Goal: Task Accomplishment & Management: Use online tool/utility

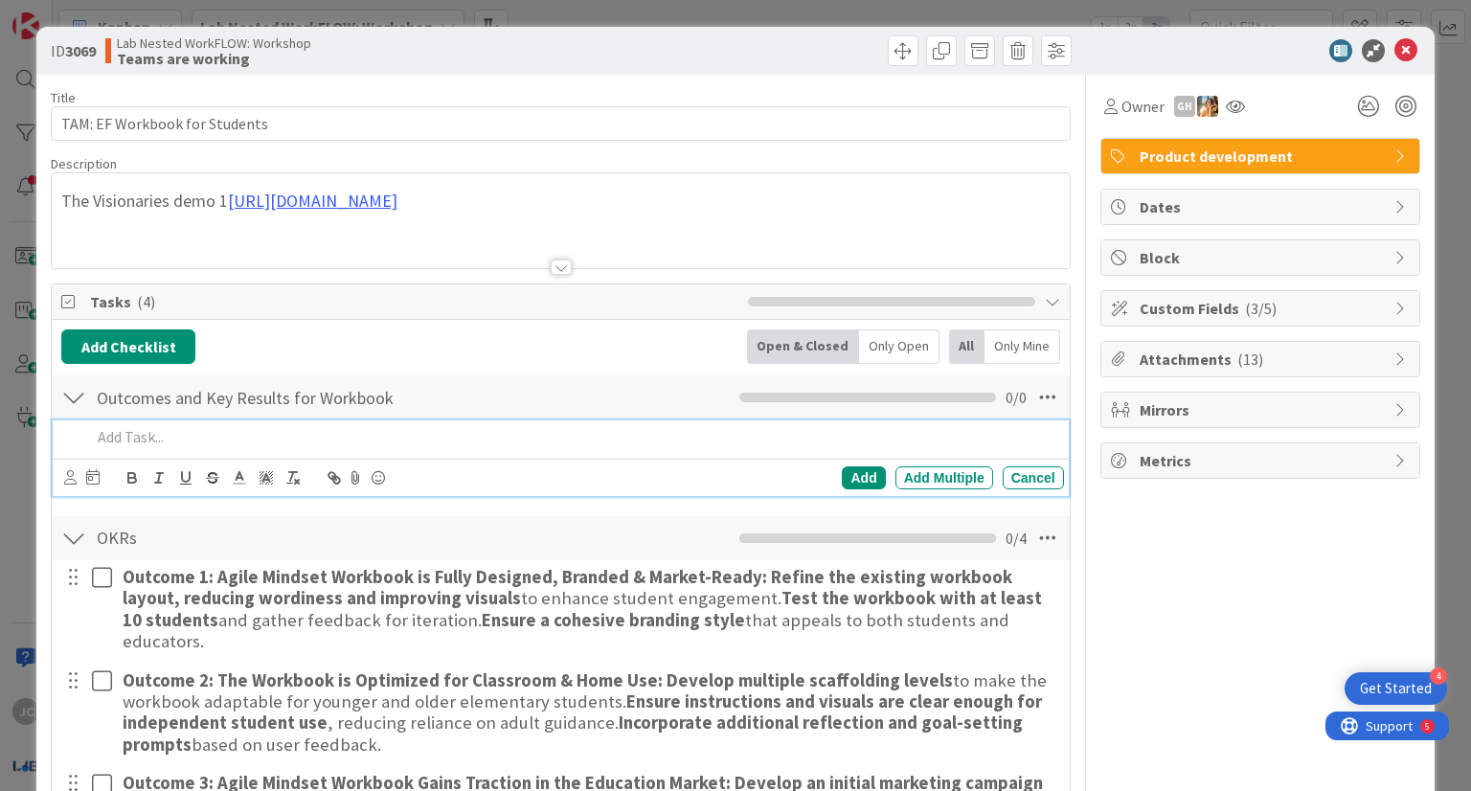
click at [283, 434] on p at bounding box center [573, 437] width 965 height 22
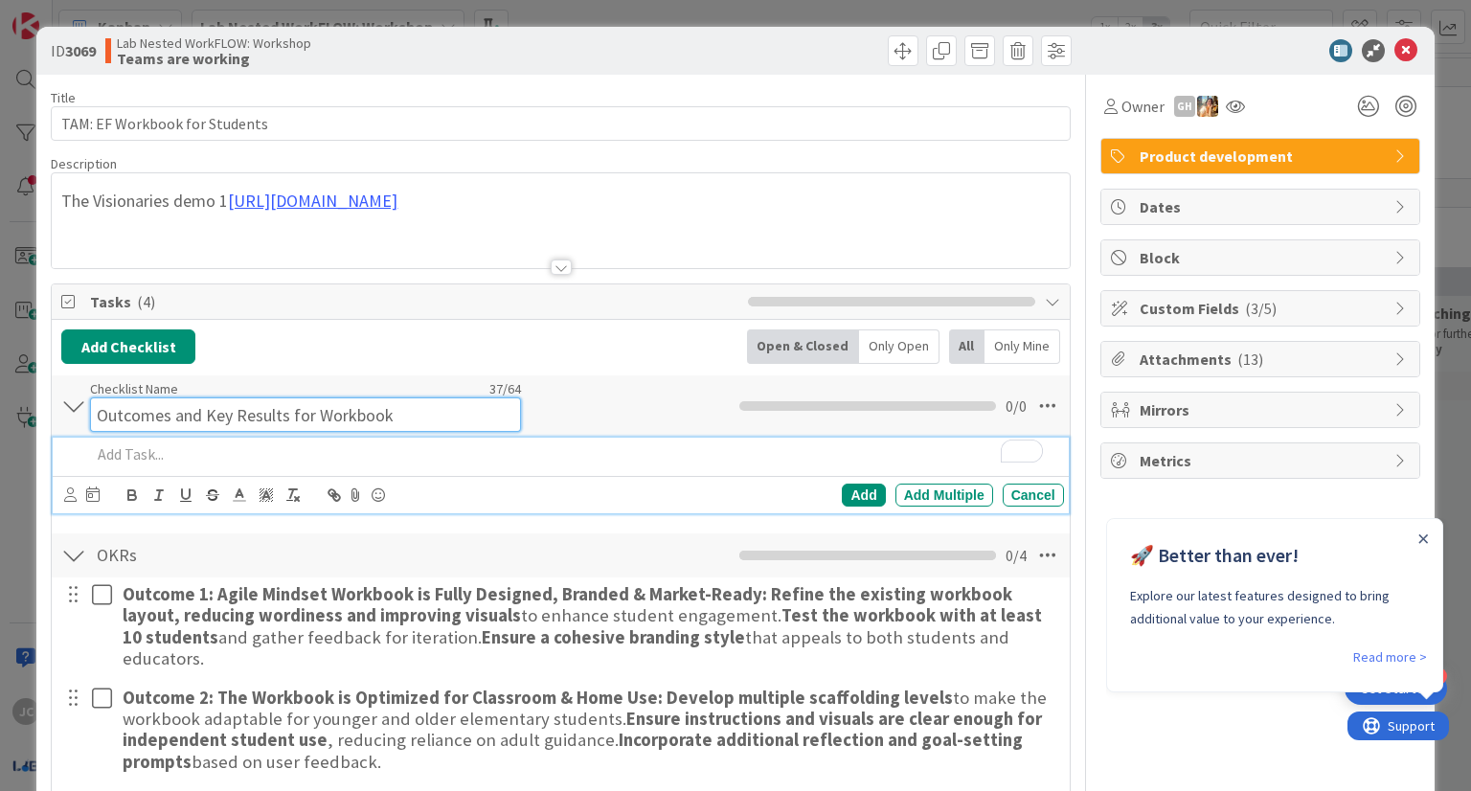
click at [402, 399] on input "Outcomes and Key Results for Workbook" at bounding box center [305, 415] width 431 height 34
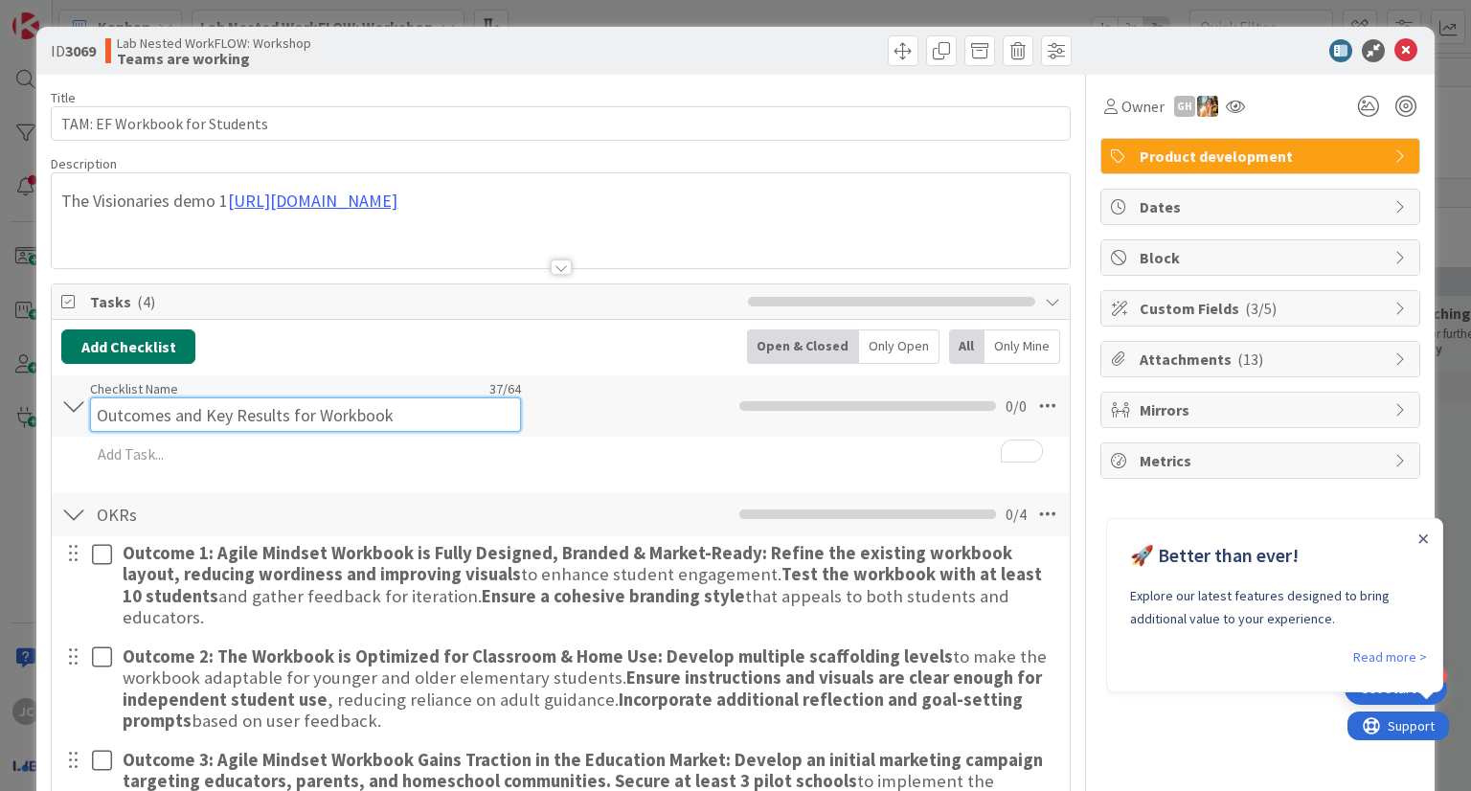
drag, startPoint x: 447, startPoint y: 411, endPoint x: 102, endPoint y: 353, distance: 349.8
click at [102, 353] on div "Add Checklist Open & Closed Only Open All Only Mine Outcomes and Key Results fo…" at bounding box center [560, 651] width 998 height 643
type input "O"
paste input "Content Development OKRs"
type input "Content Development OKRs"
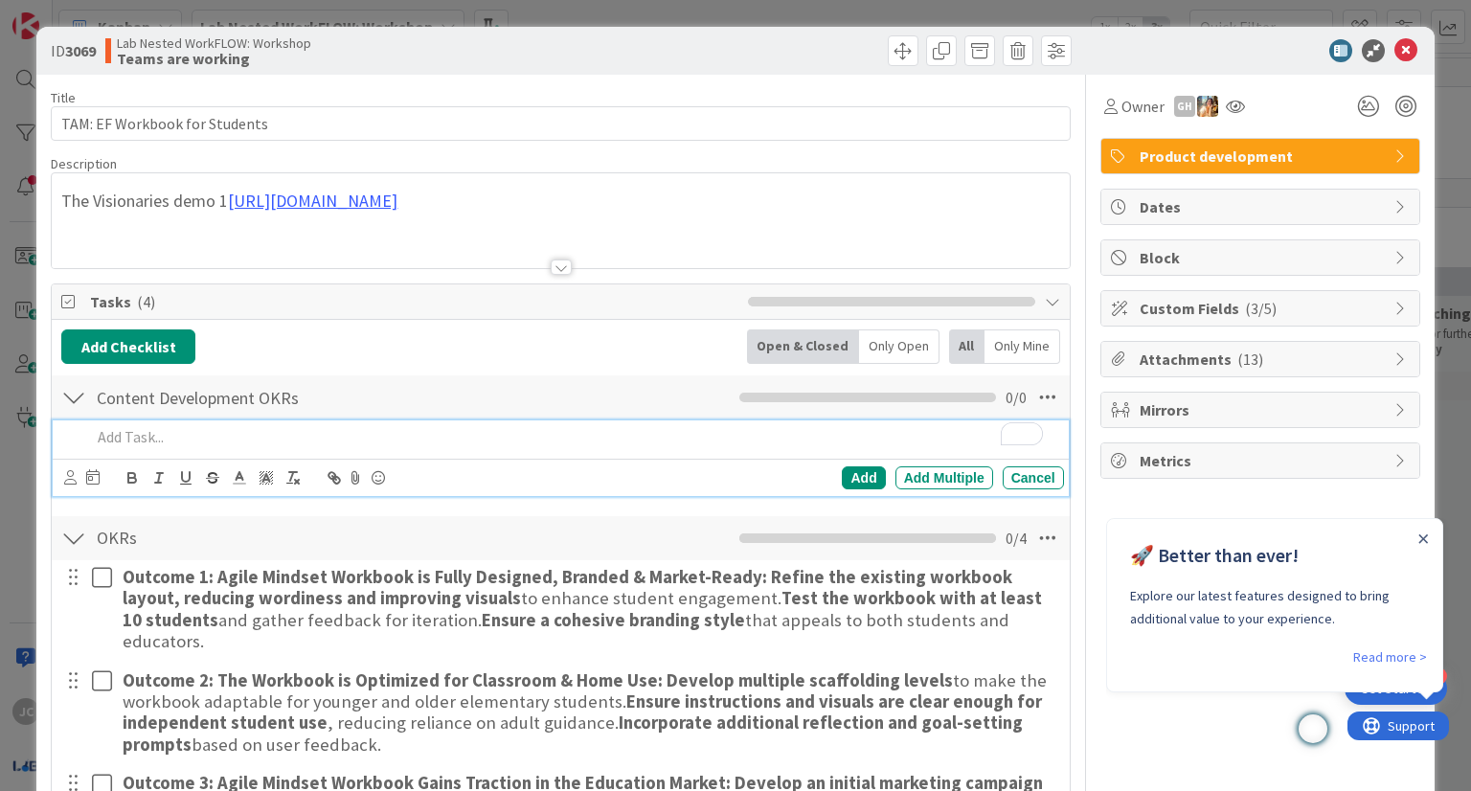
click at [340, 456] on div "Add Add Multiple Cancel" at bounding box center [560, 459] width 1015 height 76
click at [945, 468] on div "Add Multiple" at bounding box center [945, 478] width 98 height 23
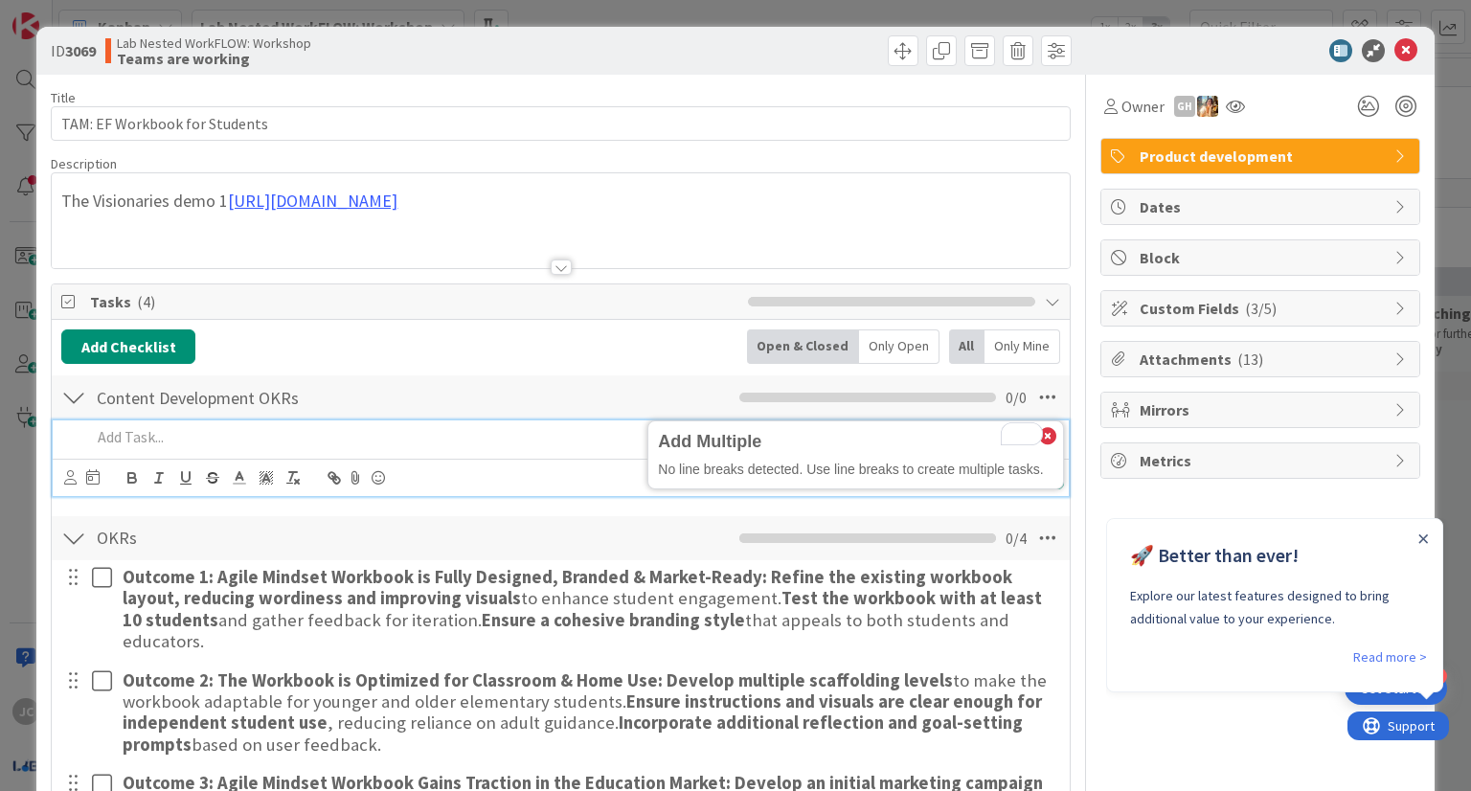
click at [318, 434] on p "To enrich screen reader interactions, please activate Accessibility in Grammarl…" at bounding box center [573, 437] width 965 height 22
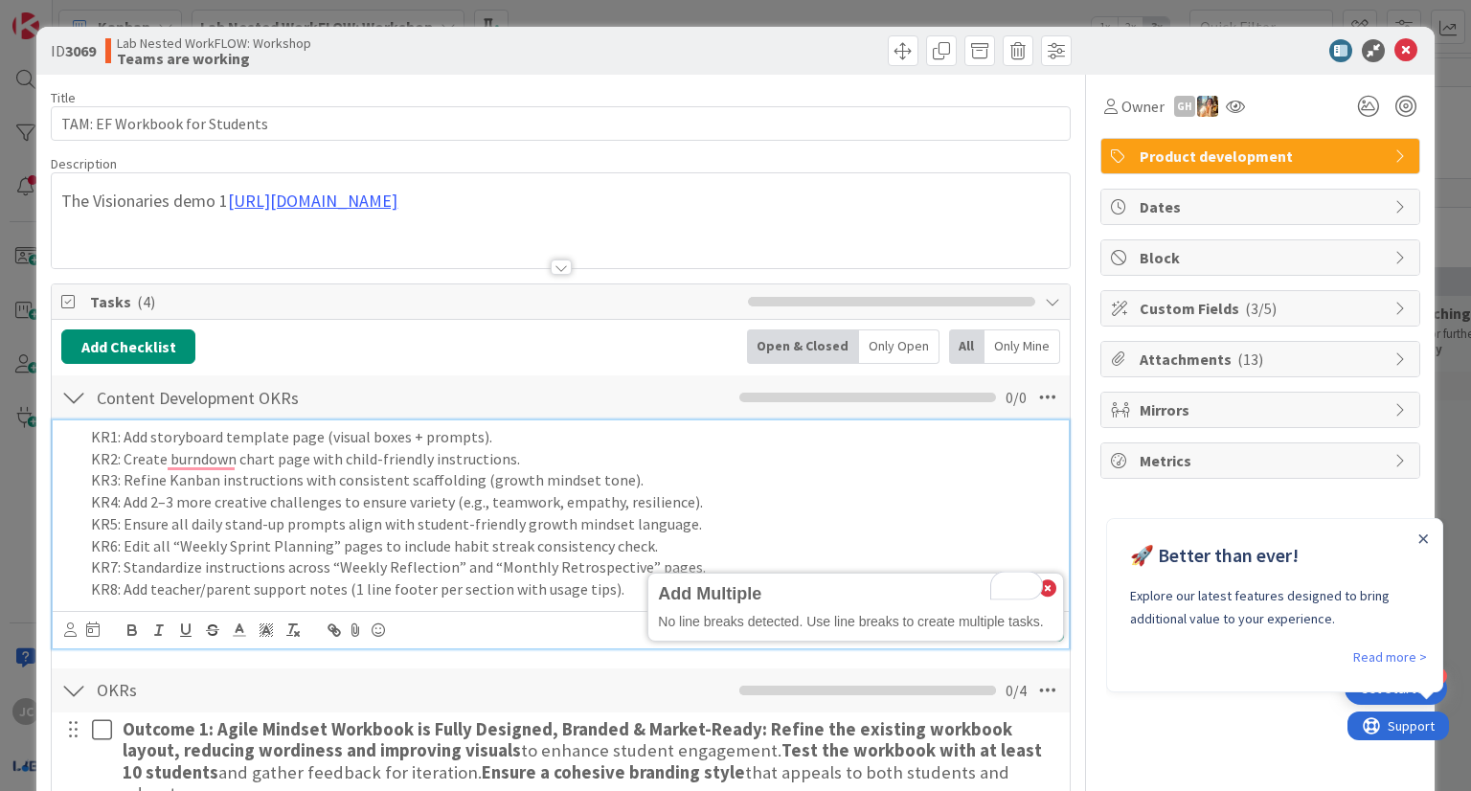
click at [543, 434] on p "KR1: Add storyboard template page (visual boxes + prompts)." at bounding box center [573, 437] width 965 height 22
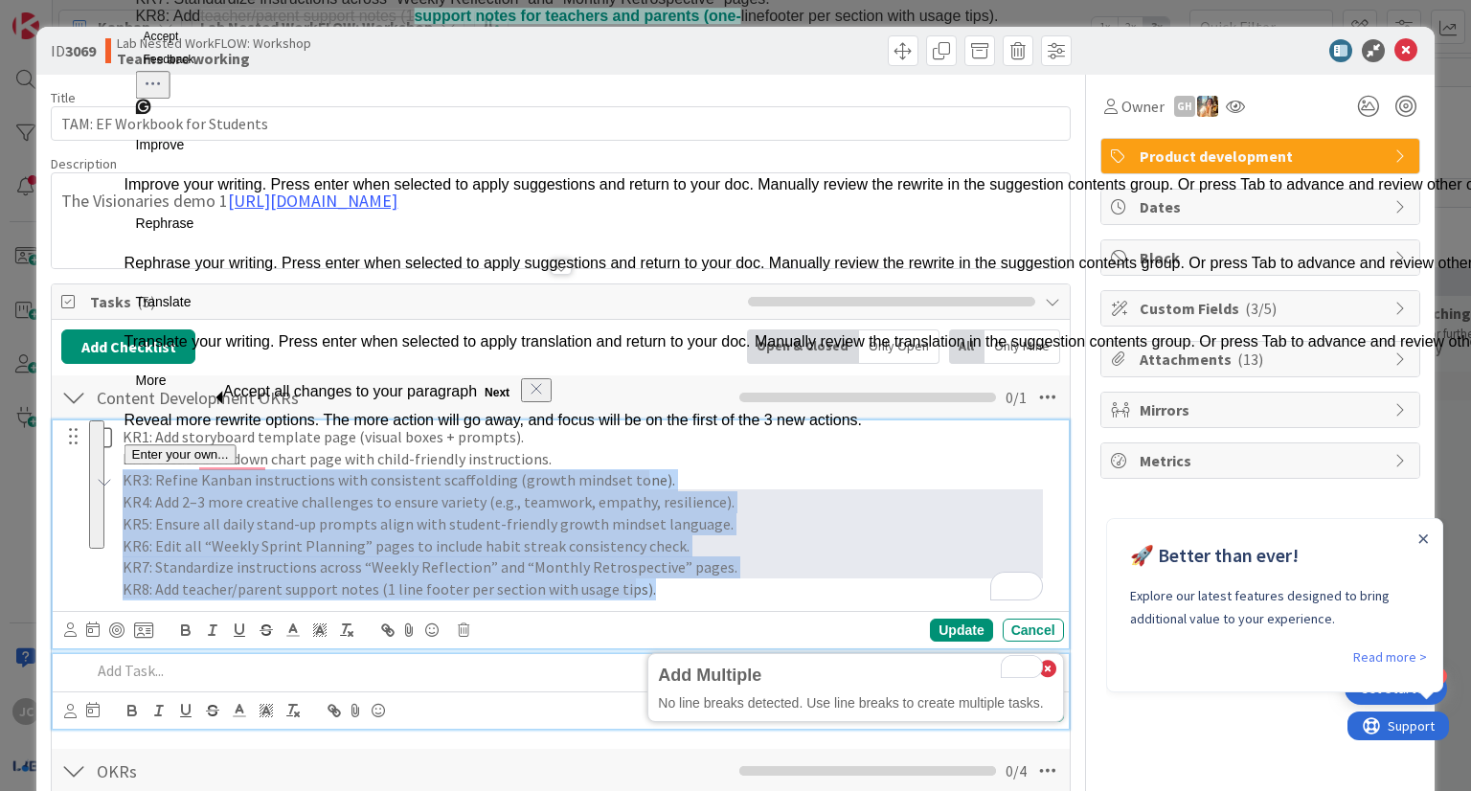
drag, startPoint x: 648, startPoint y: 596, endPoint x: 116, endPoint y: 454, distance: 550.2
click at [116, 454] on div "KR1: Add storyboard template page (visual boxes + prompts). KR2: Create burndow…" at bounding box center [589, 514] width 949 height 186
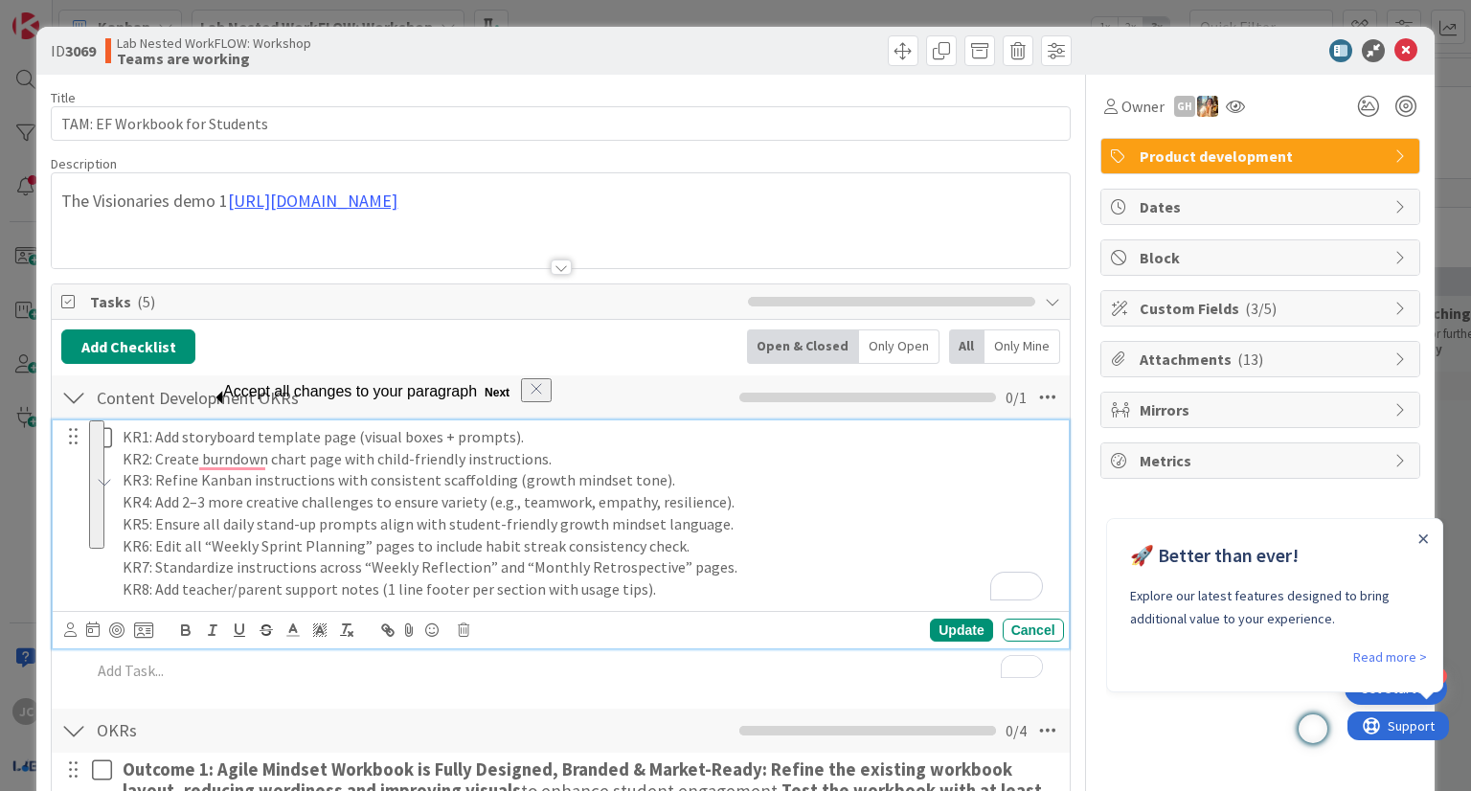
click at [116, 454] on div "KR1: Add storyboard template page (visual boxes + prompts). KR2: Create burndow…" at bounding box center [589, 514] width 949 height 186
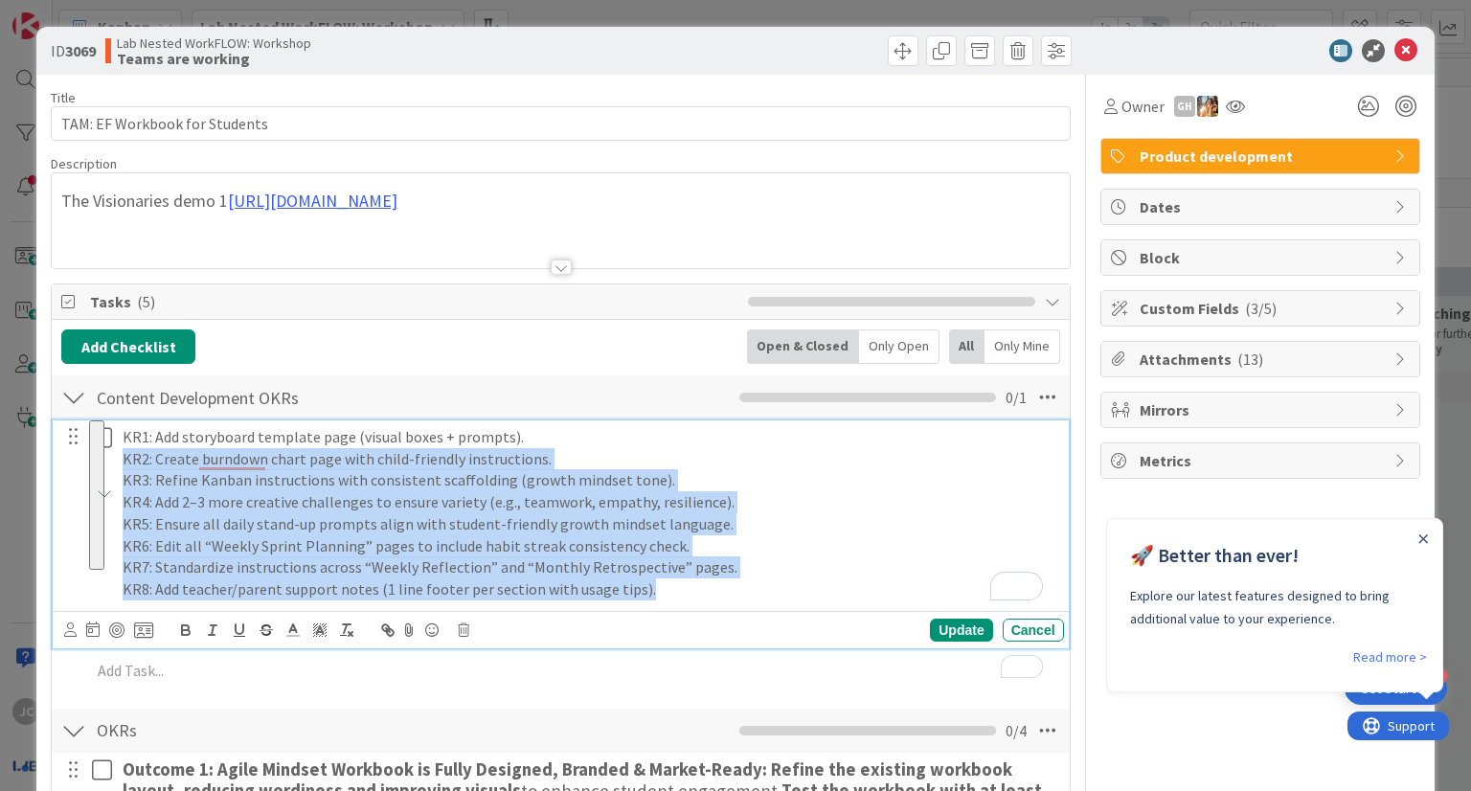
drag, startPoint x: 116, startPoint y: 454, endPoint x: 661, endPoint y: 591, distance: 562.0
click at [661, 591] on div "KR1: Add storyboard template page (visual boxes + prompts). KR2: Create burndow…" at bounding box center [589, 514] width 949 height 186
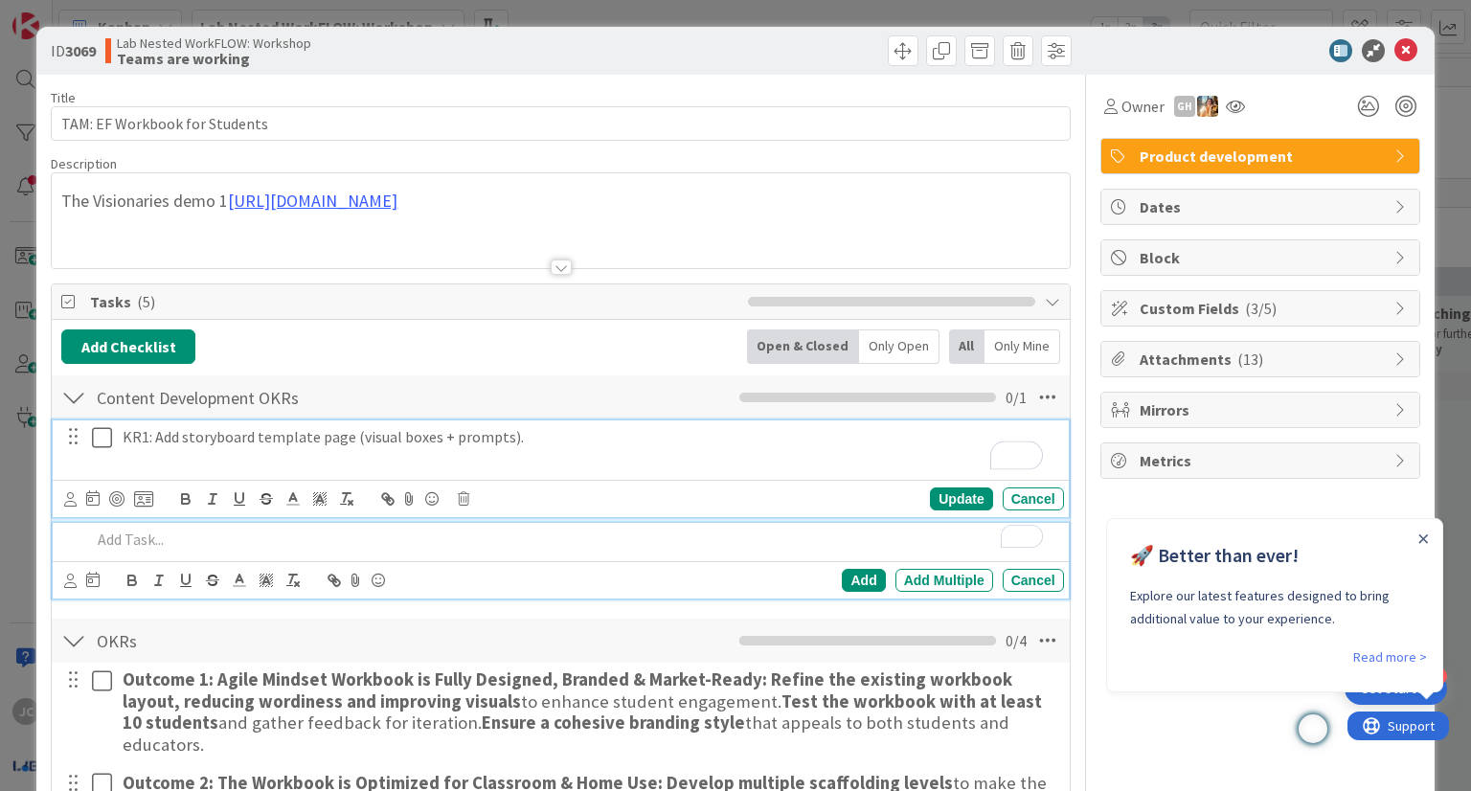
click at [228, 539] on p "To enrich screen reader interactions, please activate Accessibility in Grammarl…" at bounding box center [573, 540] width 965 height 22
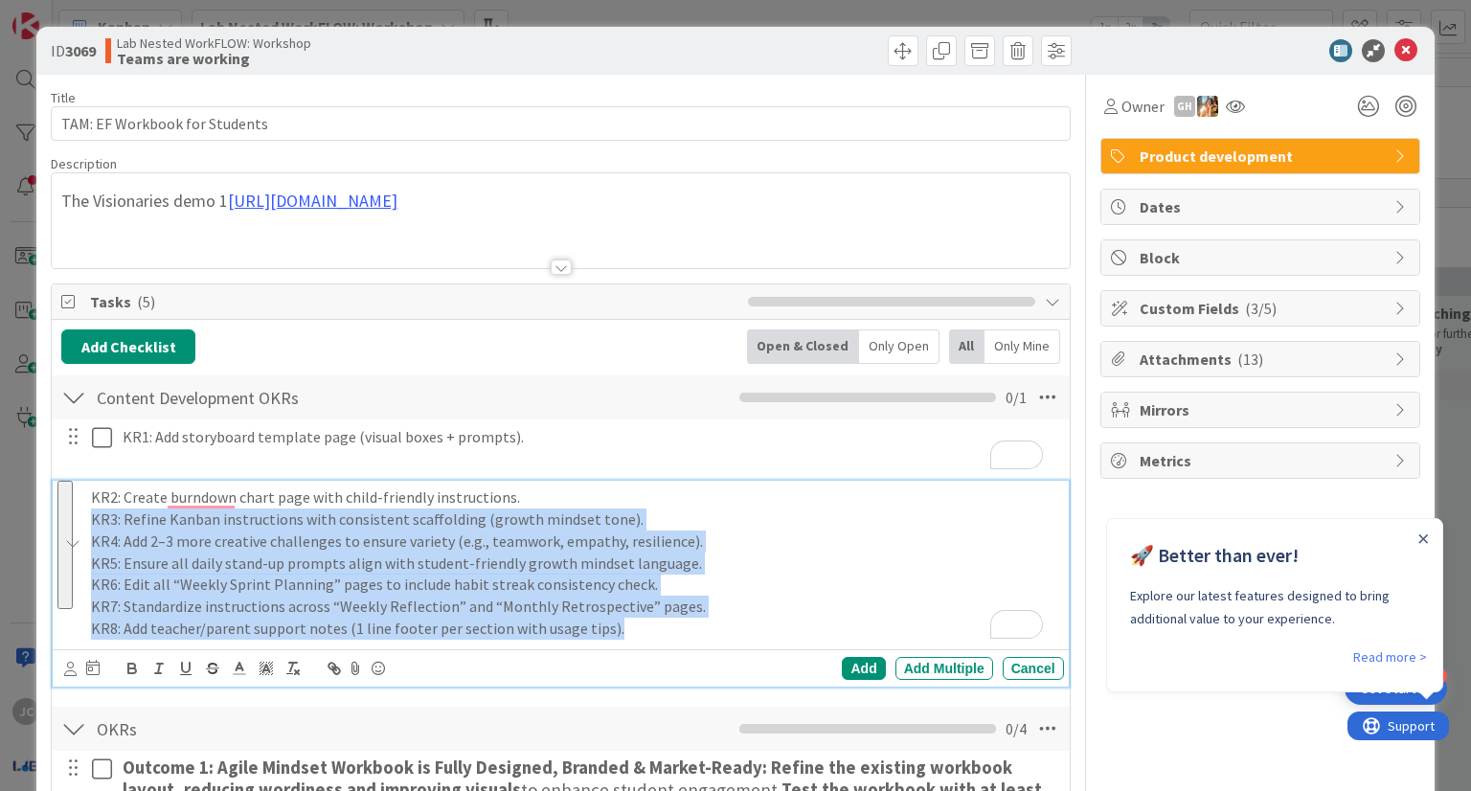
drag, startPoint x: 611, startPoint y: 627, endPoint x: 80, endPoint y: 526, distance: 540.3
click at [80, 526] on div "KR2: Create burndown chart page with child-friendly instructions. KR3: Refine K…" at bounding box center [560, 584] width 1015 height 206
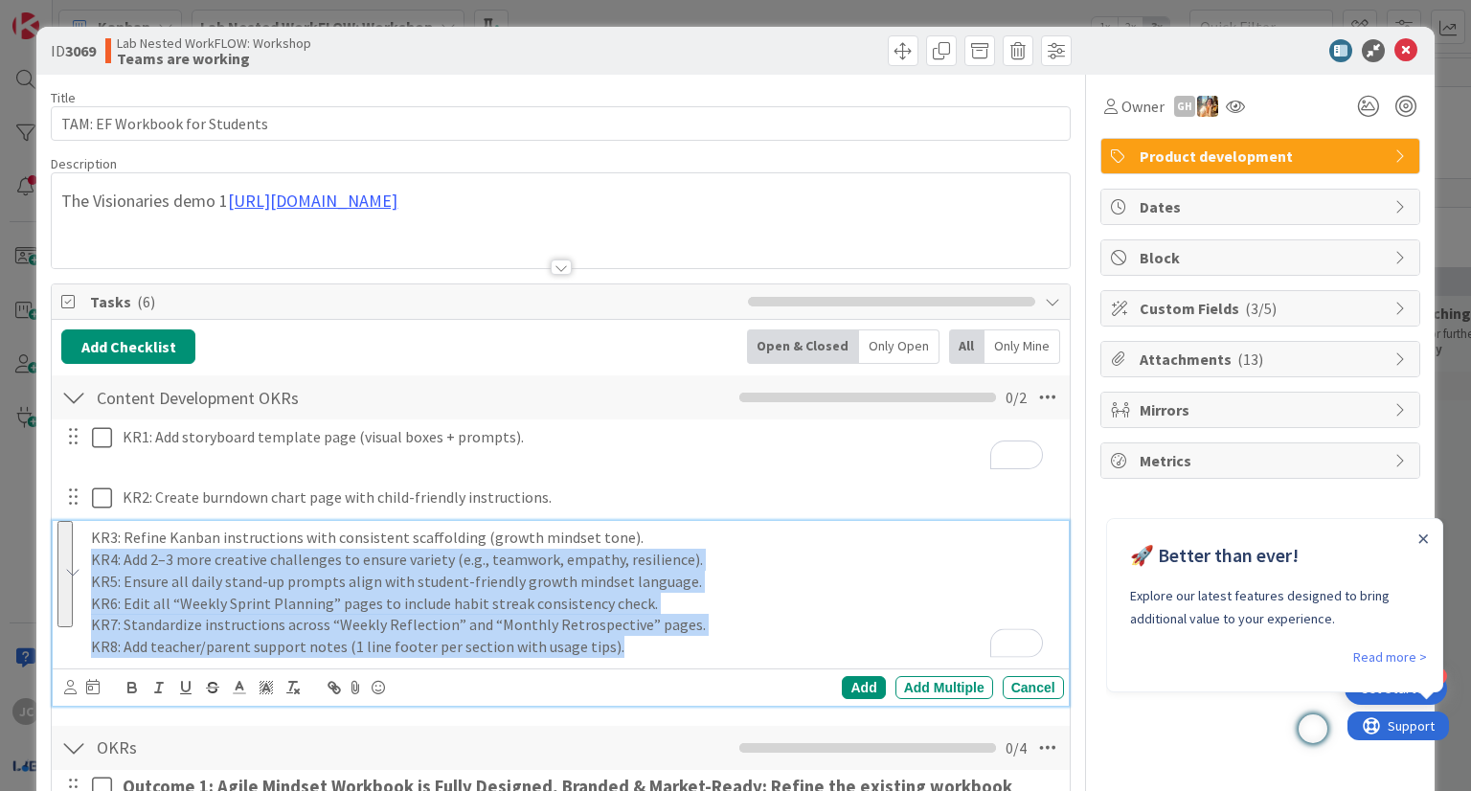
drag, startPoint x: 611, startPoint y: 650, endPoint x: 69, endPoint y: 555, distance: 550.6
click at [69, 555] on div "KR3: Refine Kanban instructions with consistent scaffolding (growth mindset ton…" at bounding box center [561, 592] width 1003 height 142
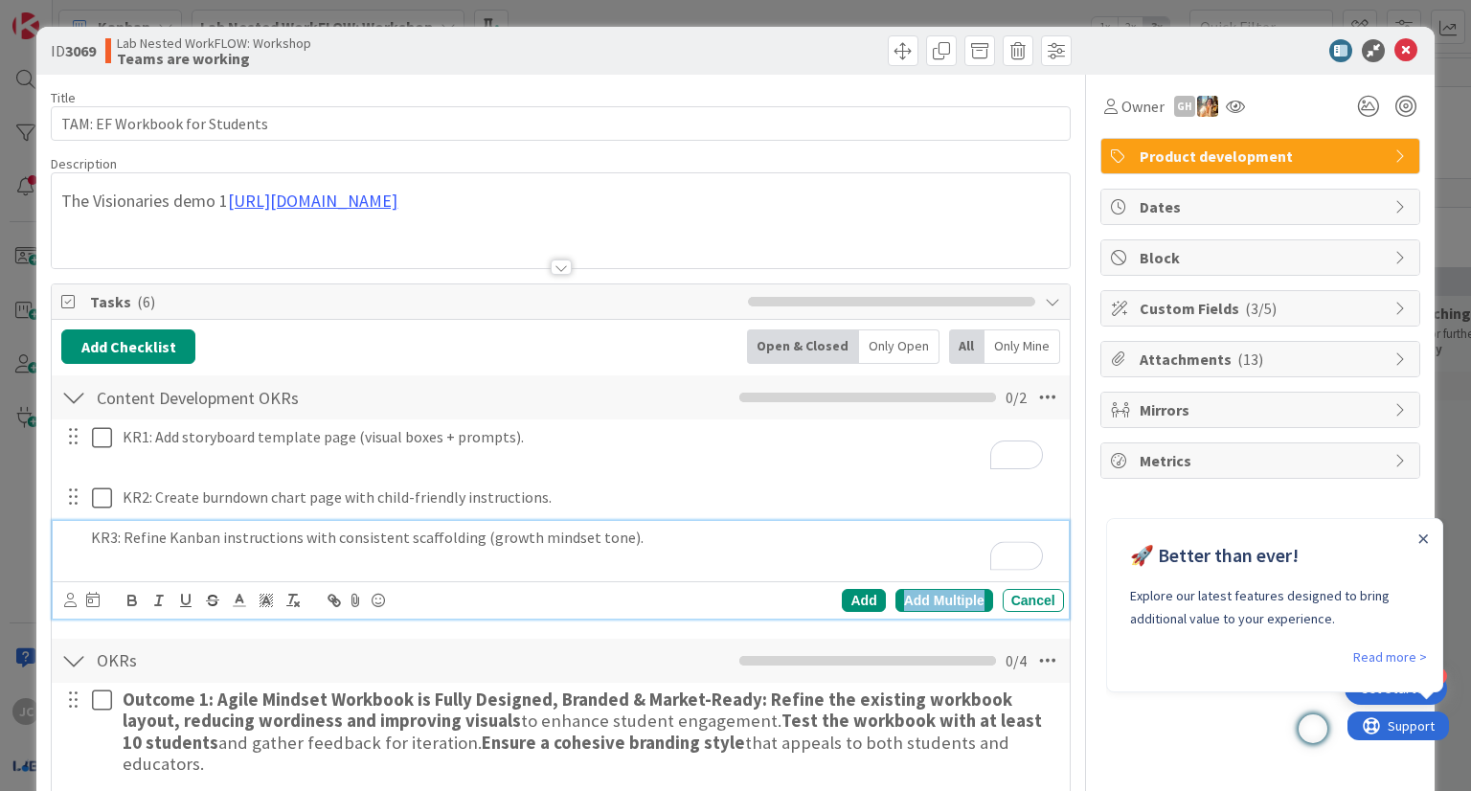
click at [916, 595] on div "Add Multiple" at bounding box center [945, 600] width 98 height 23
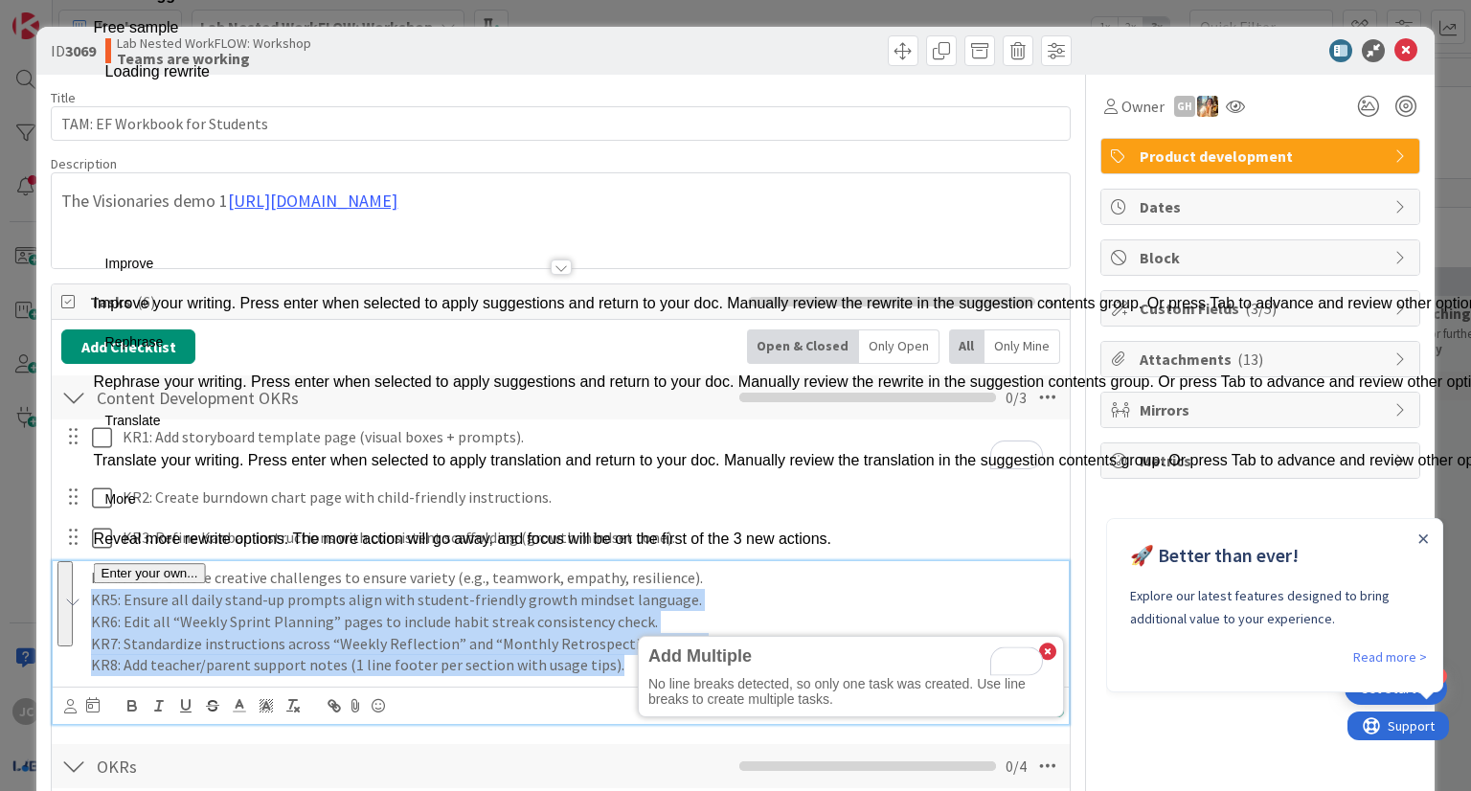
drag, startPoint x: 616, startPoint y: 672, endPoint x: 79, endPoint y: 606, distance: 541.3
click at [79, 606] on div "KR4: Add 2–3 more creative challenges to ensure variety (e.g., teamwork, empath…" at bounding box center [560, 642] width 1015 height 163
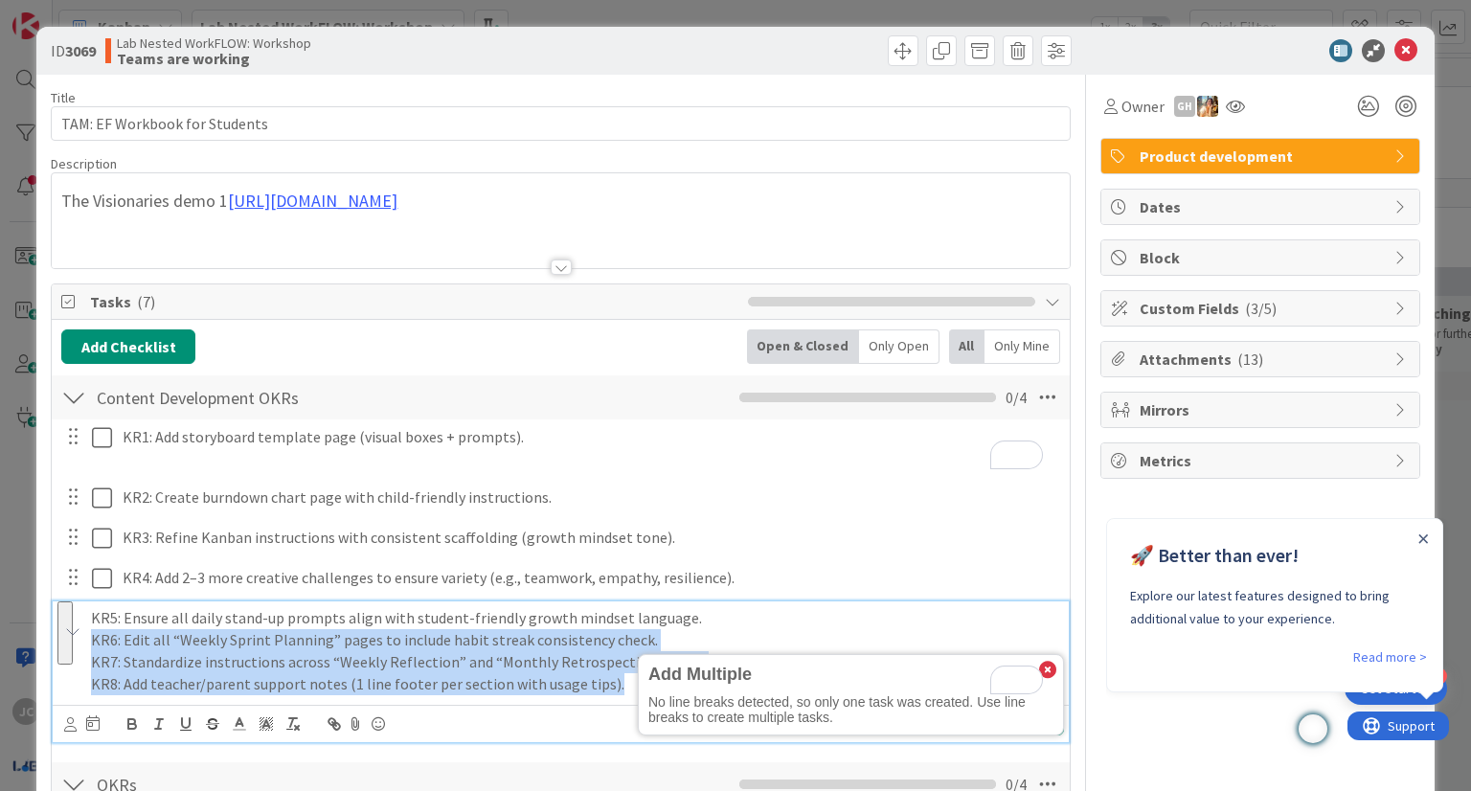
drag, startPoint x: 605, startPoint y: 690, endPoint x: 90, endPoint y: 645, distance: 517.3
click at [87, 644] on div "KR5: Ensure all daily stand-up prompts align with student-friendly growth minds…" at bounding box center [560, 672] width 1015 height 141
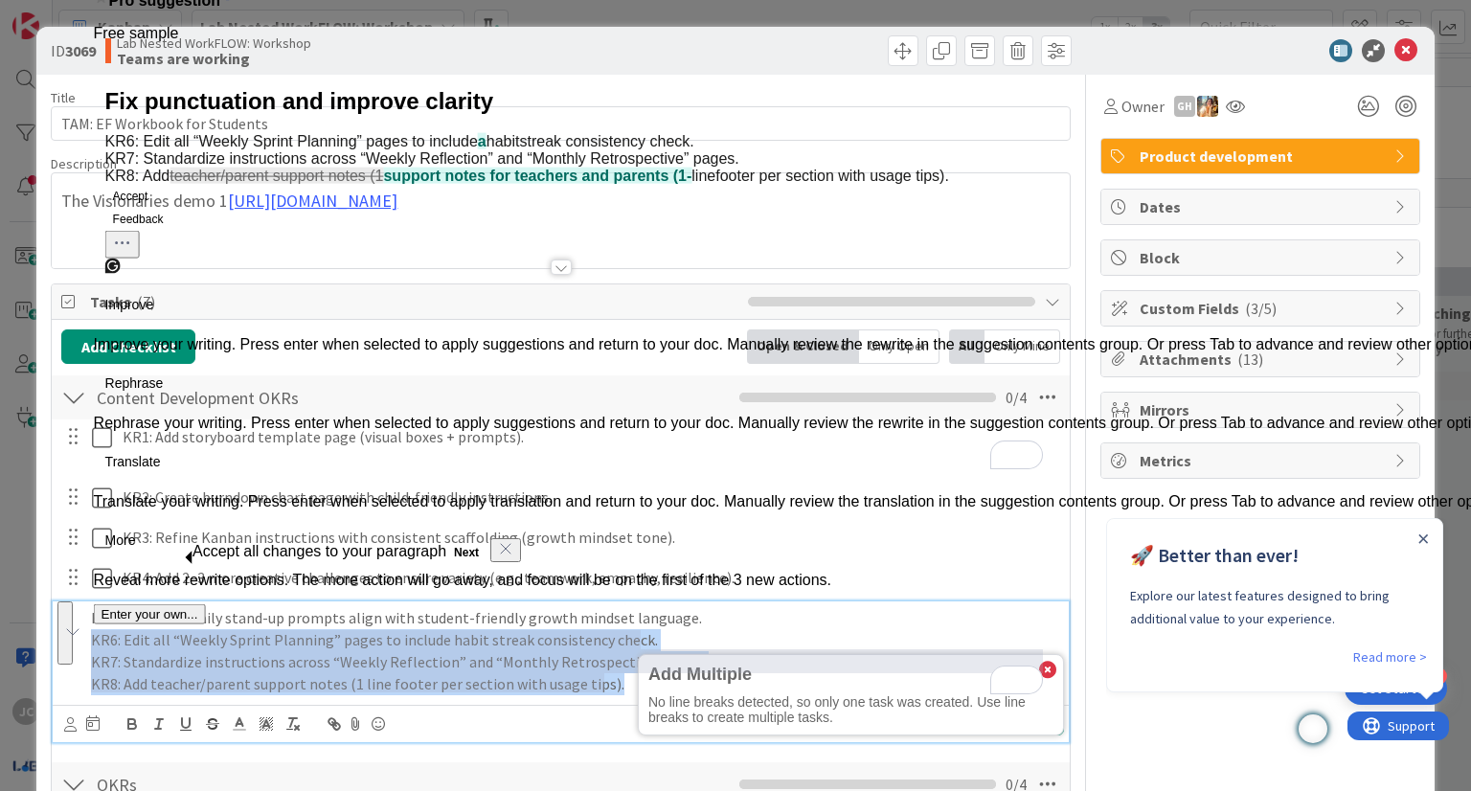
drag, startPoint x: 90, startPoint y: 645, endPoint x: 368, endPoint y: 660, distance: 278.2
click at [368, 660] on p "KR7: Standardize instructions across “Weekly Reflection” and “Monthly Retrospec…" at bounding box center [573, 662] width 965 height 22
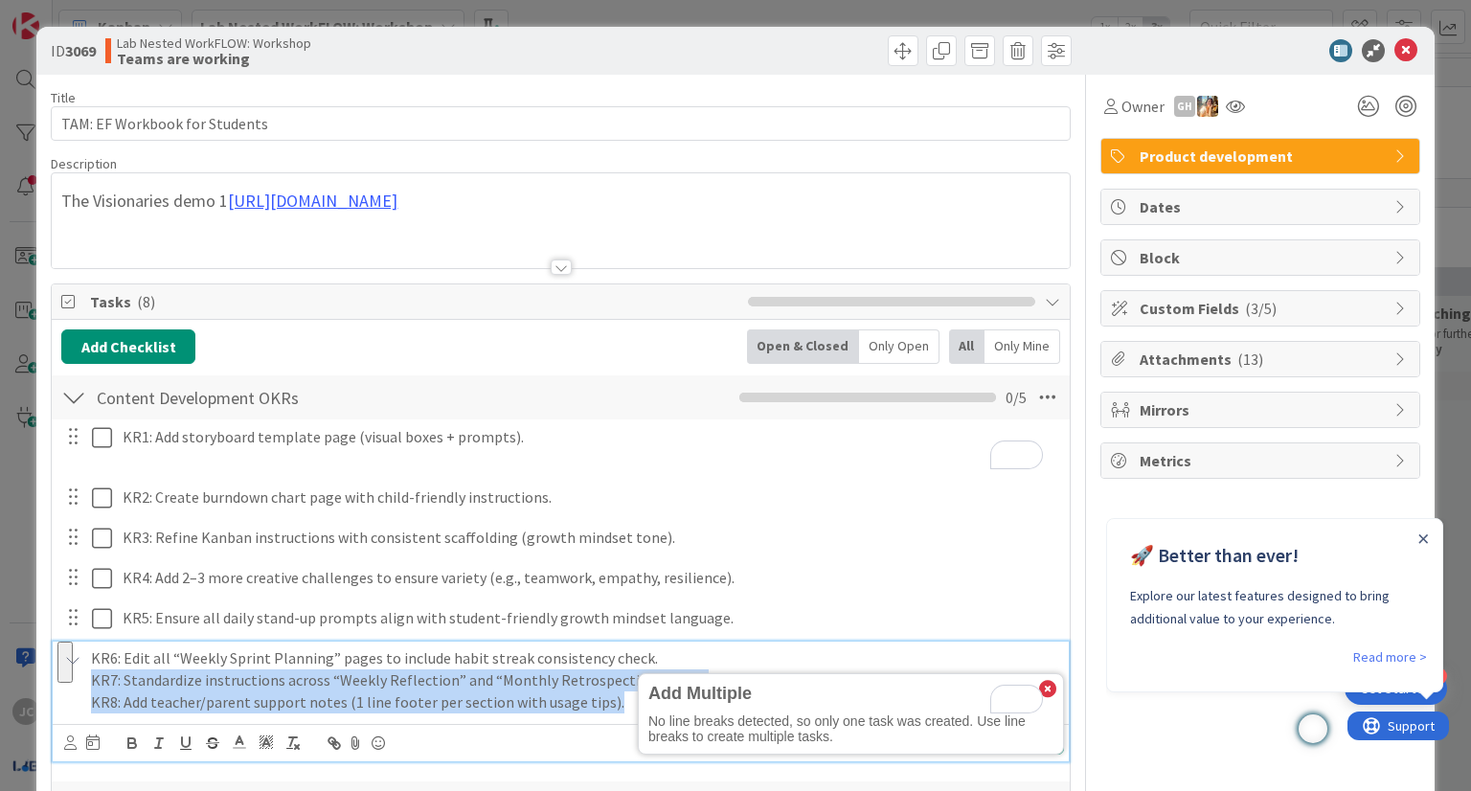
drag, startPoint x: 613, startPoint y: 710, endPoint x: 90, endPoint y: 685, distance: 523.6
click at [88, 684] on div "KR6: Edit all “Weekly Sprint Planning” pages to include habit streak consistenc…" at bounding box center [560, 701] width 1015 height 119
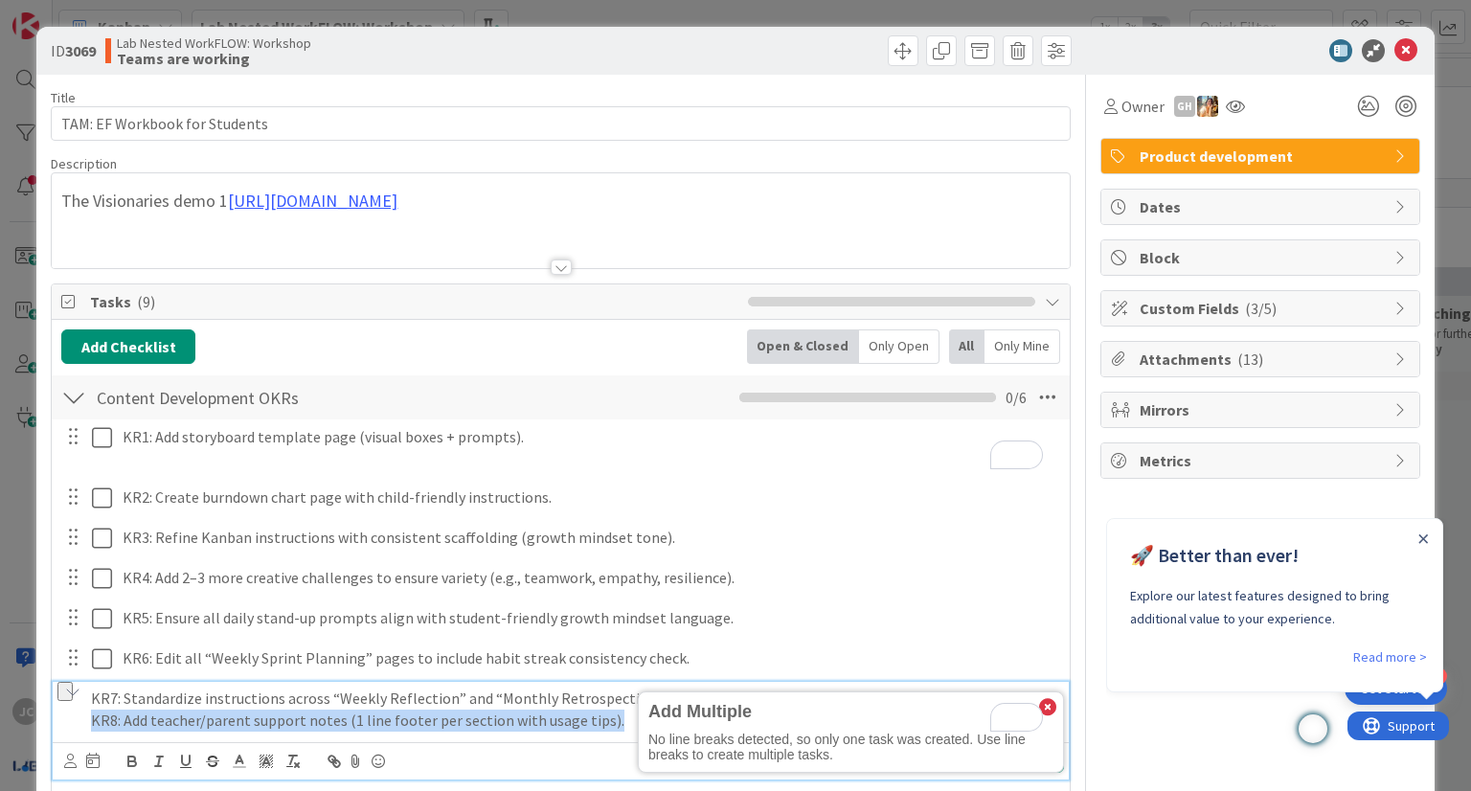
drag, startPoint x: 615, startPoint y: 722, endPoint x: 78, endPoint y: 711, distance: 537.5
click at [79, 711] on div "KR7: Standardize instructions across “Weekly Reflection” and “Monthly Retrospec…" at bounding box center [560, 730] width 1015 height 97
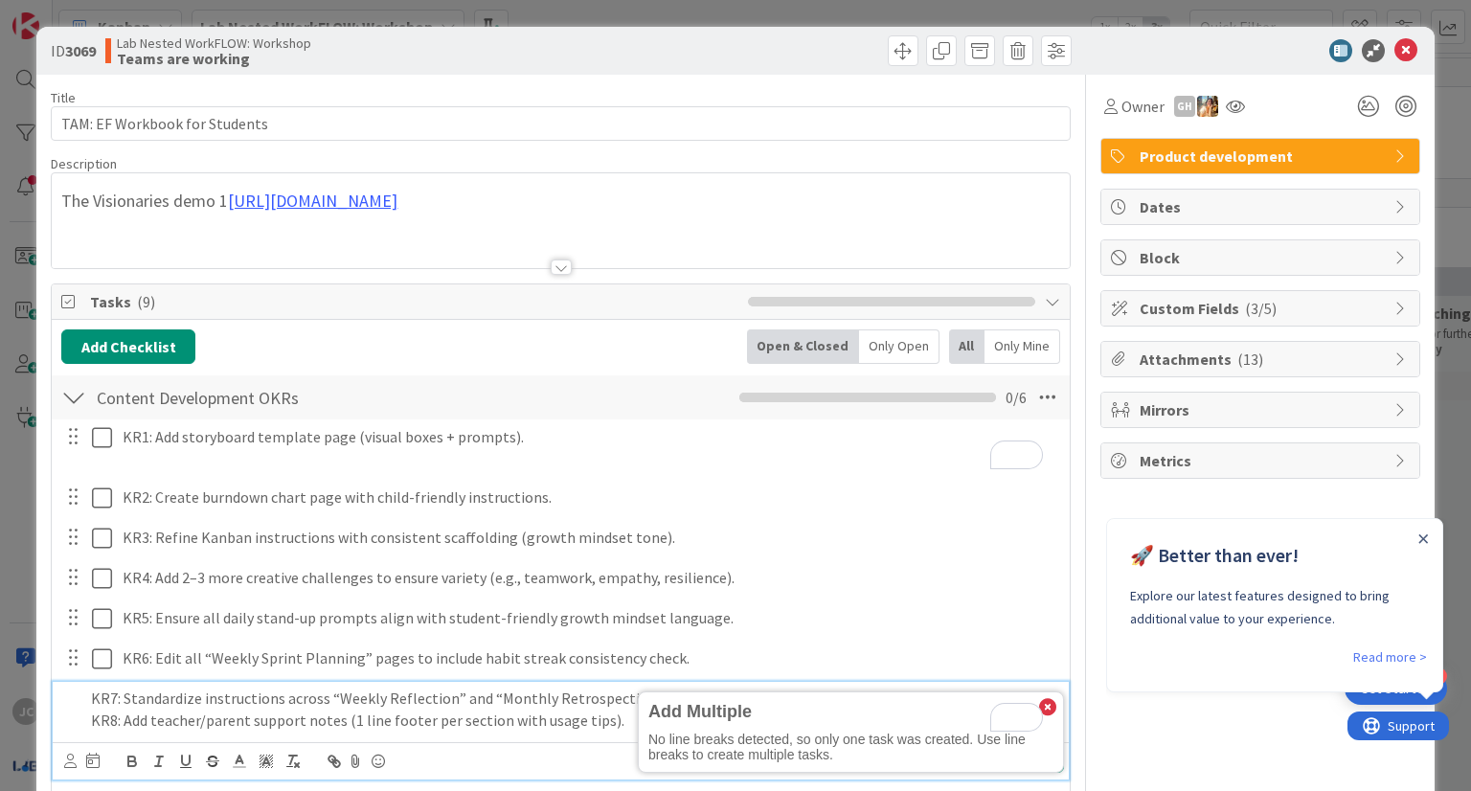
drag, startPoint x: 123, startPoint y: 706, endPoint x: 611, endPoint y: 723, distance: 488.8
click at [611, 723] on p "KR8: Add teacher/parent support notes (1 line footer per section with usage tip…" at bounding box center [573, 721] width 965 height 22
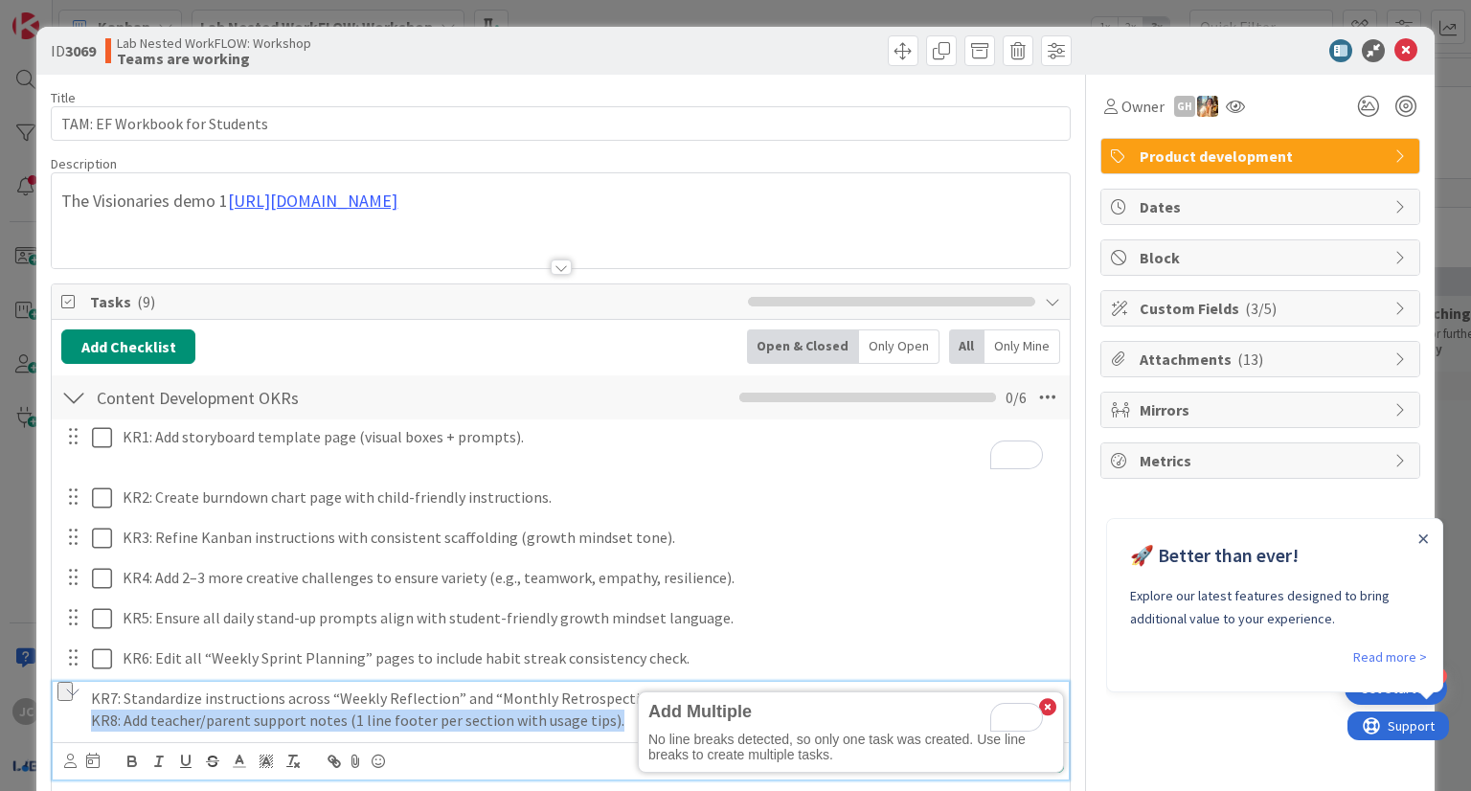
drag, startPoint x: 611, startPoint y: 723, endPoint x: 86, endPoint y: 744, distance: 525.4
click at [86, 744] on div "KR7: Standardize instructions across “Weekly Reflection” and “Monthly Retrospec…" at bounding box center [560, 730] width 1015 height 97
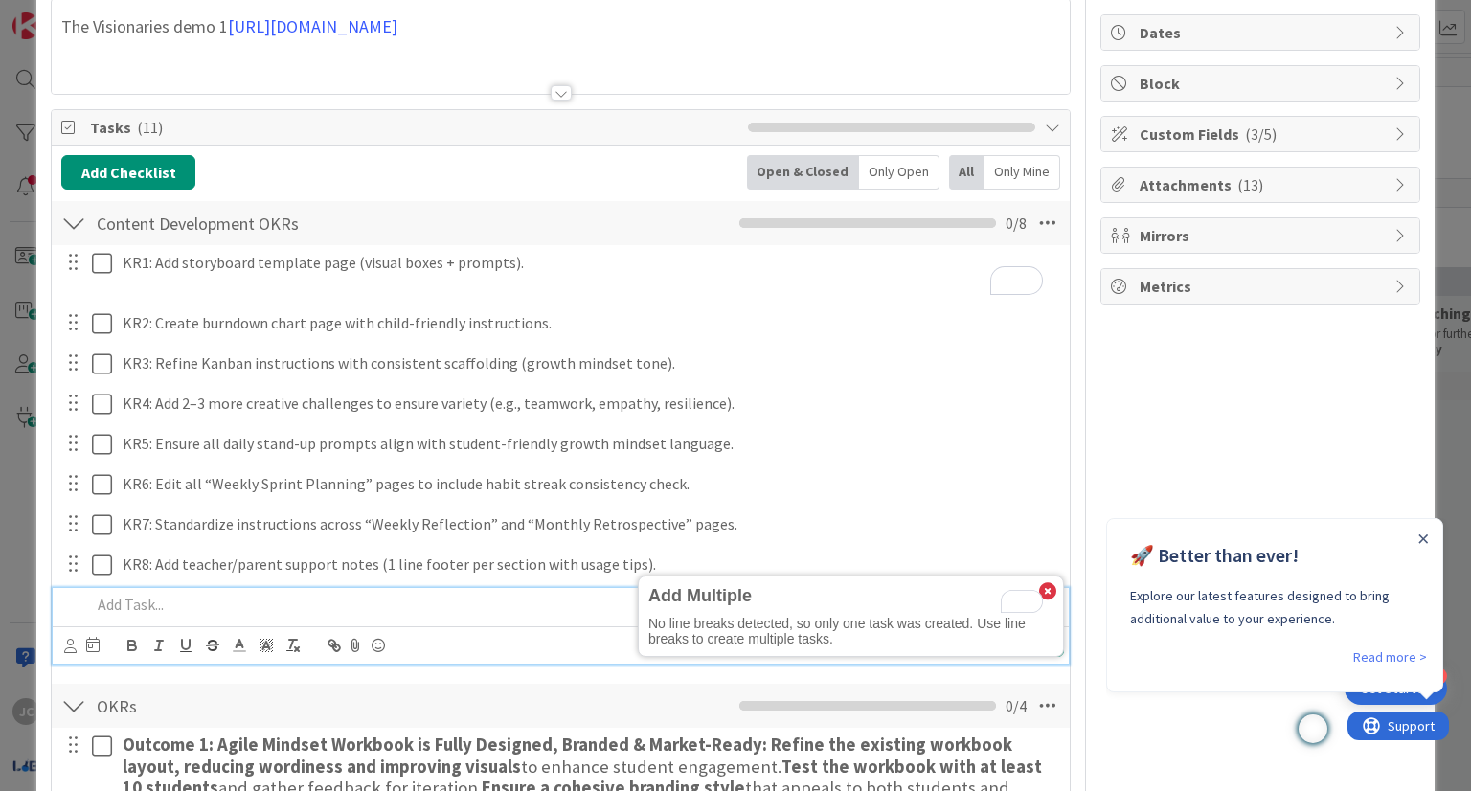
scroll to position [171, 0]
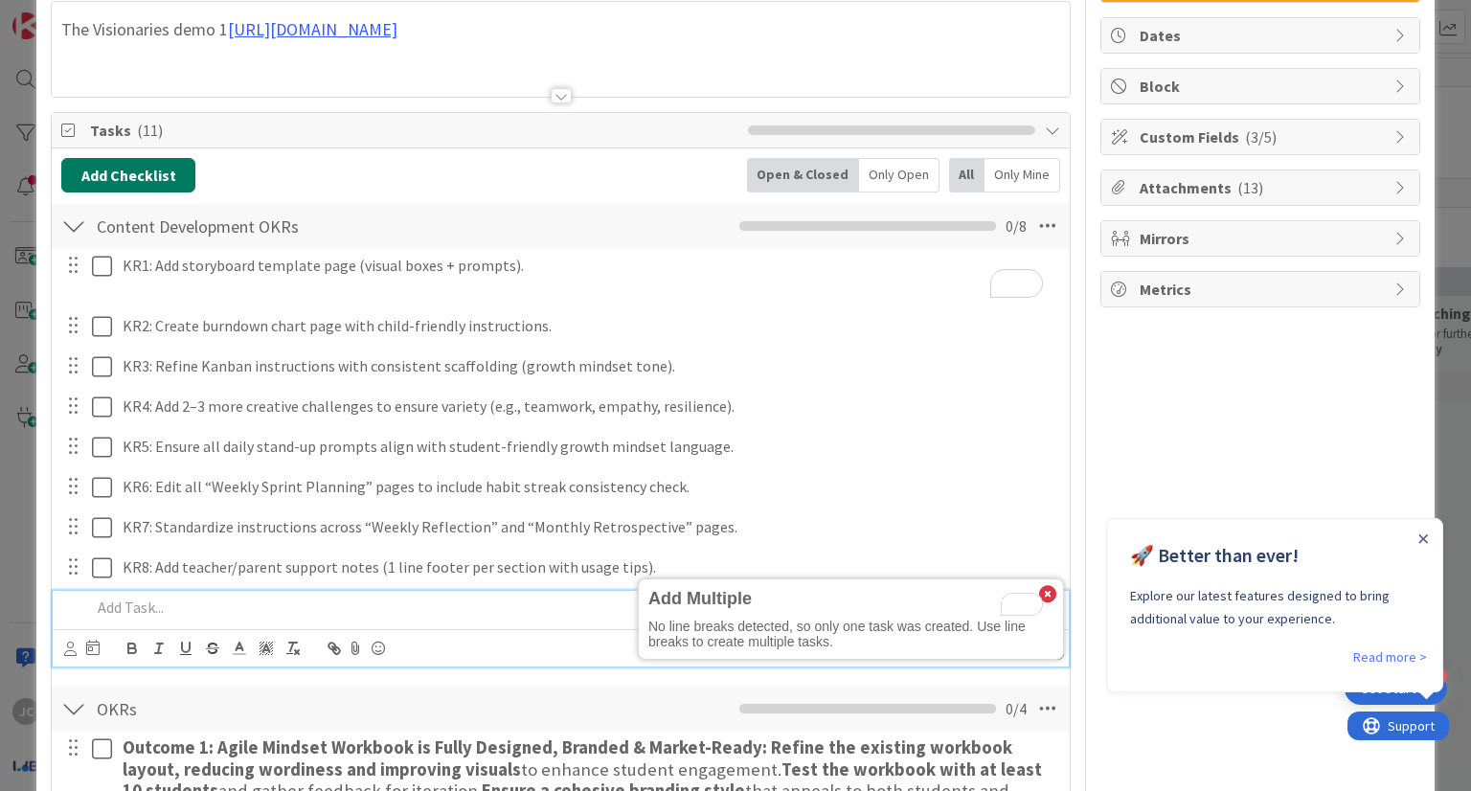
click at [165, 168] on button "Add Checklist" at bounding box center [128, 175] width 134 height 34
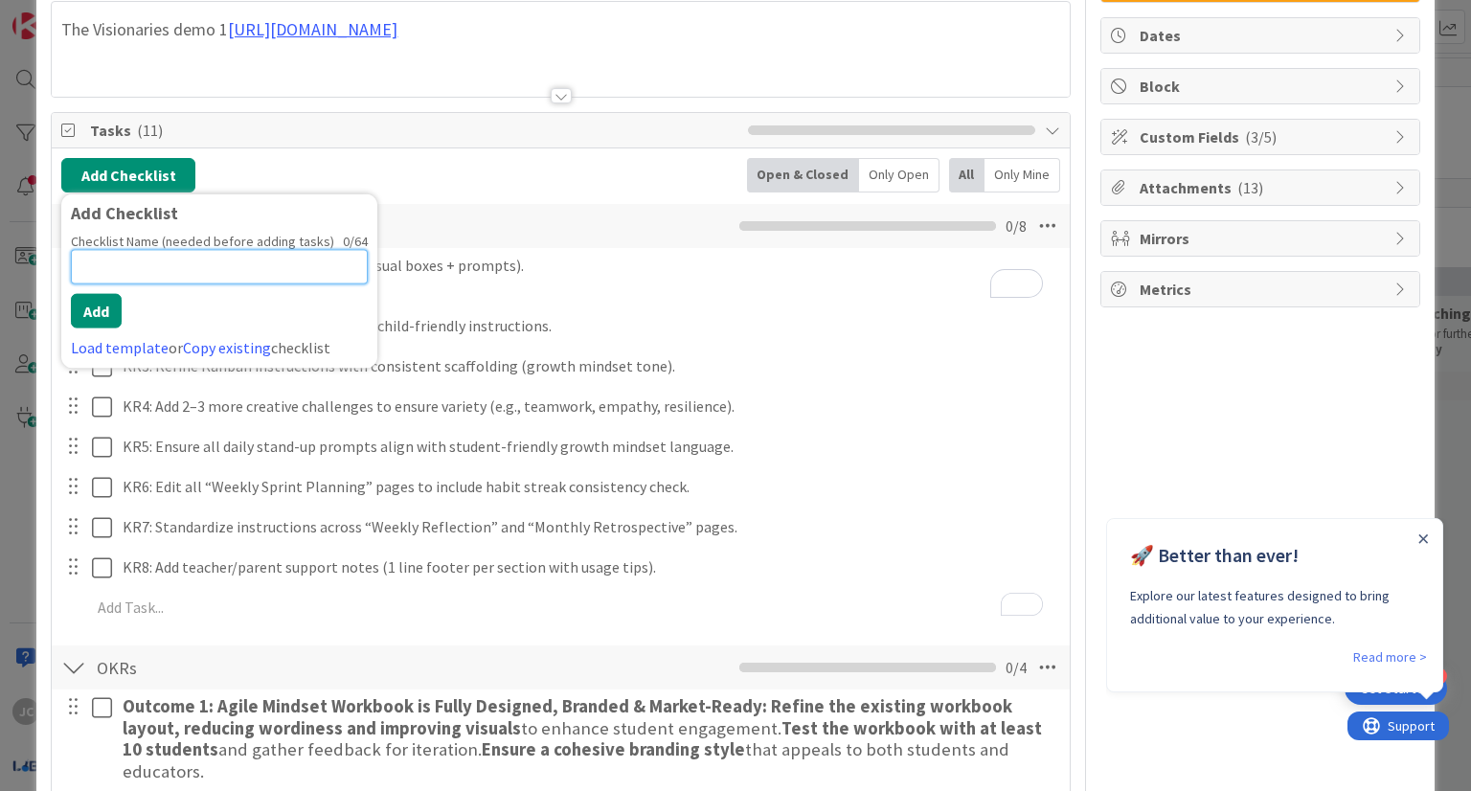
paste input "Design & Layout OKRs"
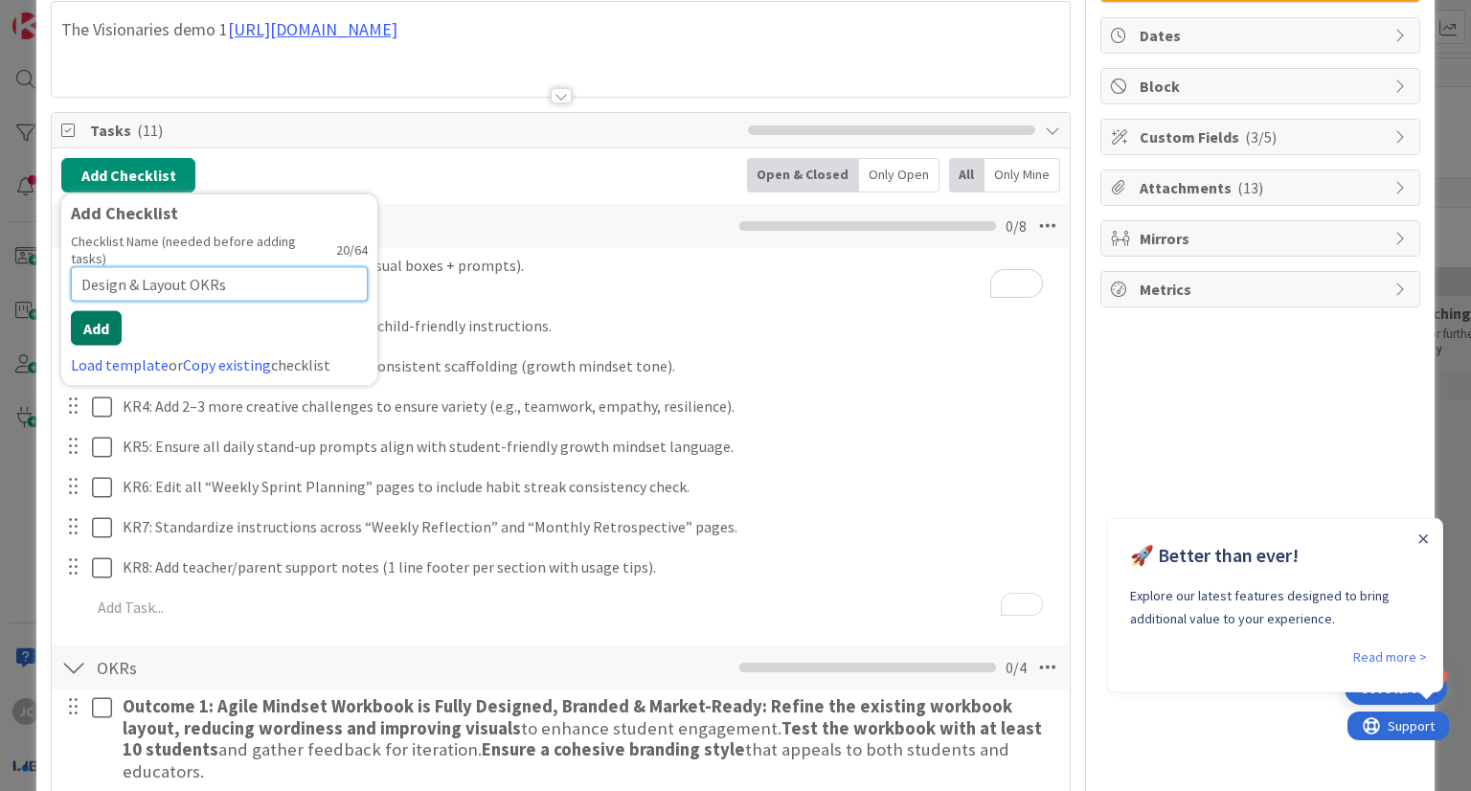
type input "Design & Layout OKRs"
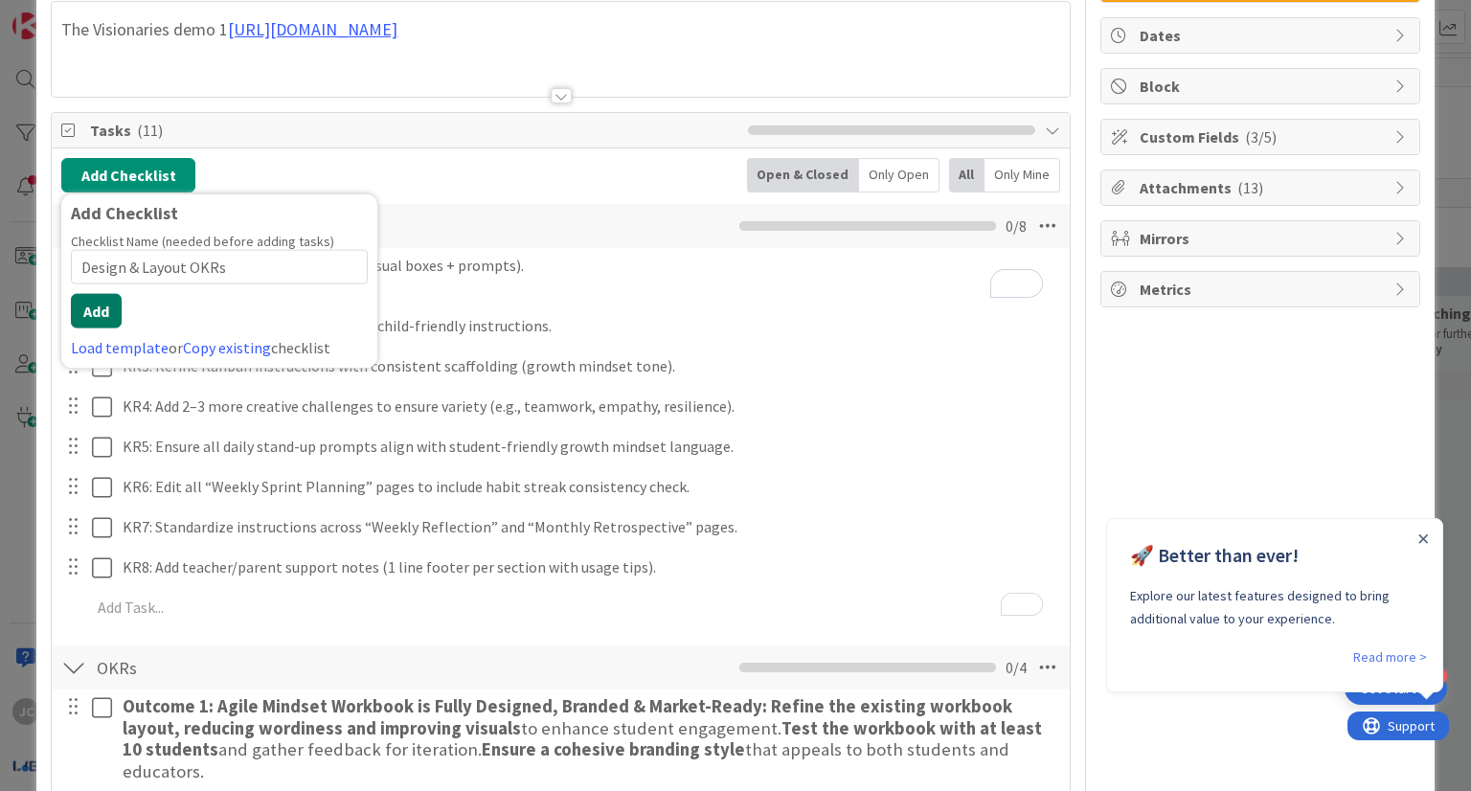
click at [94, 307] on button "Add" at bounding box center [96, 311] width 51 height 34
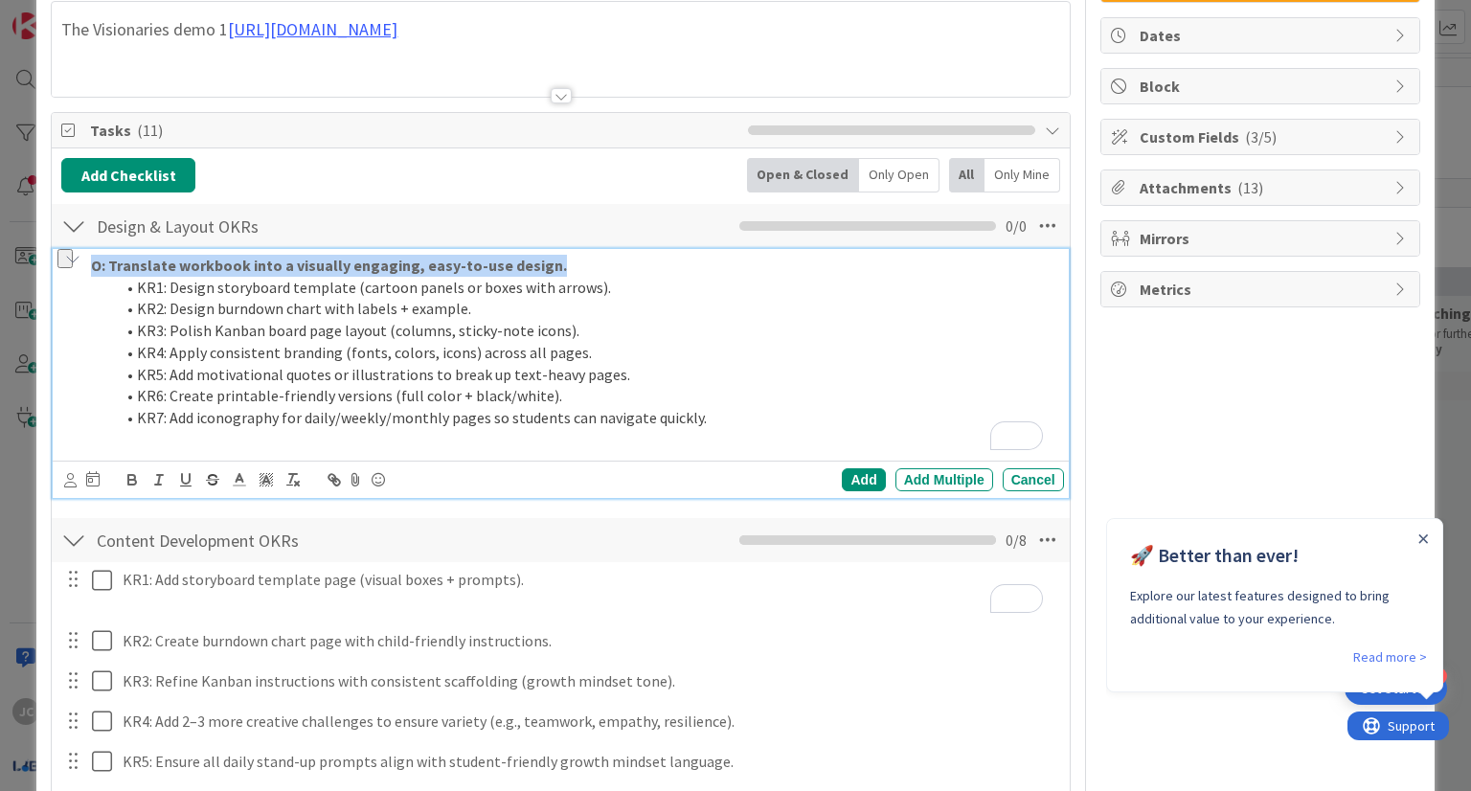
drag, startPoint x: 559, startPoint y: 262, endPoint x: 69, endPoint y: 246, distance: 490.7
click at [69, 249] on div "O: Translate workbook into a visually engaging, easy-to-use design. KR1: Design…" at bounding box center [561, 352] width 1003 height 207
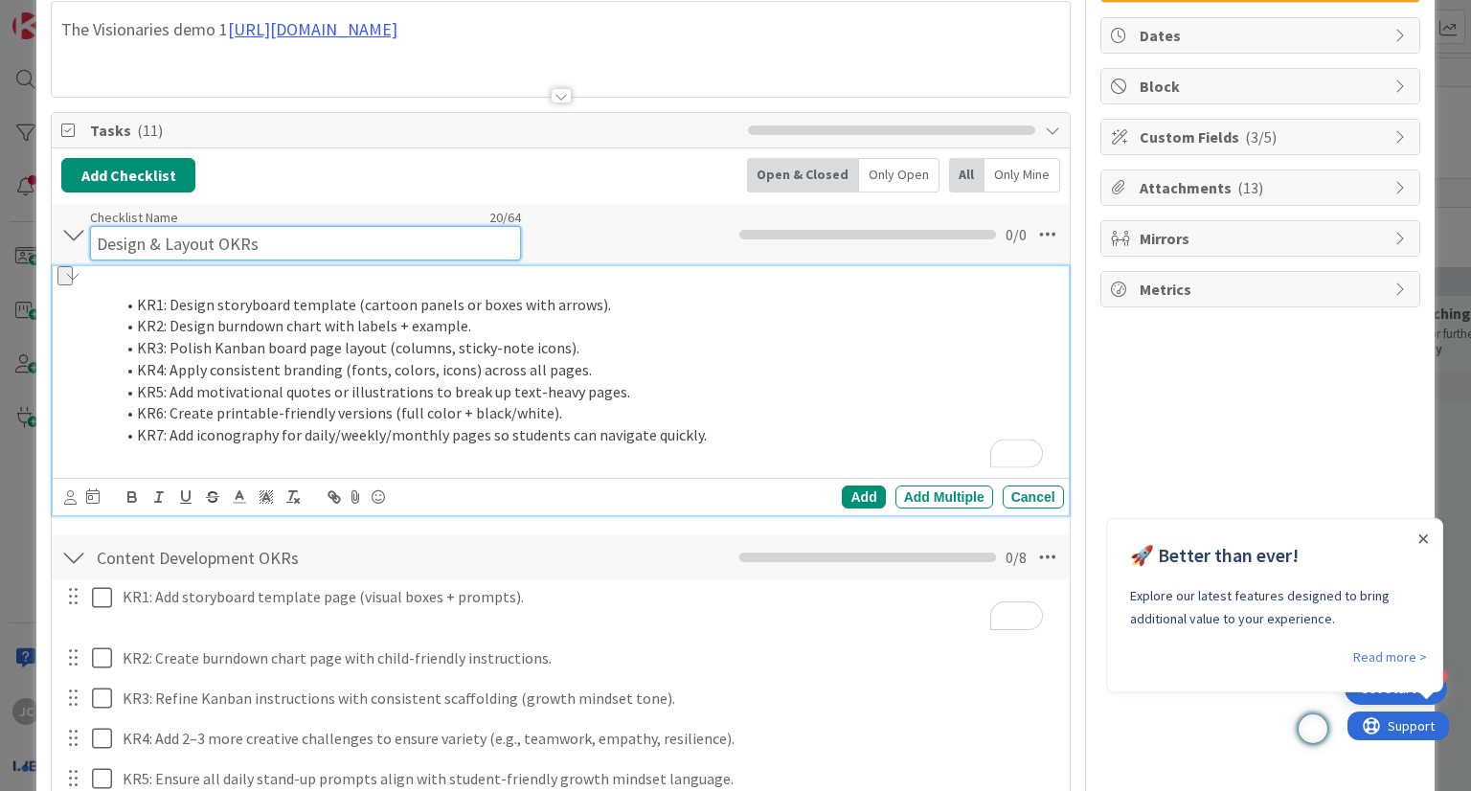
click at [296, 228] on input "Design & Layout OKRs" at bounding box center [305, 243] width 431 height 34
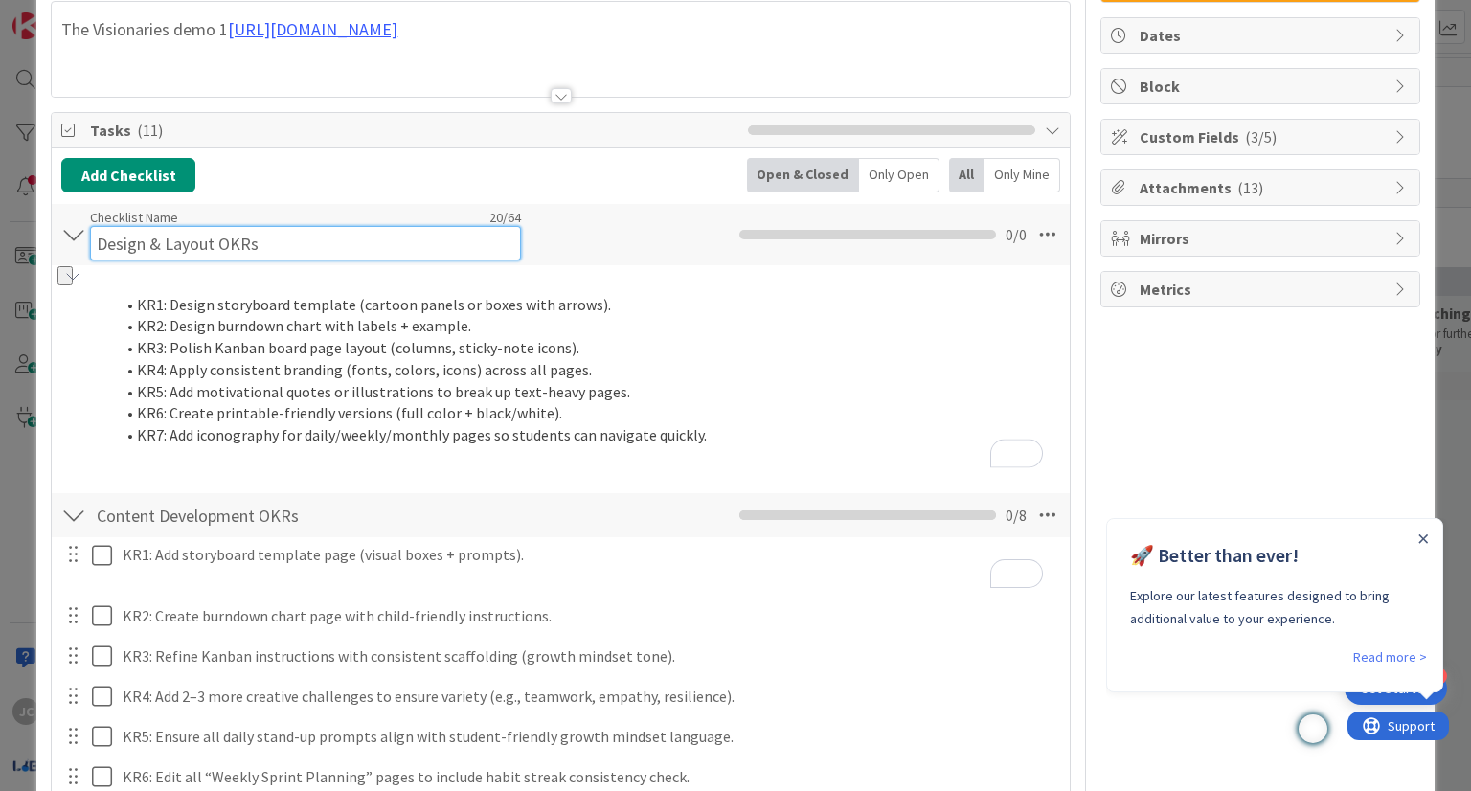
scroll to position [189, 0]
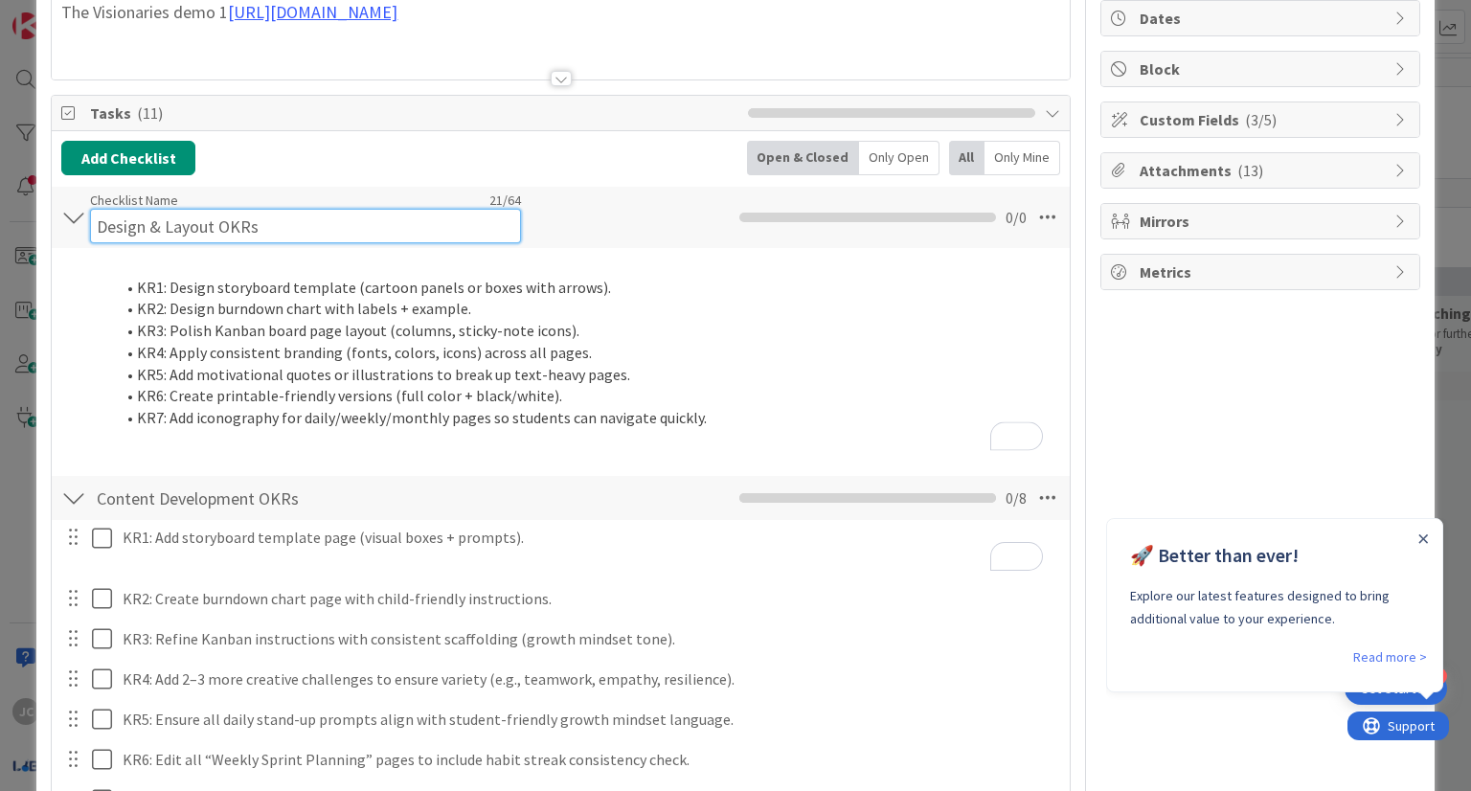
paste input "O: Translate workbook into a visually engag"
type input "Design & Layout OKRs O: Translate workbook into a visually engag"
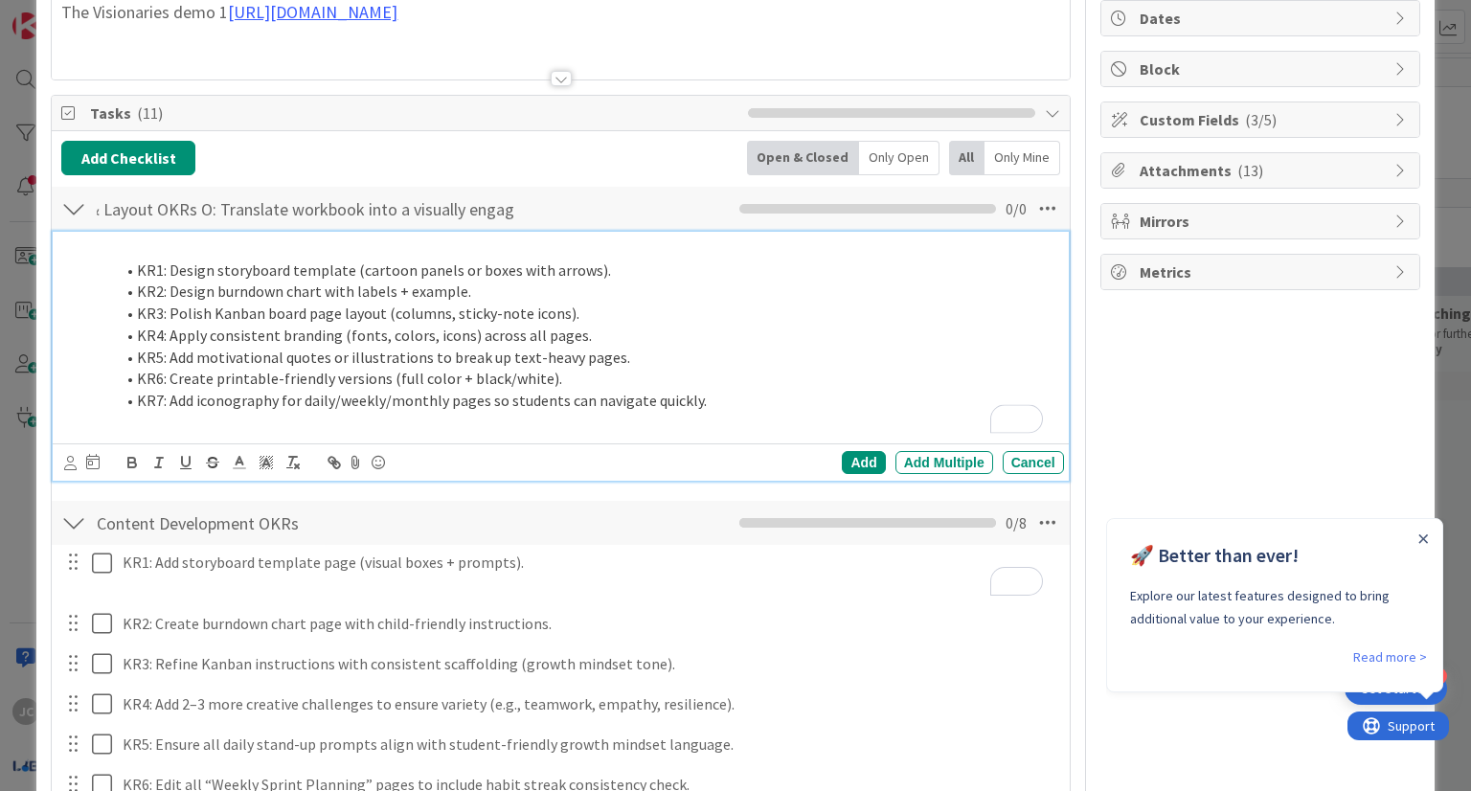
click at [586, 324] on ol "KR1: Design storyboard template (cartoon panels or boxes with arrows). KR2: Des…" at bounding box center [573, 336] width 965 height 152
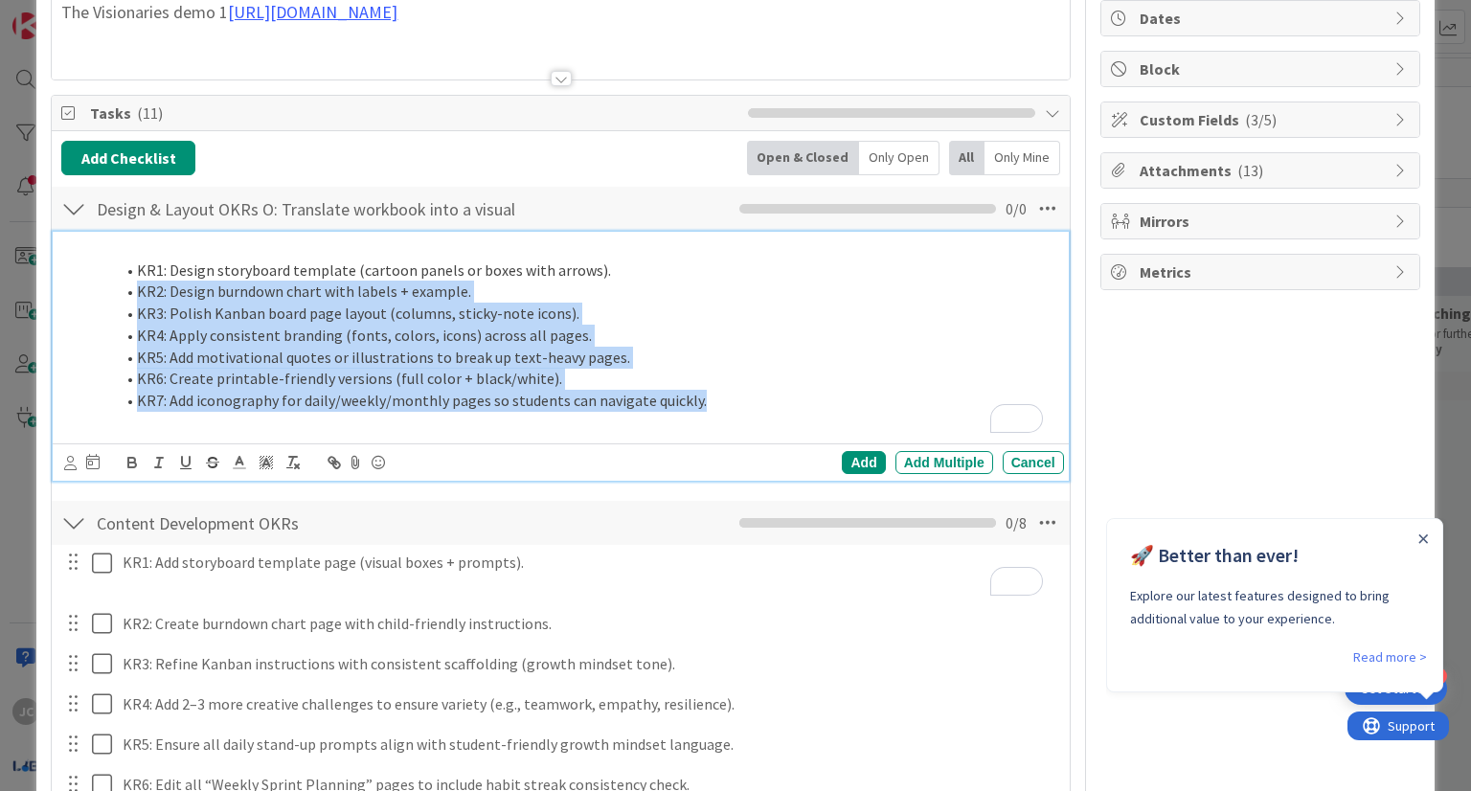
drag, startPoint x: 732, startPoint y: 403, endPoint x: 125, endPoint y: 300, distance: 616.1
click at [125, 300] on ol "KR1: Design storyboard template (cartoon panels or boxes with arrows). KR2: Des…" at bounding box center [573, 336] width 965 height 152
copy ol "KR2: Design burndown chart with labels + example. KR3: Polish Kanban board page…"
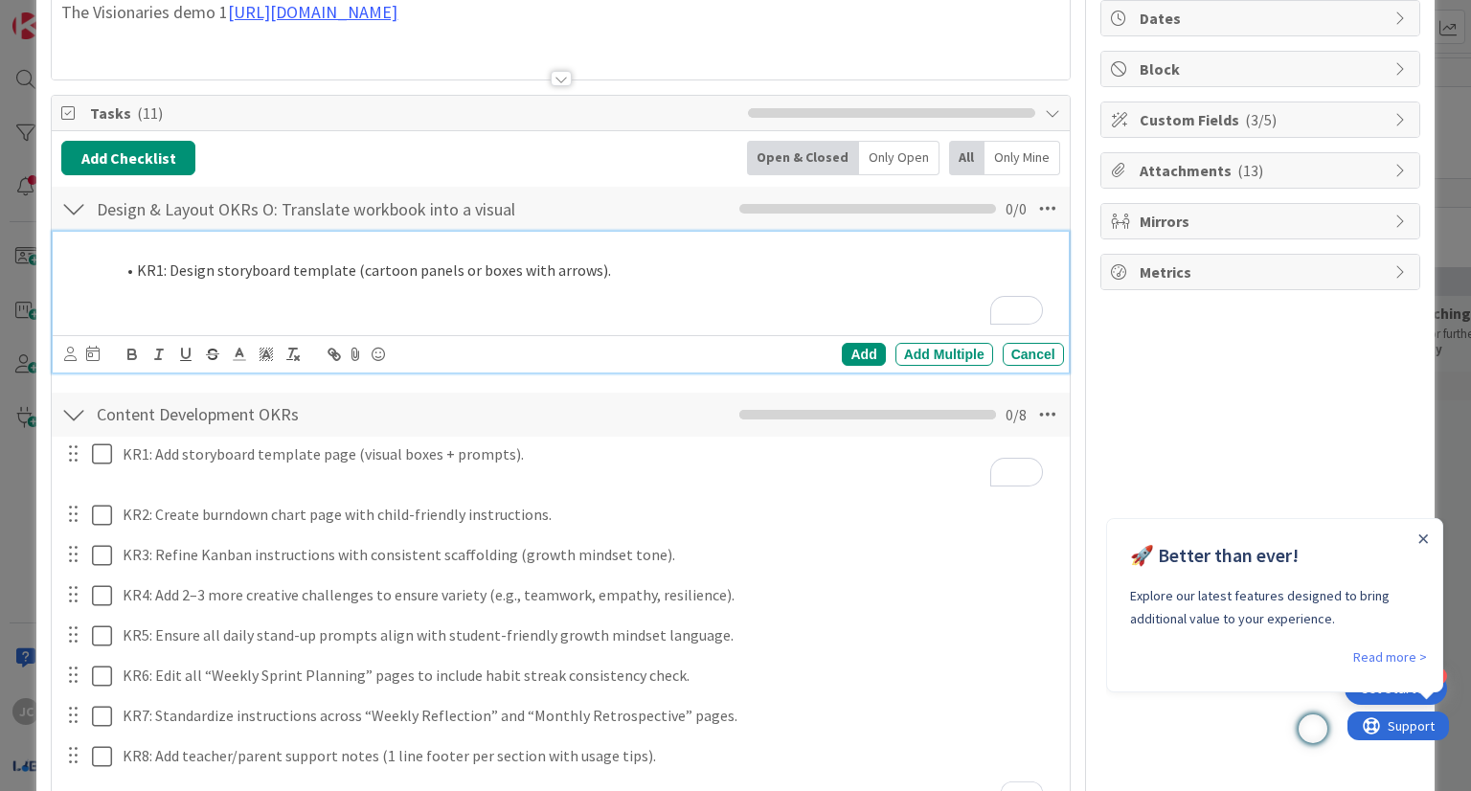
click at [136, 274] on li "KR1: Design storyboard template (cartoon panels or boxes with arrows)." at bounding box center [585, 271] width 942 height 22
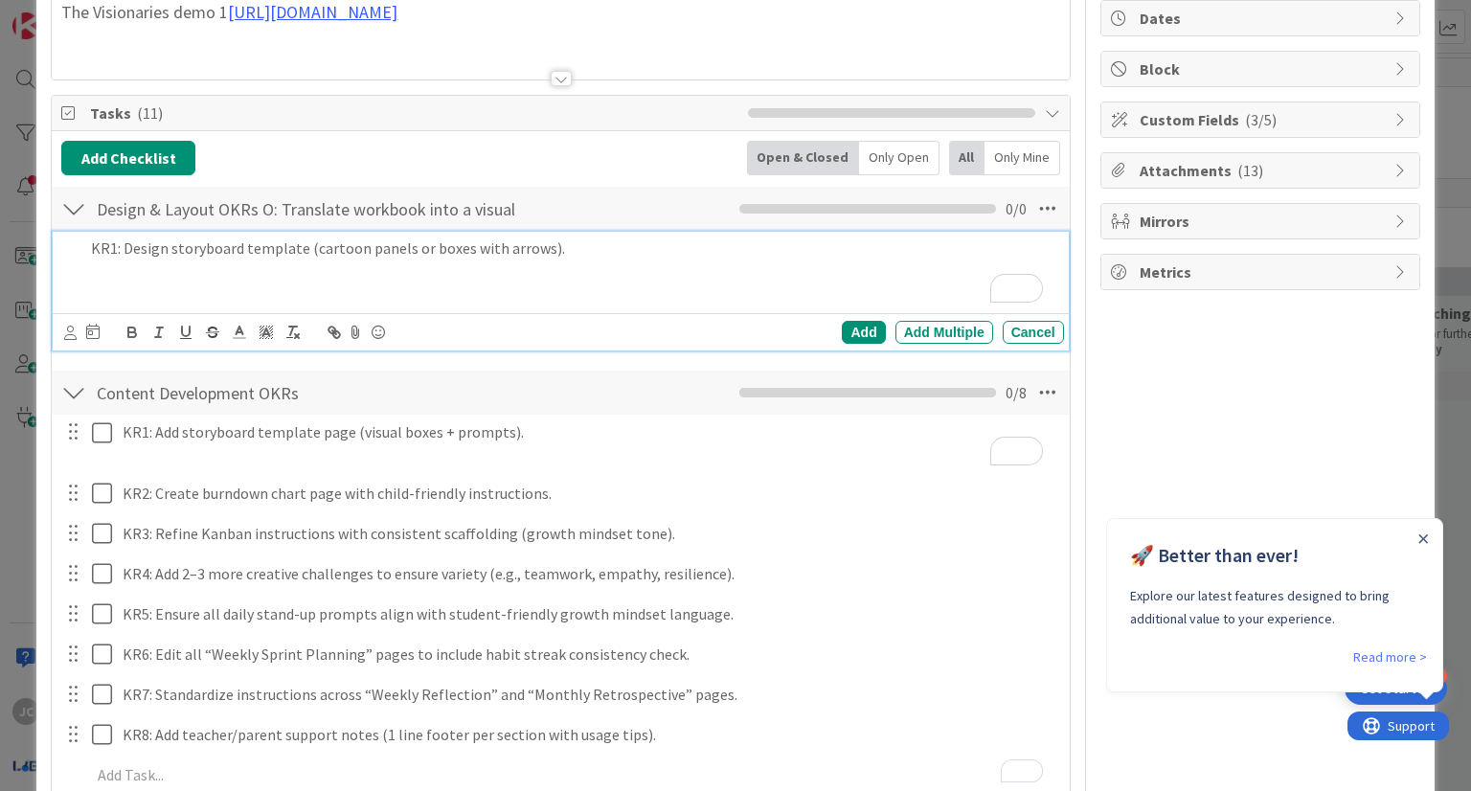
click at [814, 301] on div "KR1: Design storyboard template (cartoon panels or boxes with arrows)." at bounding box center [573, 270] width 980 height 77
click at [778, 253] on p "KR1: Design storyboard template (cartoon panels or boxes with arrows)." at bounding box center [573, 249] width 965 height 22
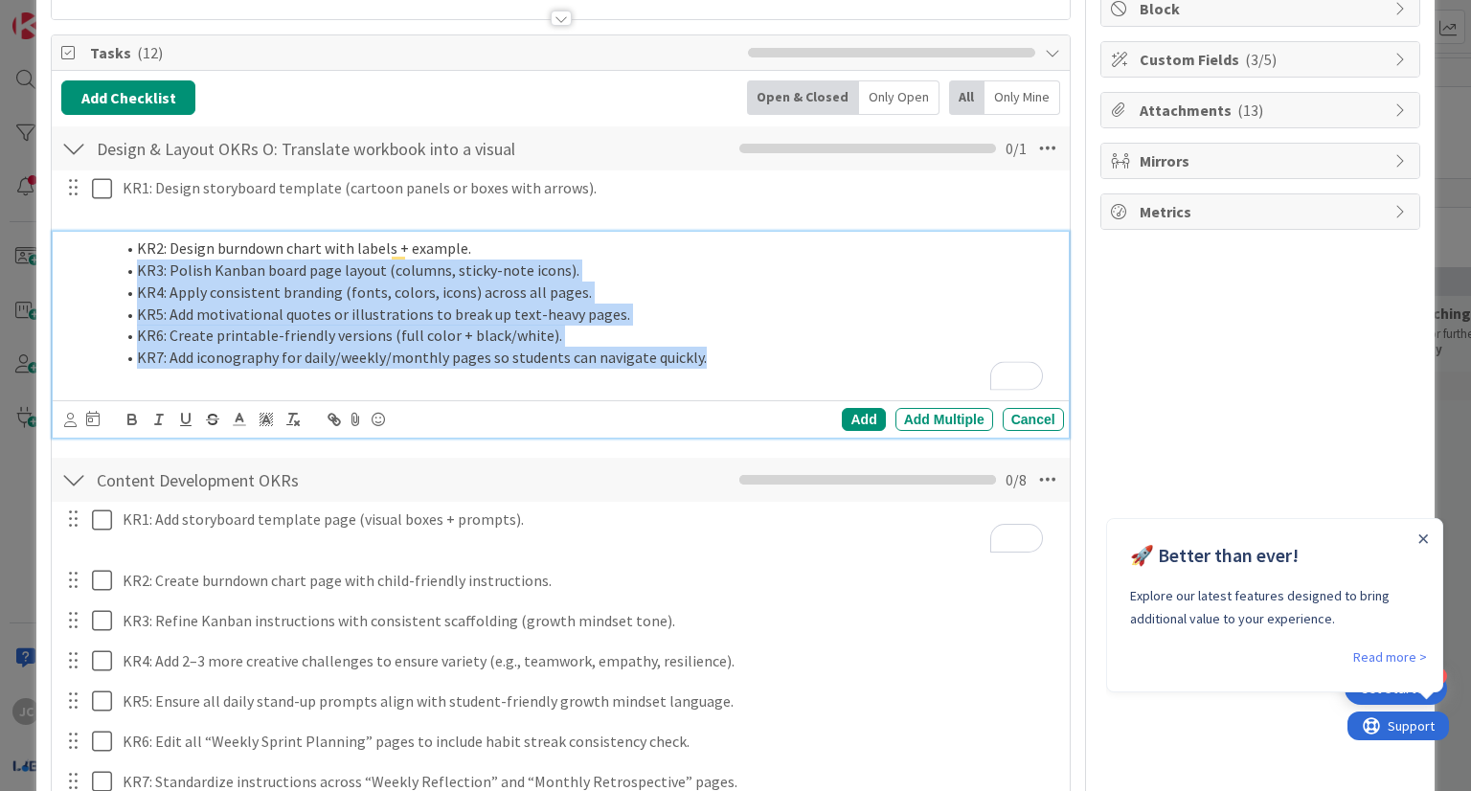
drag, startPoint x: 716, startPoint y: 358, endPoint x: 130, endPoint y: 268, distance: 592.2
click at [130, 268] on ol "KR2: Design burndown chart with labels + example. KR3: Polish Kanban board page…" at bounding box center [573, 303] width 965 height 130
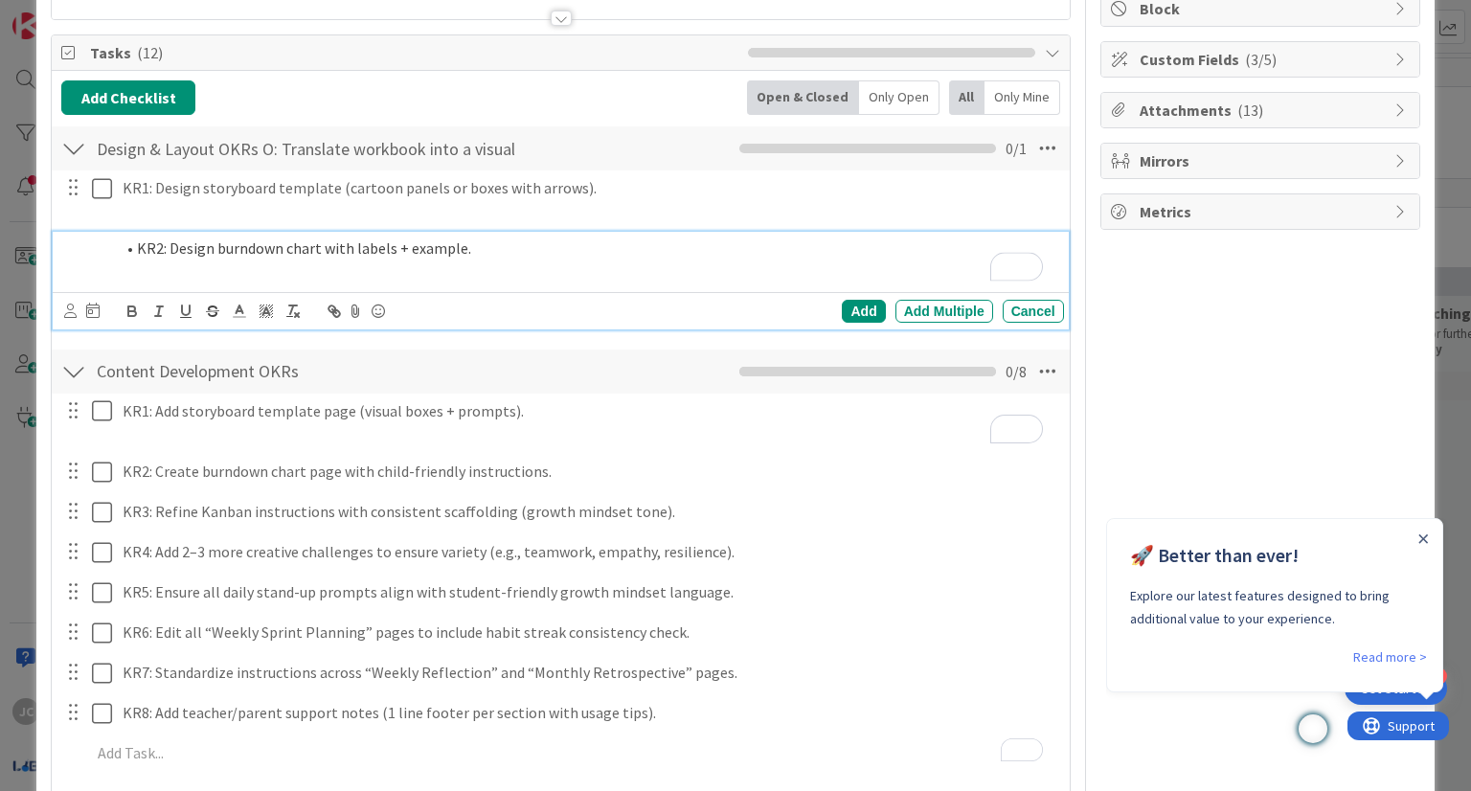
click at [138, 245] on li "KR2: Design burndown chart with labels + example." at bounding box center [585, 249] width 942 height 22
click at [857, 307] on div "Add" at bounding box center [863, 311] width 43 height 23
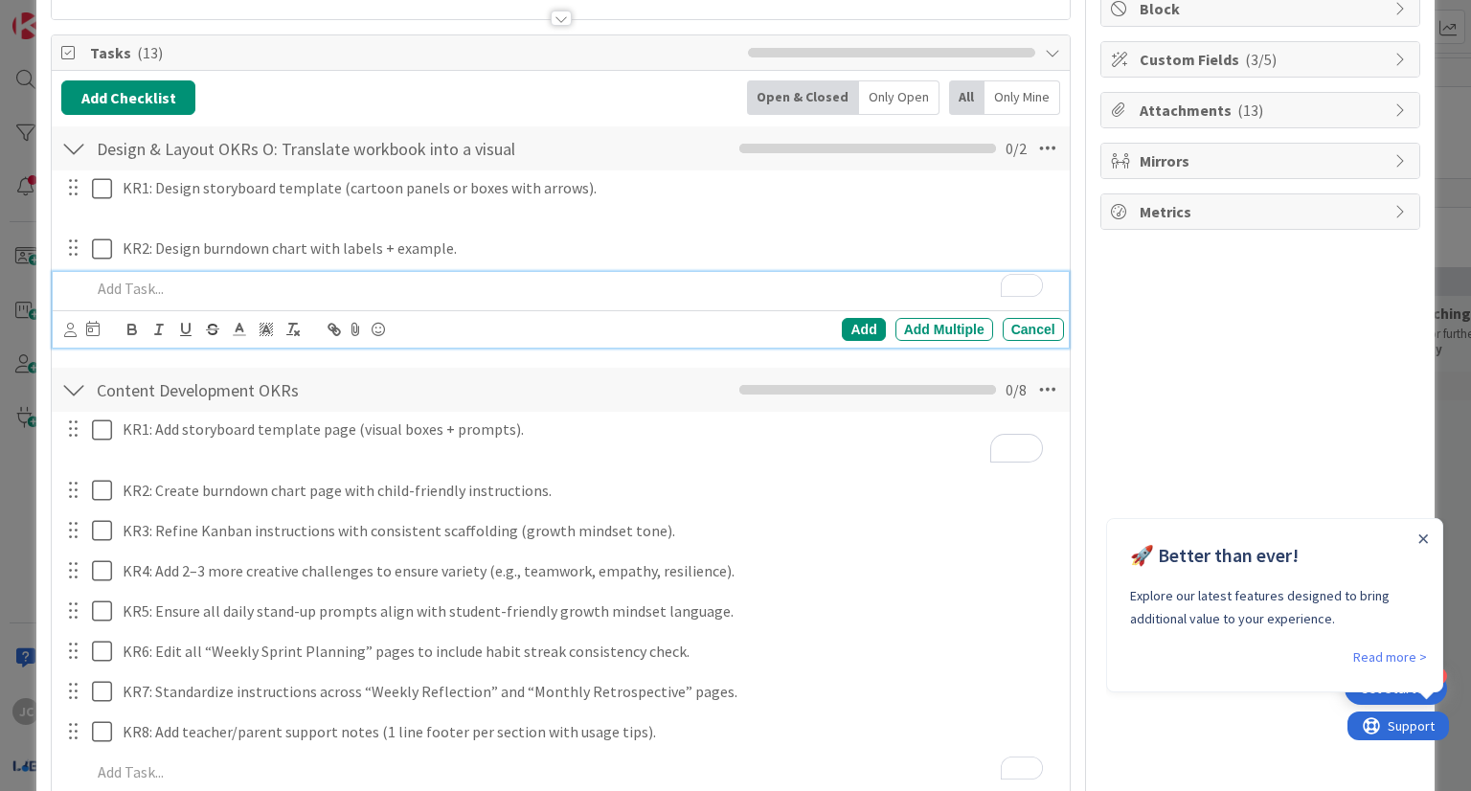
click at [269, 288] on p "To enrich screen reader interactions, please activate Accessibility in Grammarl…" at bounding box center [573, 289] width 965 height 22
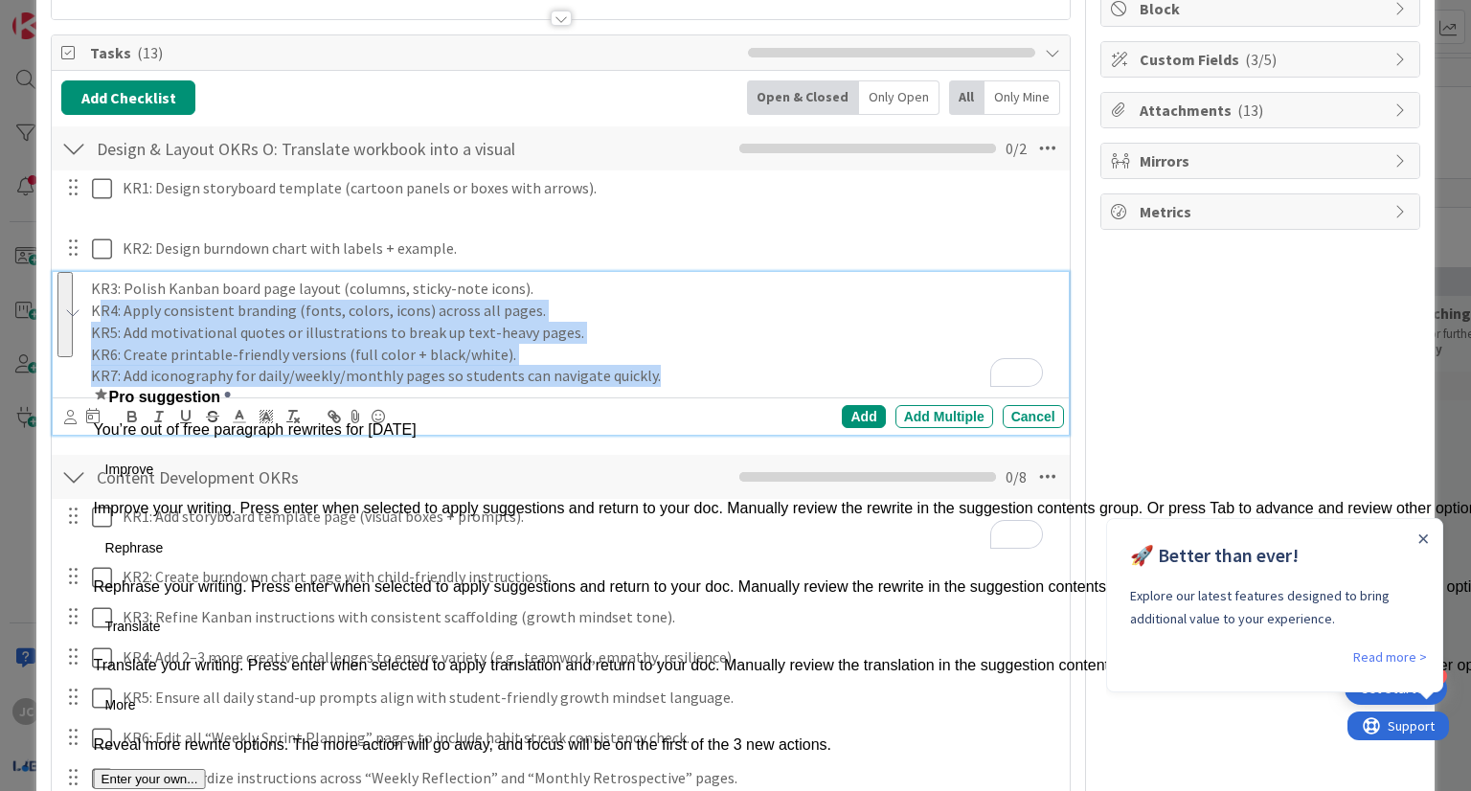
drag, startPoint x: 655, startPoint y: 376, endPoint x: 102, endPoint y: 316, distance: 556.9
click at [102, 316] on div "KR3: Polish Kanban board page layout (columns, sticky-note icons). KR4: Apply c…" at bounding box center [573, 332] width 980 height 121
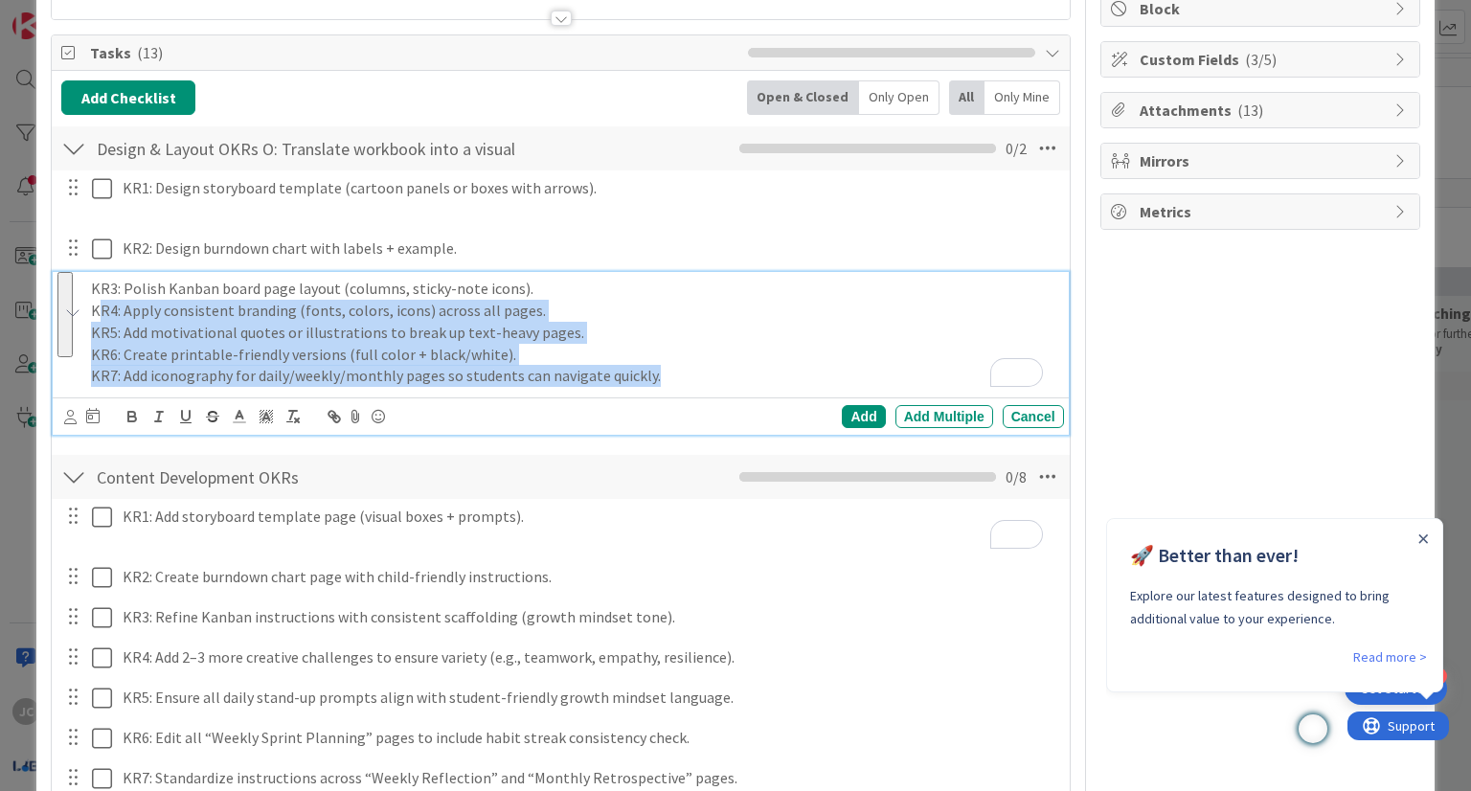
click at [102, 316] on p "KR4: Apply consistent branding (fonts, colors, icons) across all pages." at bounding box center [573, 311] width 965 height 22
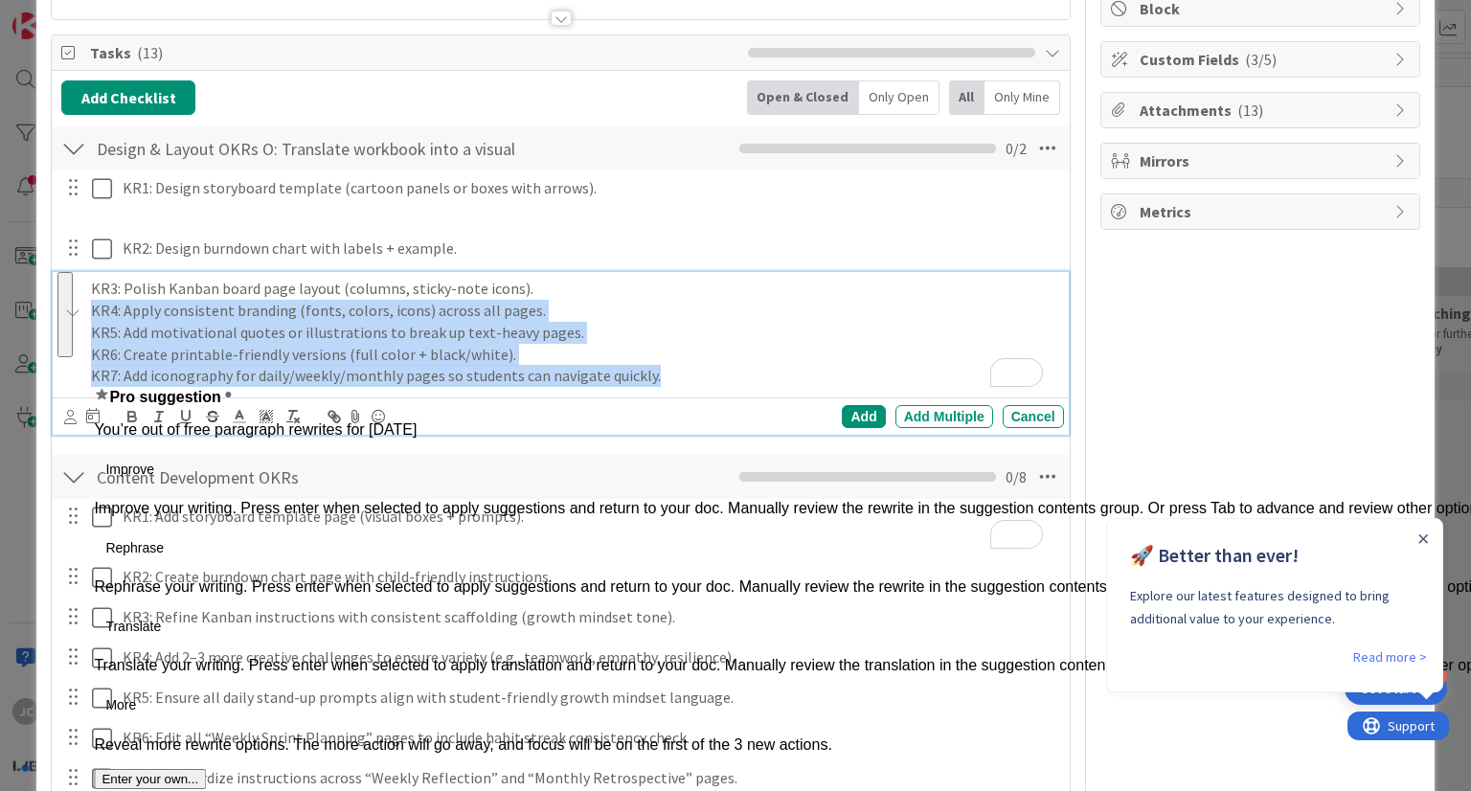
drag, startPoint x: 701, startPoint y: 377, endPoint x: 73, endPoint y: 309, distance: 632.1
click at [73, 309] on div "KR3: Polish Kanban board page layout (columns, sticky-note icons). KR4: Apply c…" at bounding box center [561, 332] width 1003 height 121
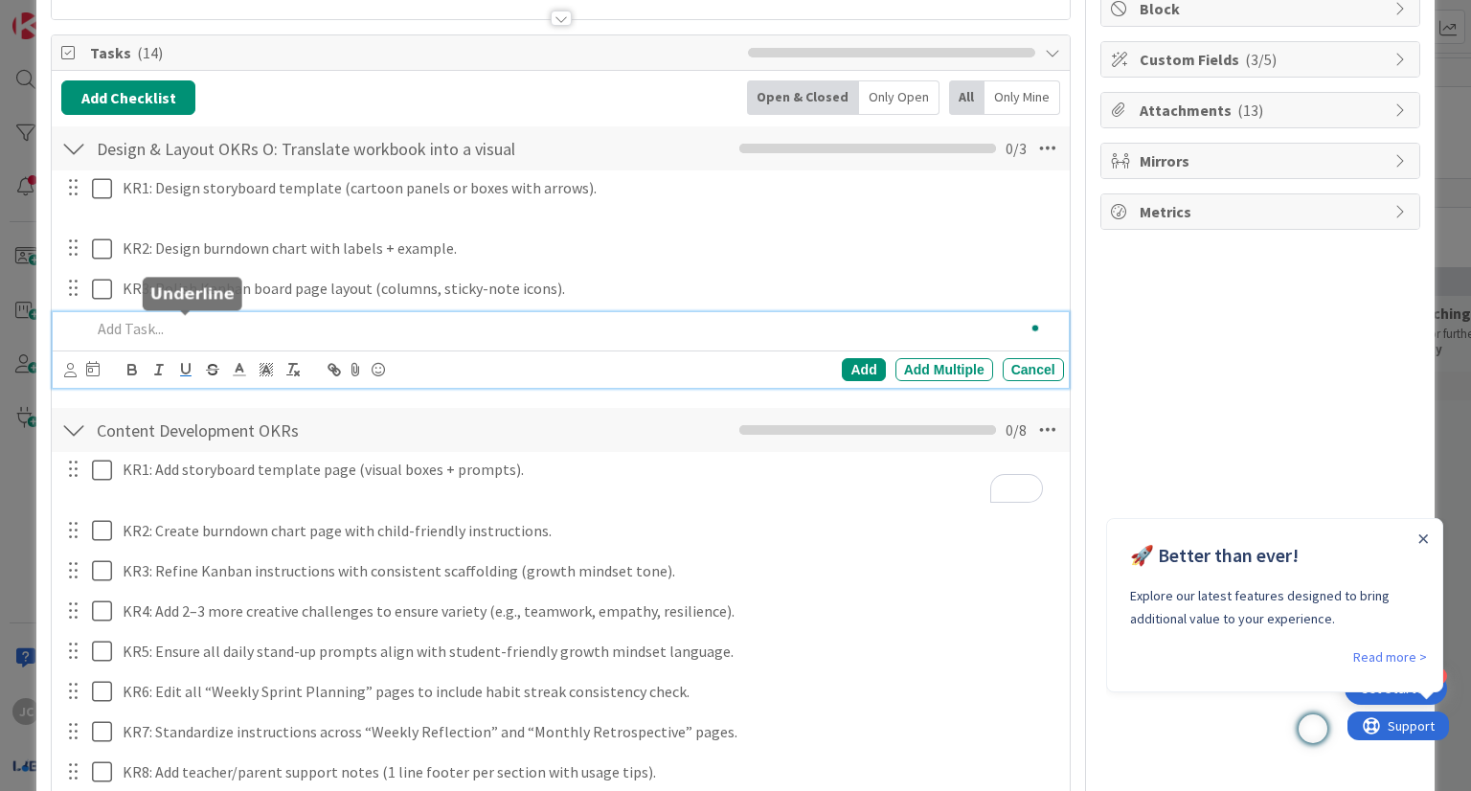
scroll to position [289, 0]
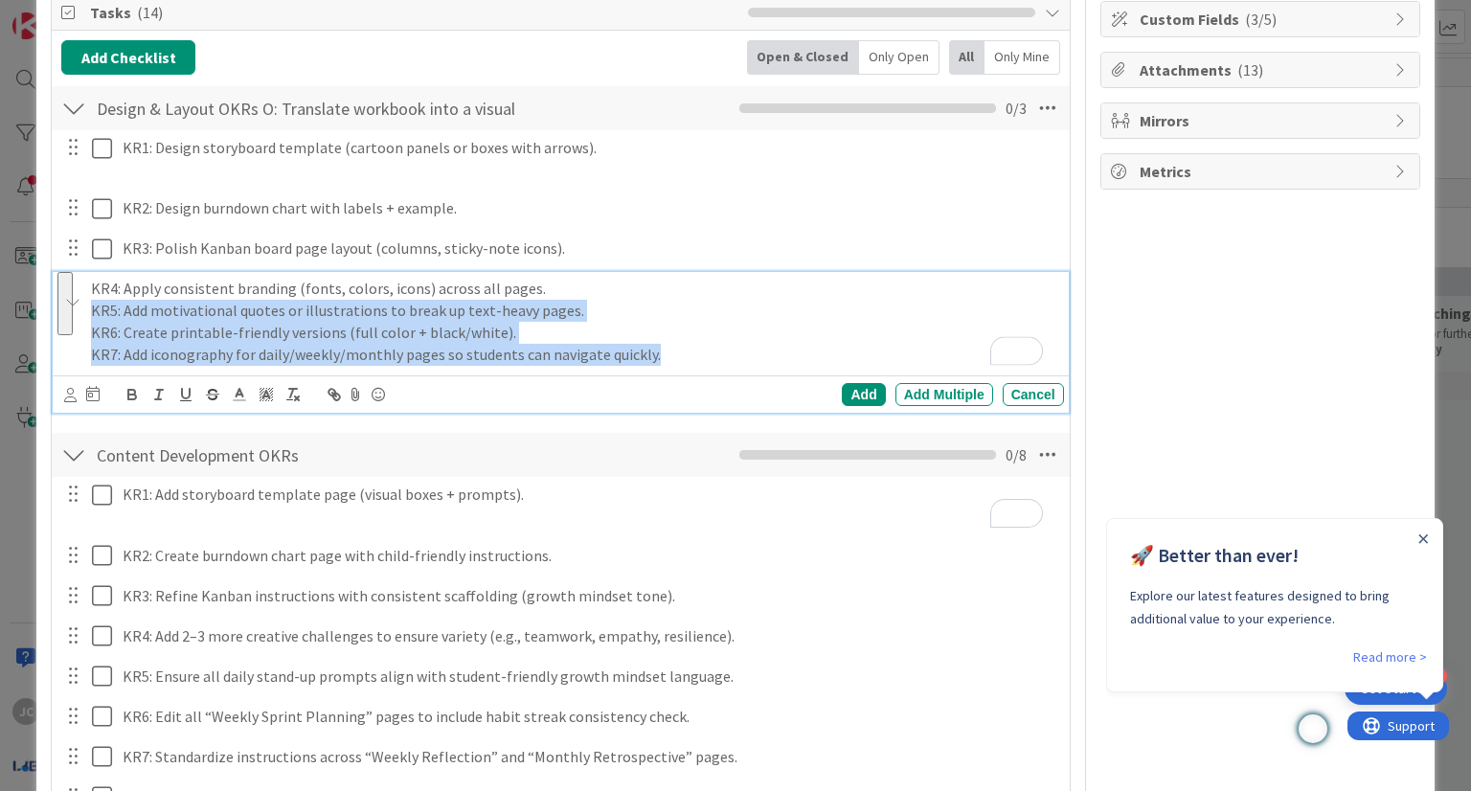
drag, startPoint x: 655, startPoint y: 357, endPoint x: 89, endPoint y: 315, distance: 567.7
click at [89, 315] on div "KR4: Apply consistent branding (fonts, colors, icons) across all pages. KR5: Ad…" at bounding box center [560, 342] width 1015 height 141
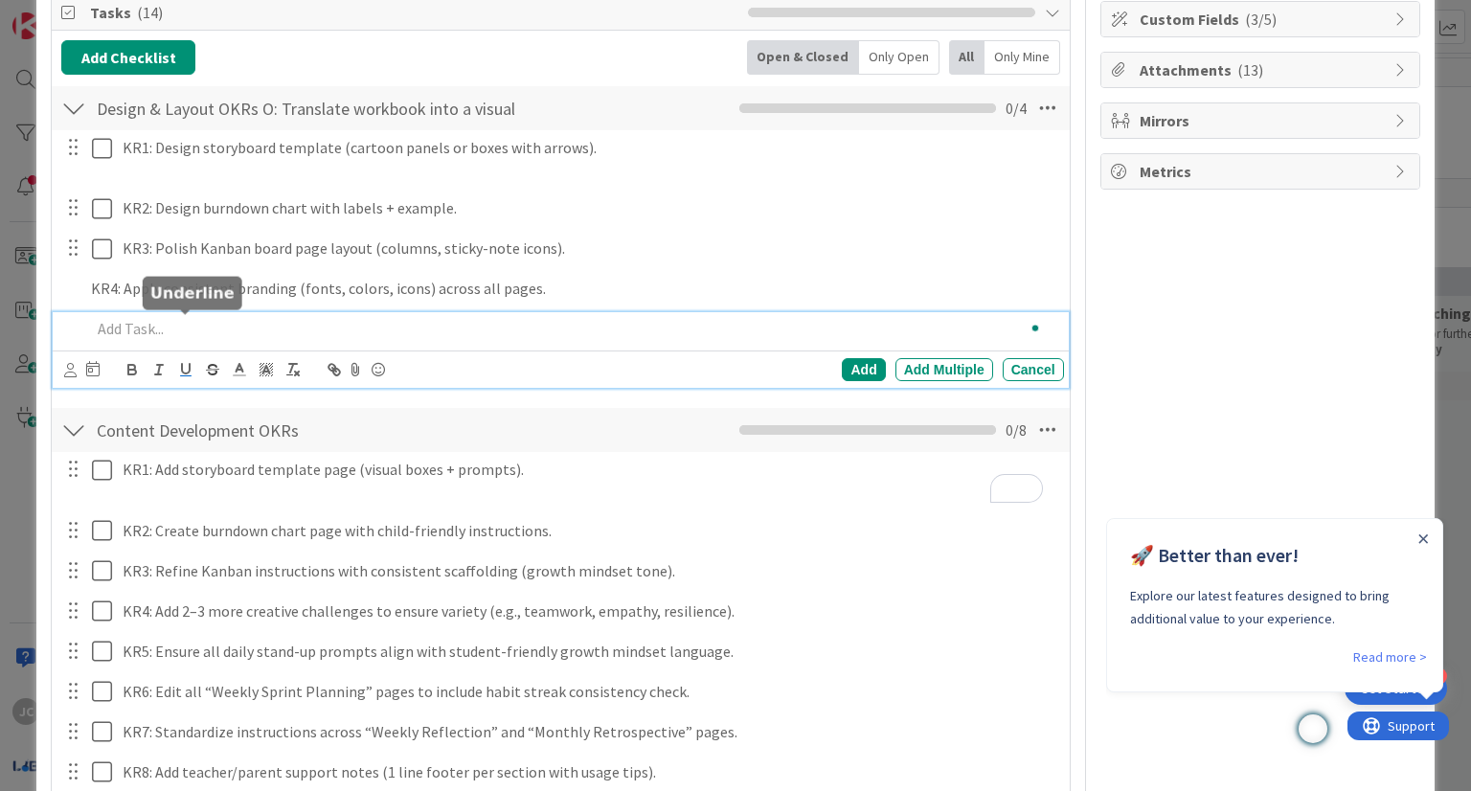
scroll to position [330, 0]
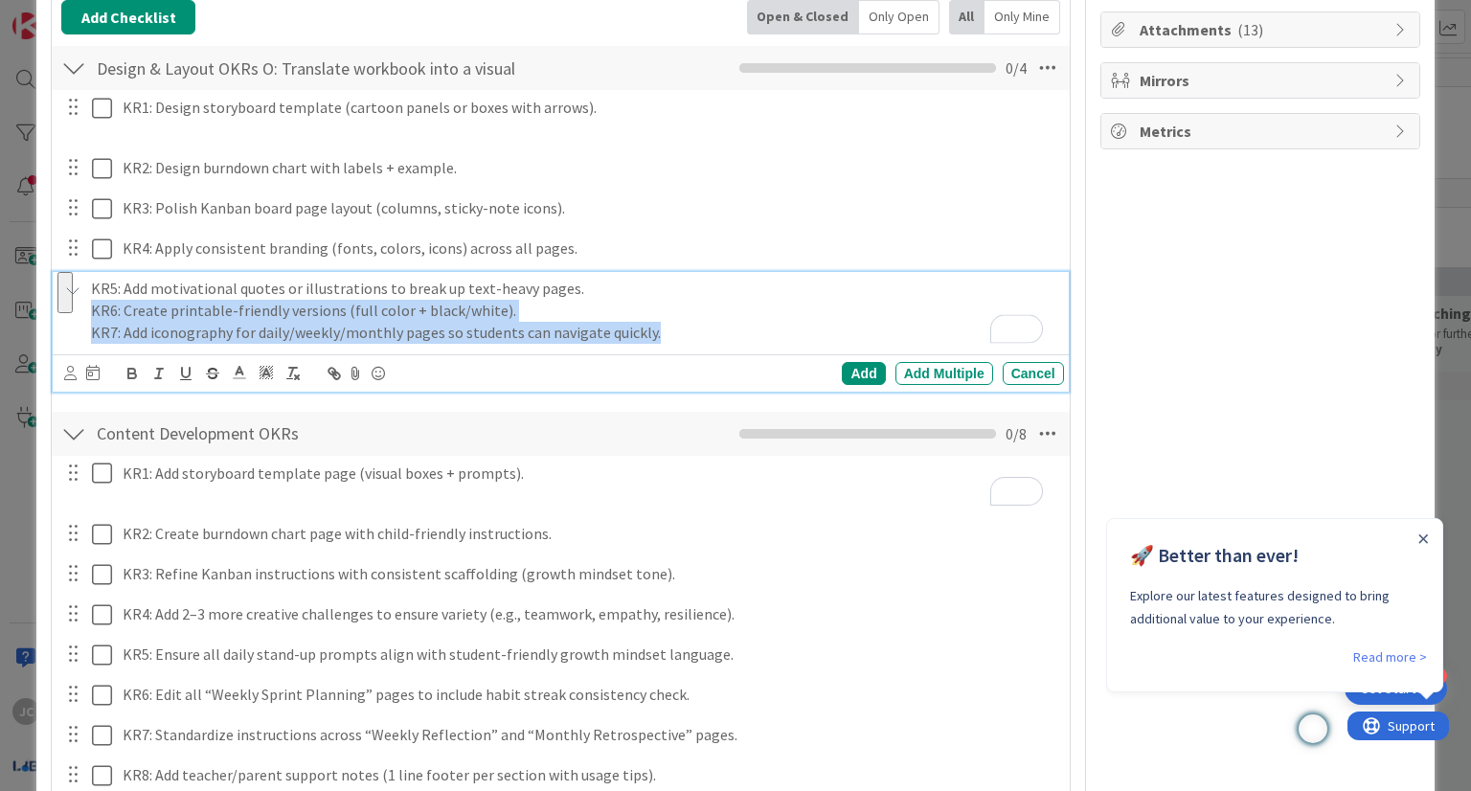
drag, startPoint x: 661, startPoint y: 332, endPoint x: 88, endPoint y: 313, distance: 573.2
click at [88, 313] on div "KR5: Add motivational quotes or illustrations to break up text-heavy pages. KR6…" at bounding box center [560, 331] width 1015 height 119
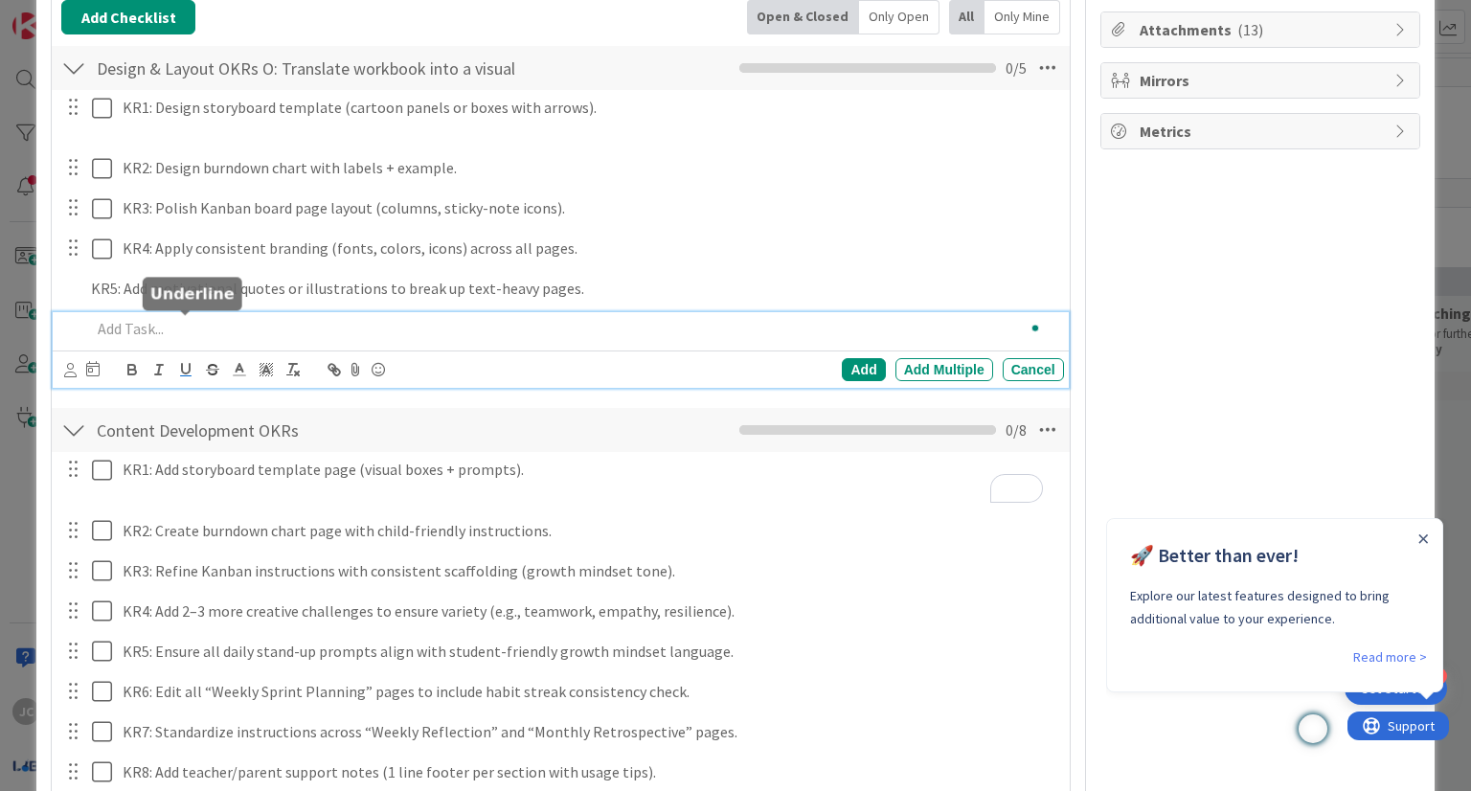
scroll to position [370, 0]
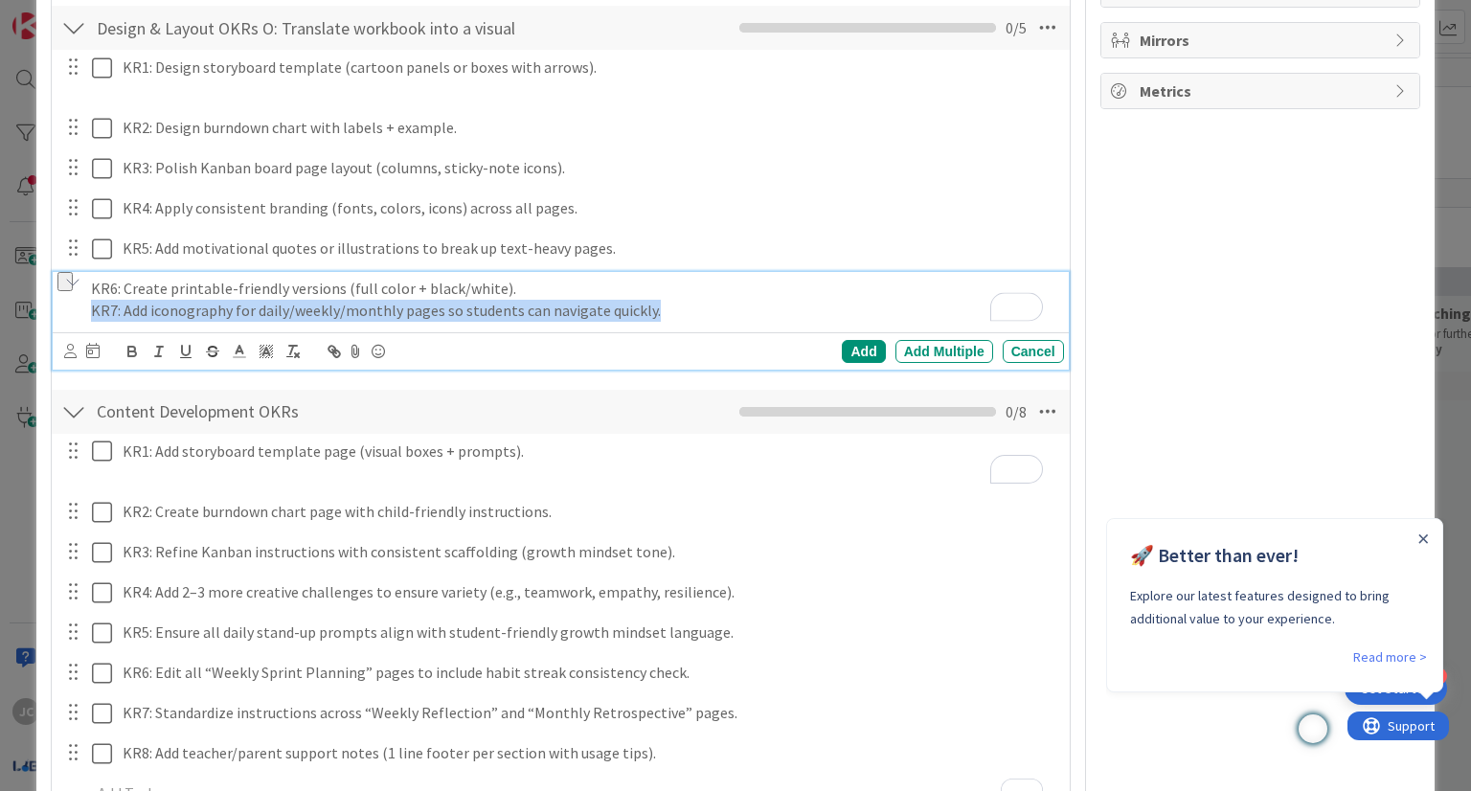
drag, startPoint x: 655, startPoint y: 311, endPoint x: 95, endPoint y: 323, distance: 560.5
click at [95, 323] on div "KR6: Create printable-friendly versions (full color + black/white). KR7: Add ic…" at bounding box center [573, 299] width 980 height 55
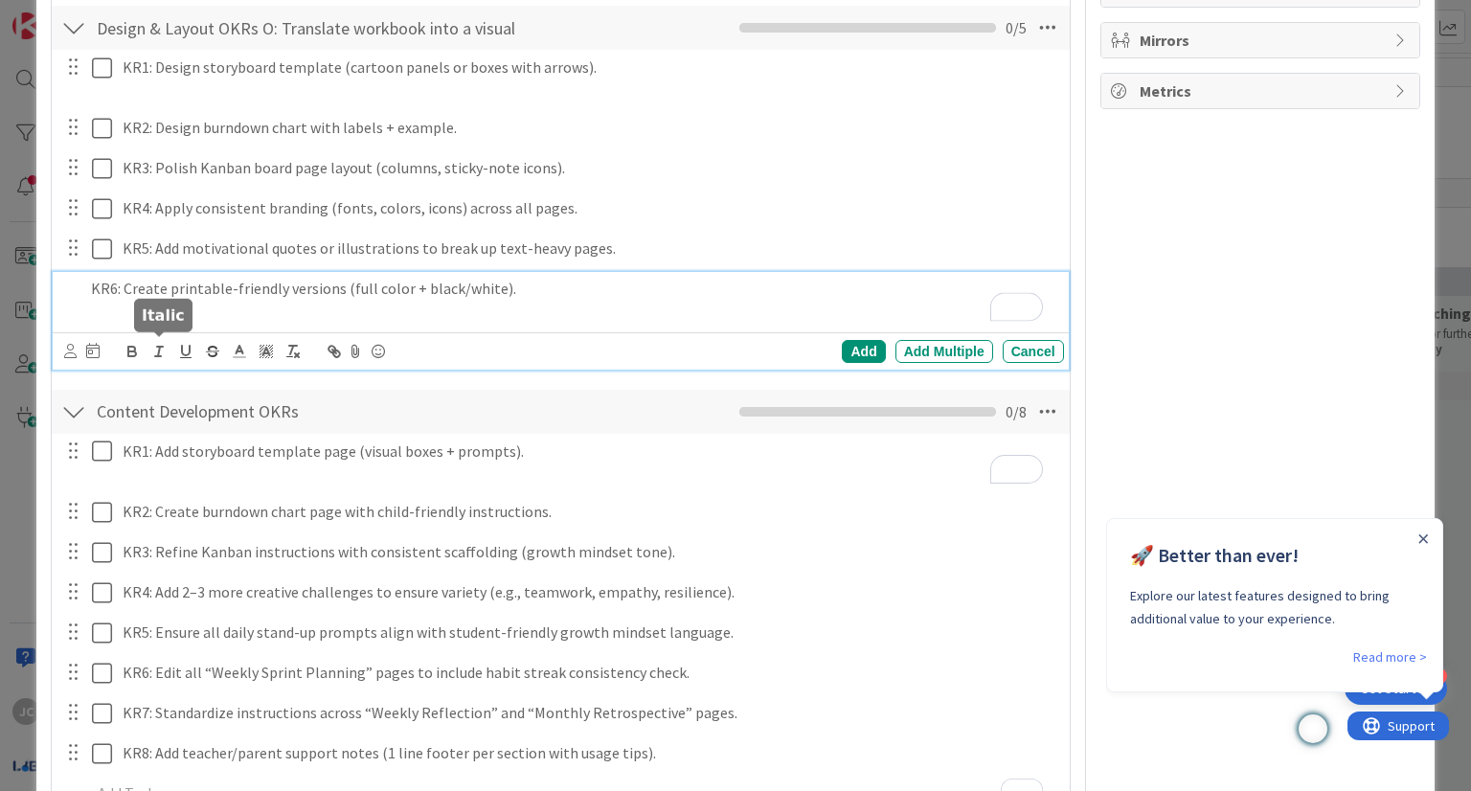
scroll to position [410, 0]
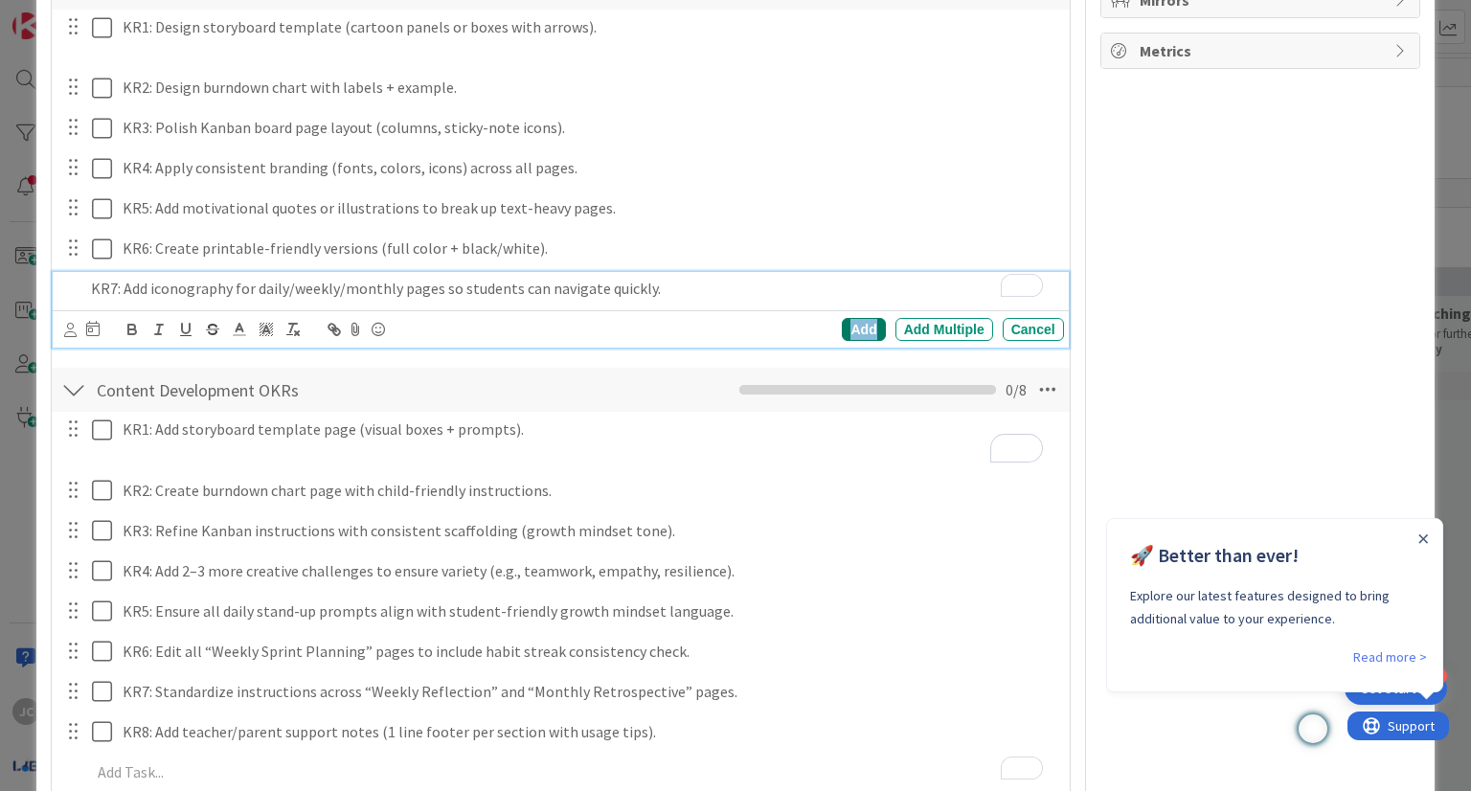
click at [846, 328] on div "Add" at bounding box center [863, 329] width 43 height 23
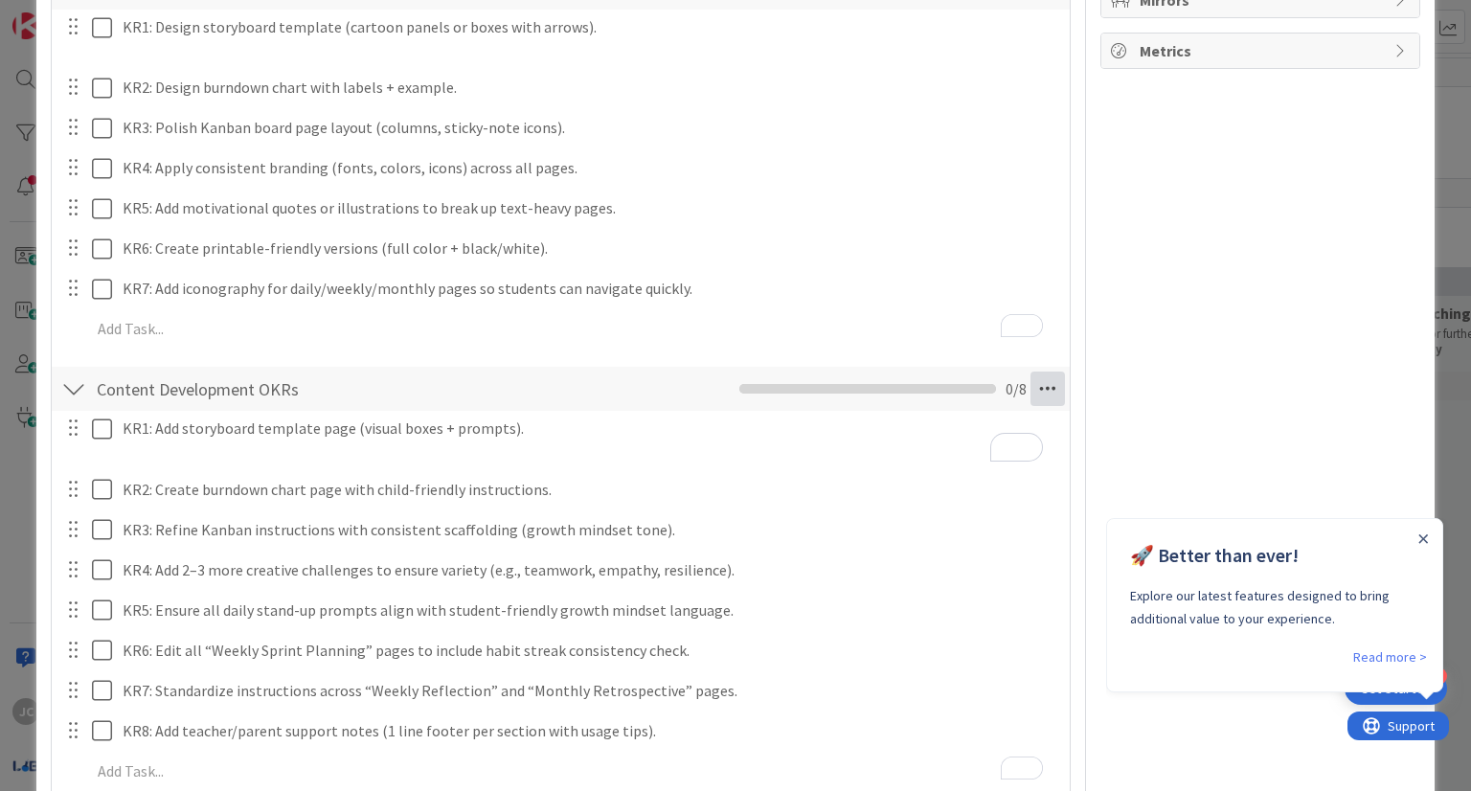
click at [1035, 393] on icon at bounding box center [1048, 389] width 34 height 34
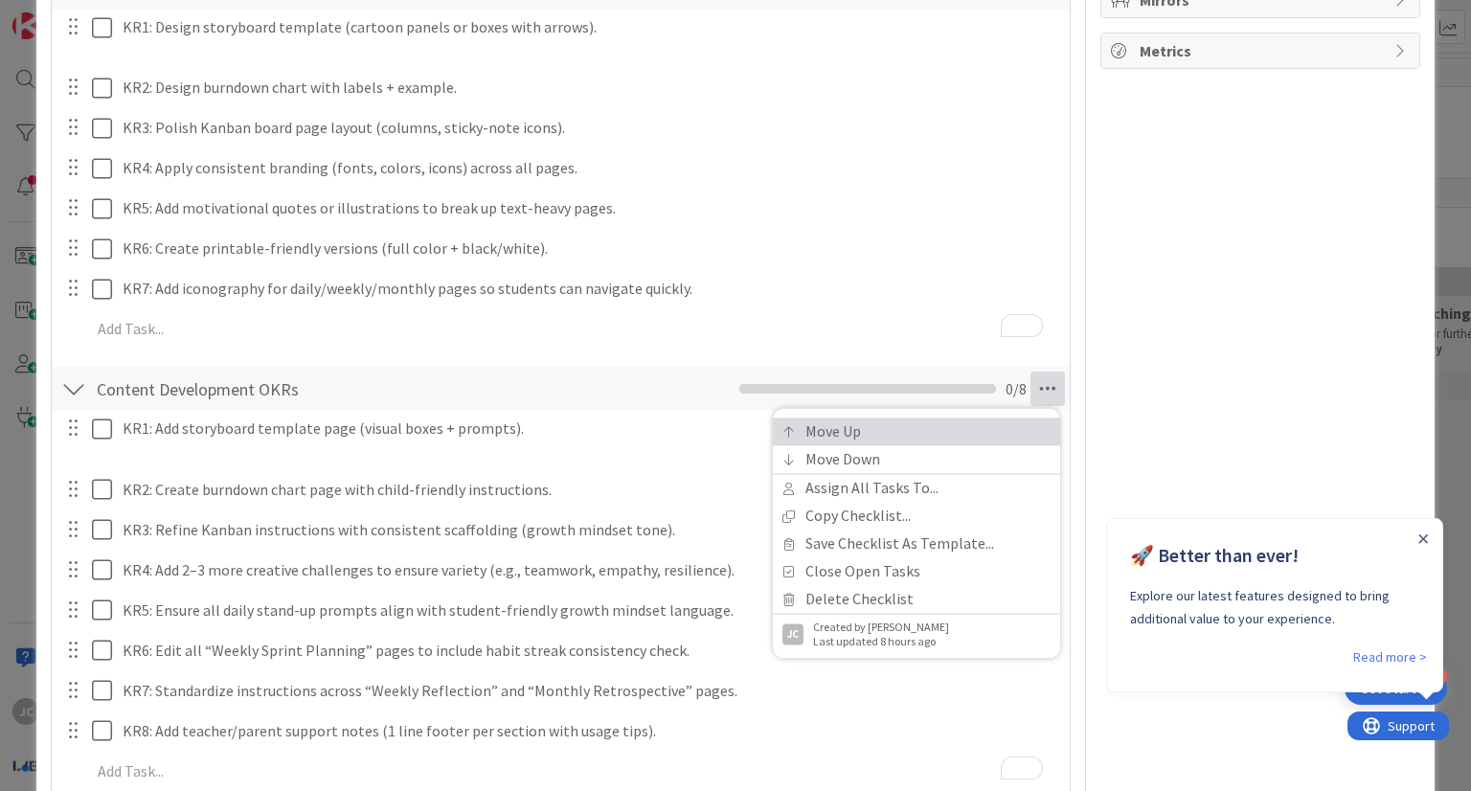
click at [931, 430] on link "Move Up" at bounding box center [916, 433] width 287 height 28
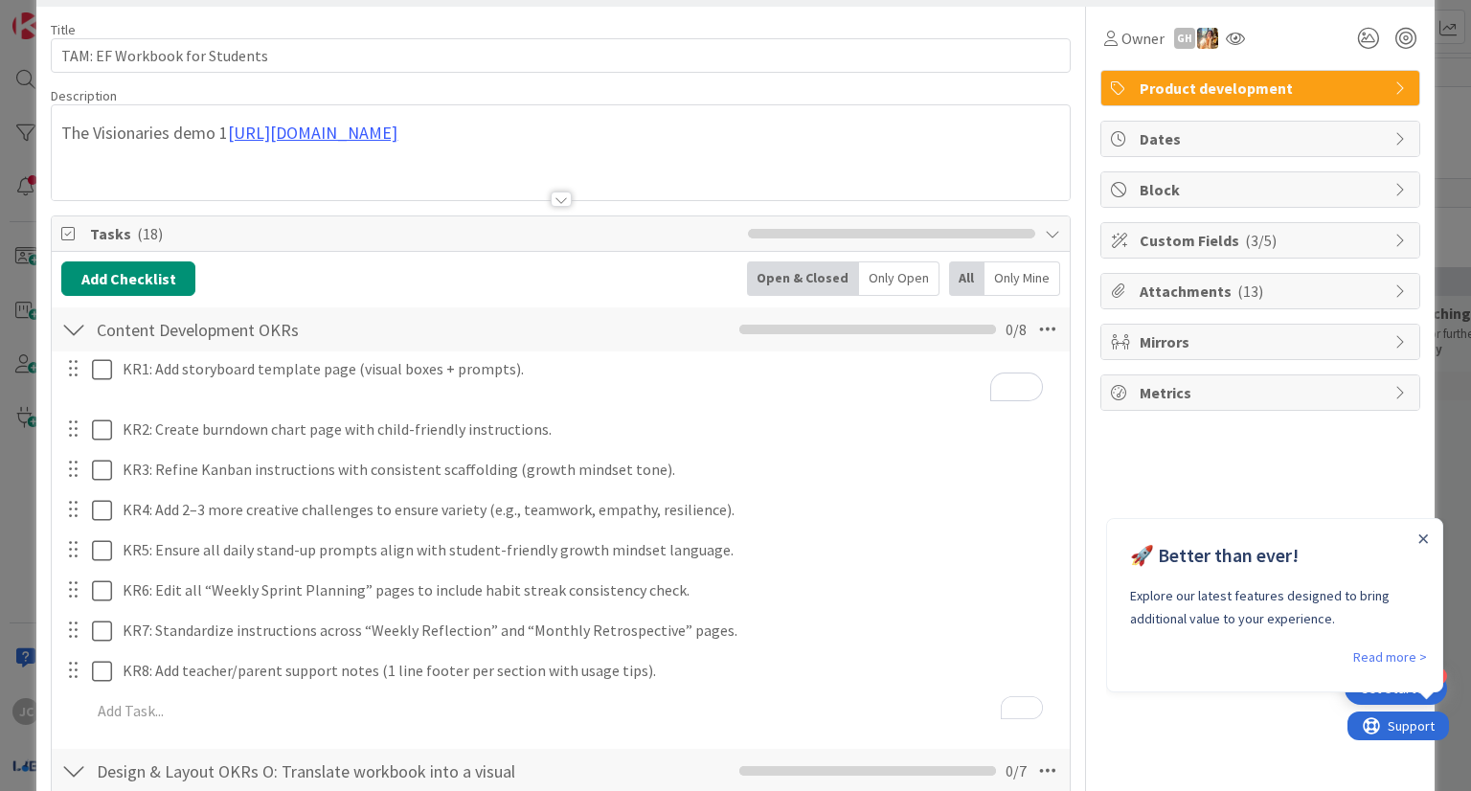
scroll to position [100, 0]
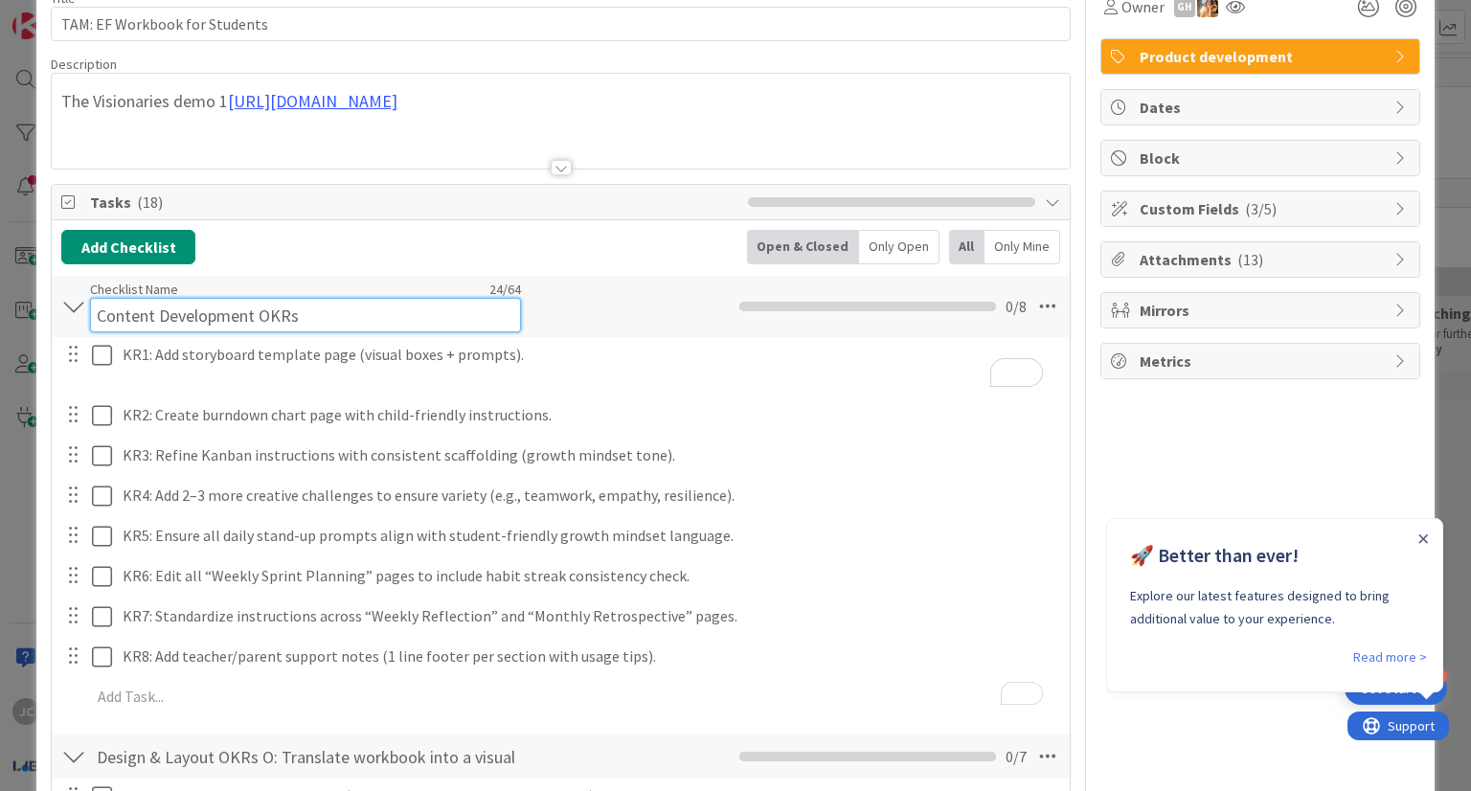
click at [460, 298] on input "Content Development OKRs" at bounding box center [305, 315] width 431 height 34
paste input "Finalize all workbook content for stude"
type input "Content Development OKRs Finalize all workbook content for stude"
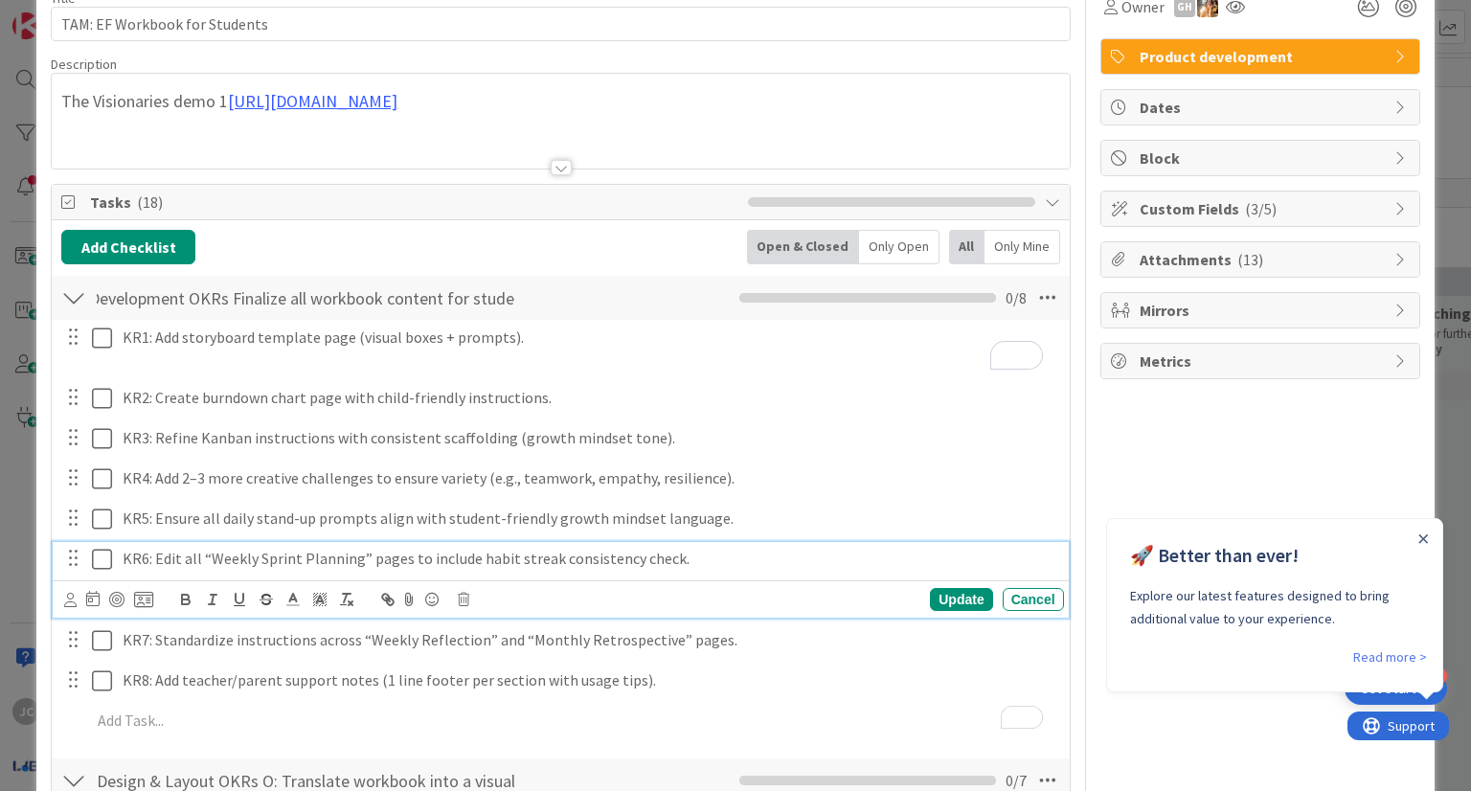
click at [864, 564] on p "KR6: Edit all “Weekly Sprint Planning” pages to include habit streak consistenc…" at bounding box center [590, 559] width 934 height 22
click at [160, 254] on button "Add Checklist" at bounding box center [128, 247] width 134 height 34
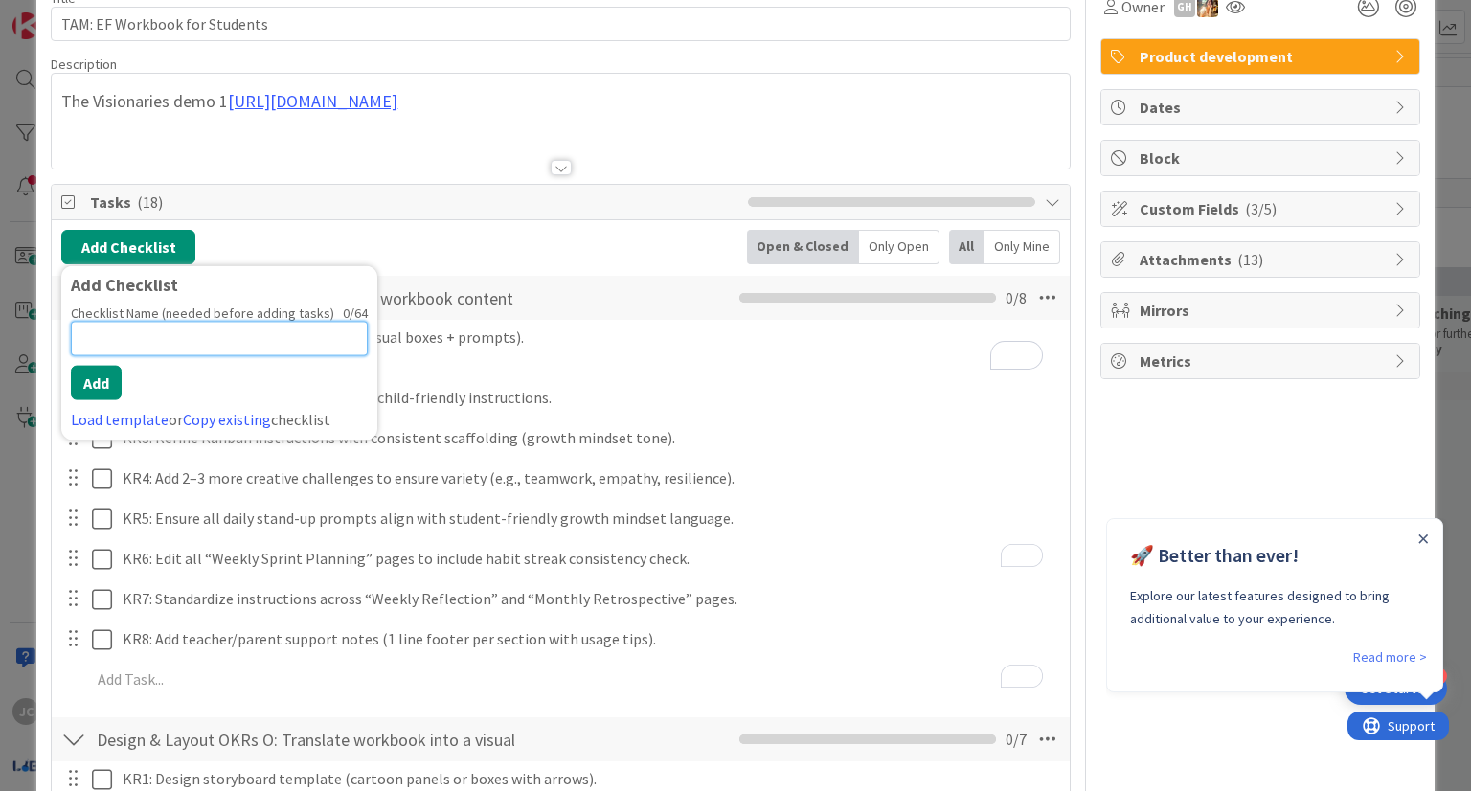
paste input "Pilot Testing OKRs"
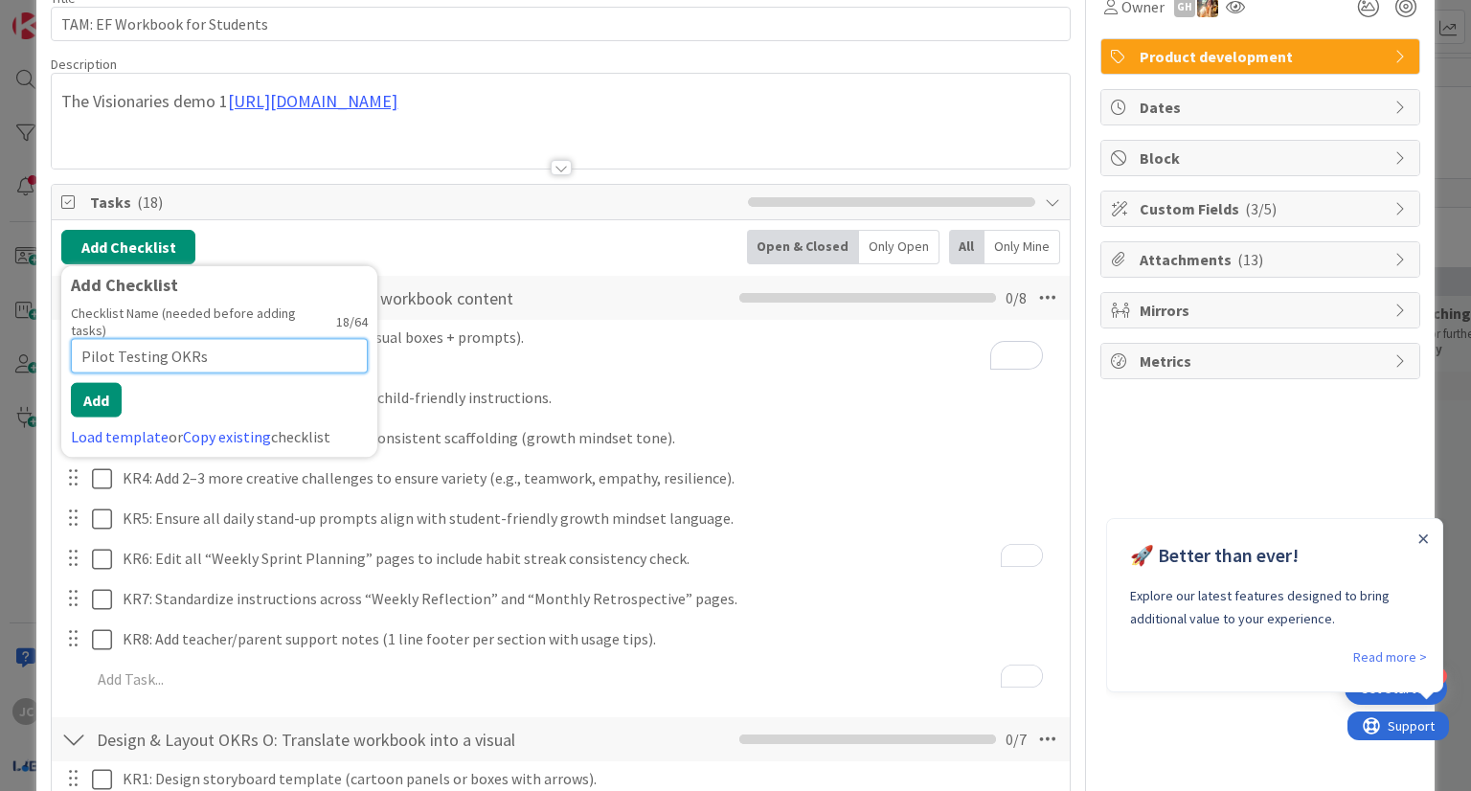
paste input "Validate workbook with students, parents, and"
type input "Pilot Testing OKRsValidate workbook with students, parents, and"
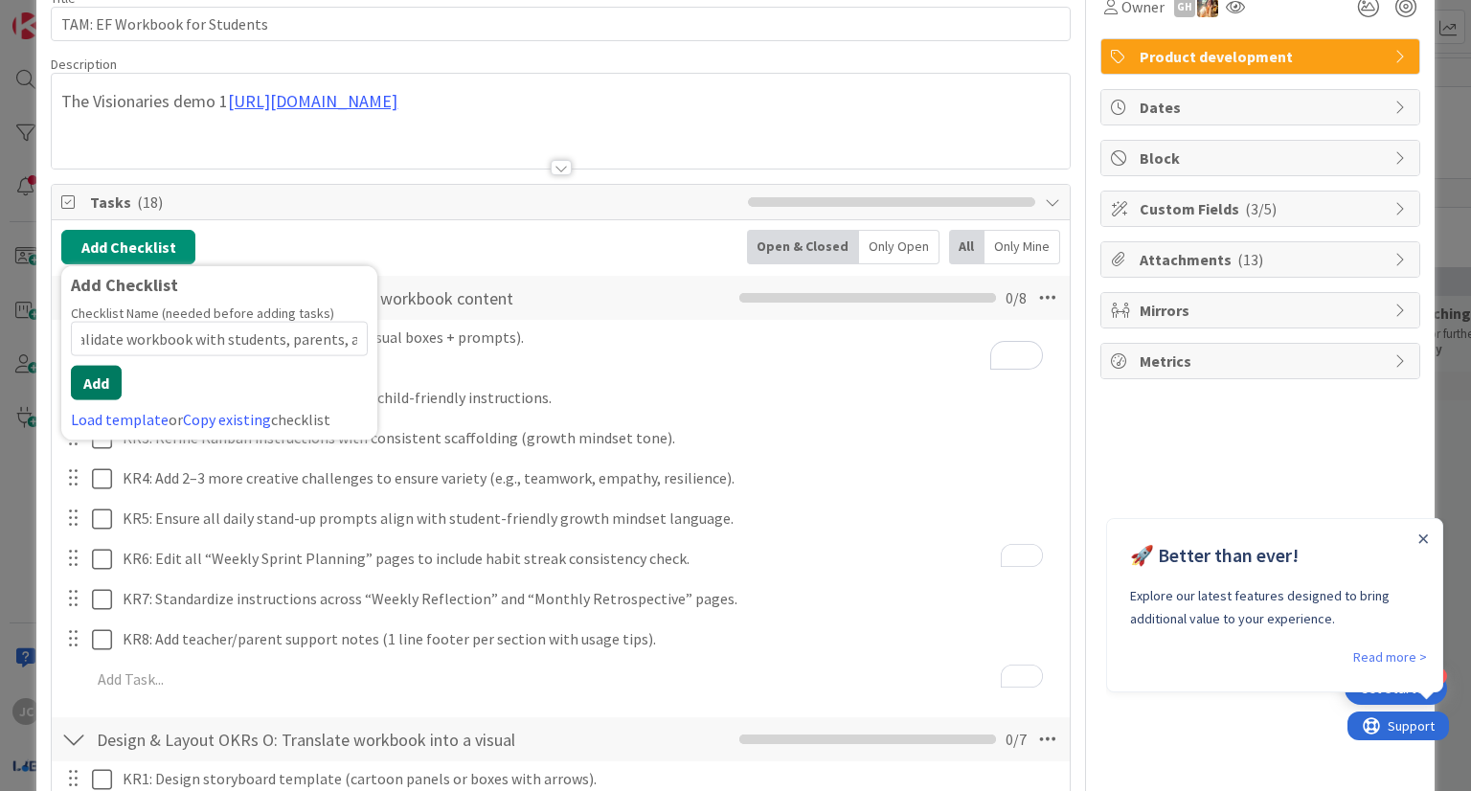
click at [87, 380] on button "Add" at bounding box center [96, 383] width 51 height 34
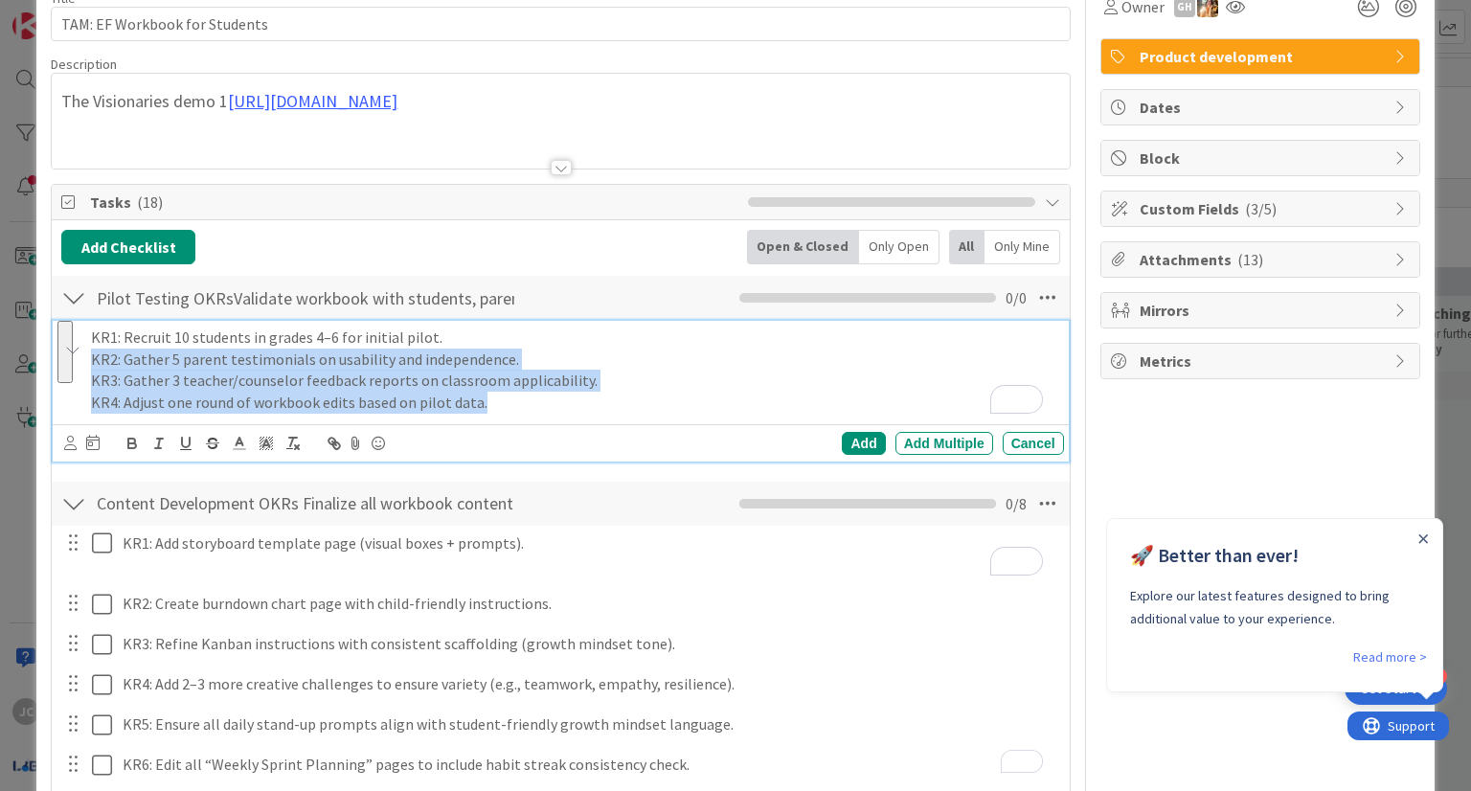
drag, startPoint x: 504, startPoint y: 403, endPoint x: 95, endPoint y: 364, distance: 410.9
click at [95, 364] on div "KR1: Recruit 10 students in grades 4–6 for initial pilot. KR2: Gather 5 parent …" at bounding box center [573, 370] width 980 height 99
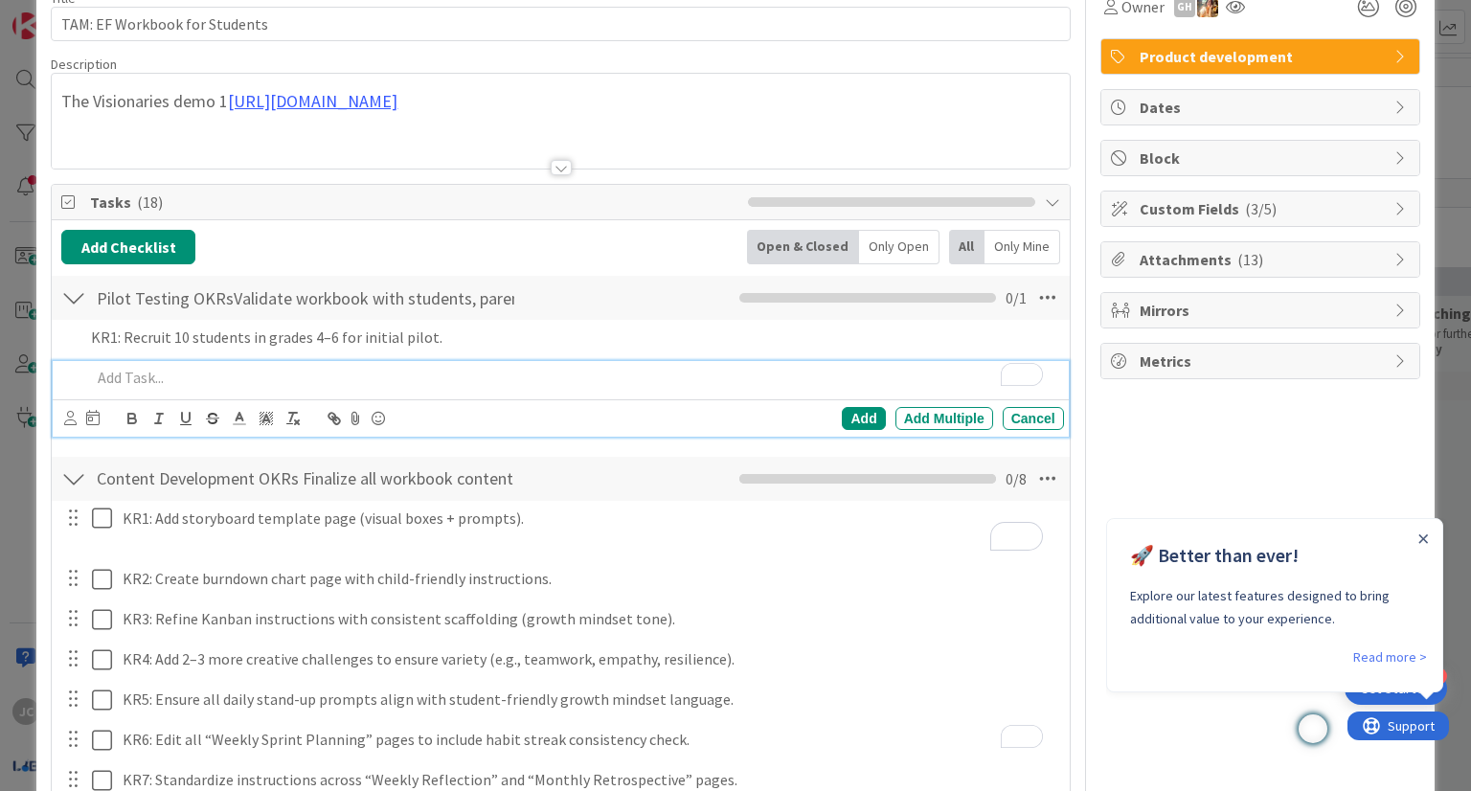
scroll to position [141, 0]
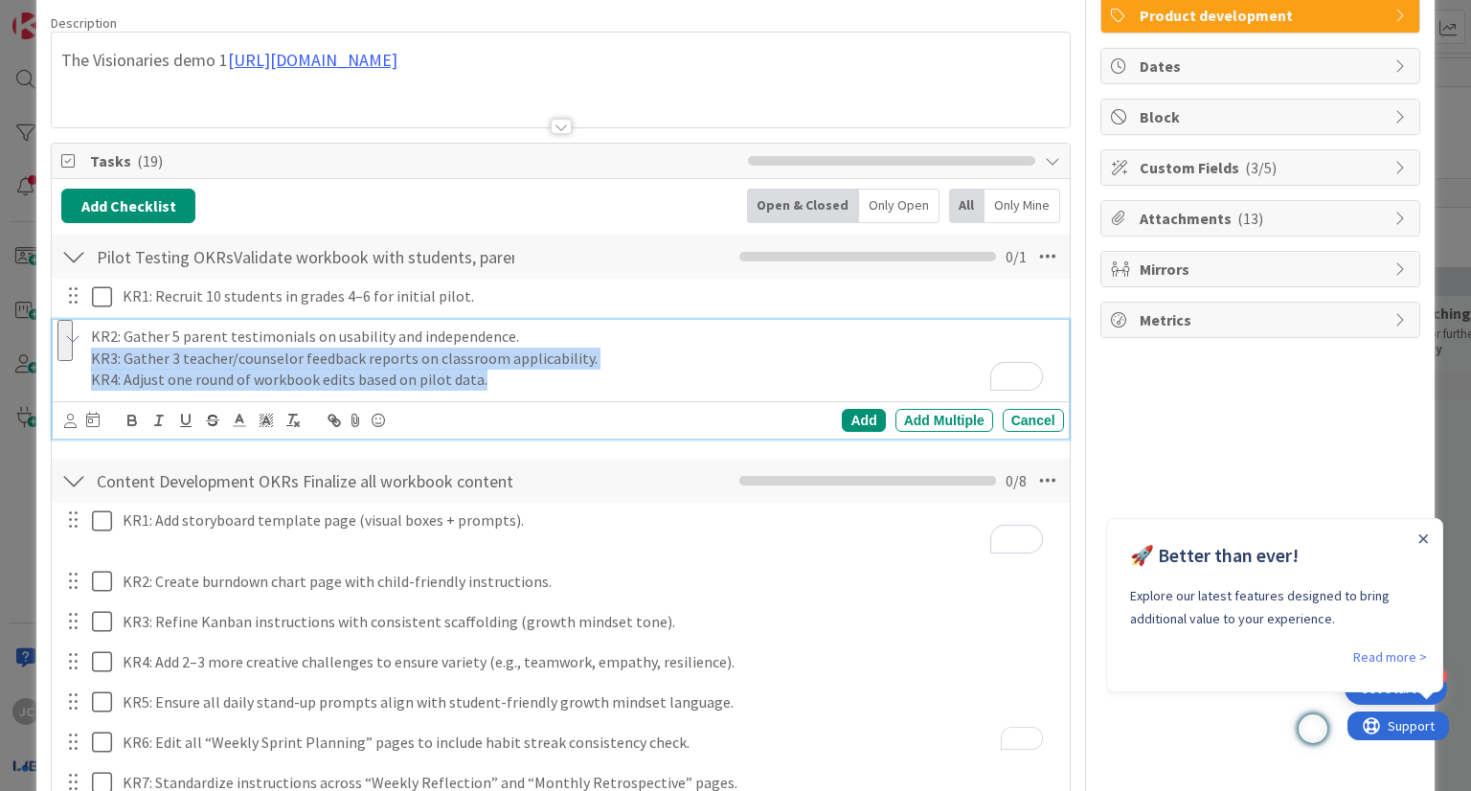
drag, startPoint x: 490, startPoint y: 383, endPoint x: 91, endPoint y: 355, distance: 399.5
click at [91, 355] on div "KR2: Gather 5 parent testimonials on usability and independence. KR3: Gather 3 …" at bounding box center [573, 358] width 980 height 77
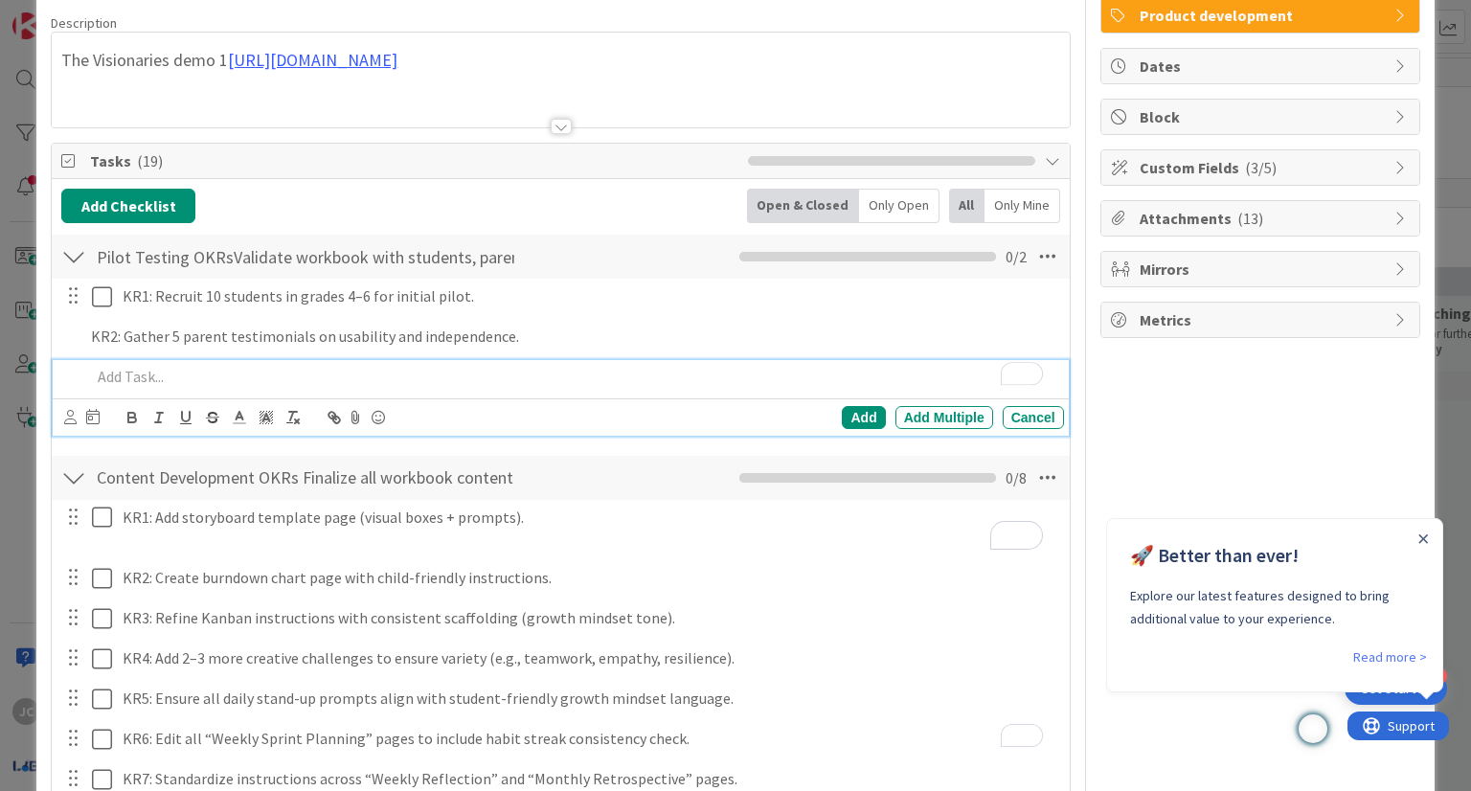
scroll to position [180, 0]
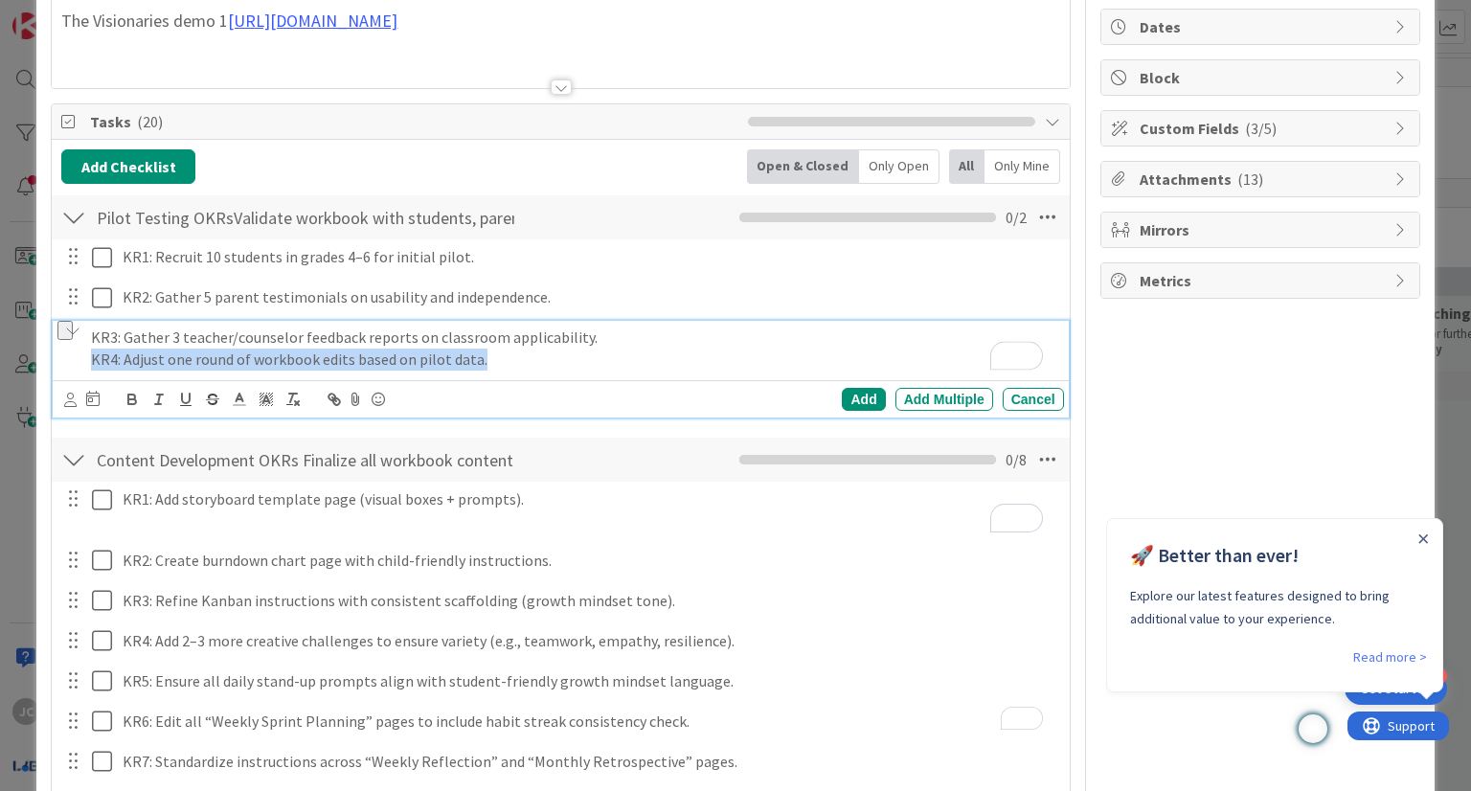
drag, startPoint x: 490, startPoint y: 367, endPoint x: 90, endPoint y: 367, distance: 400.4
click at [91, 367] on p "KR4: Adjust one round of workbook edits based on pilot data." at bounding box center [573, 360] width 965 height 22
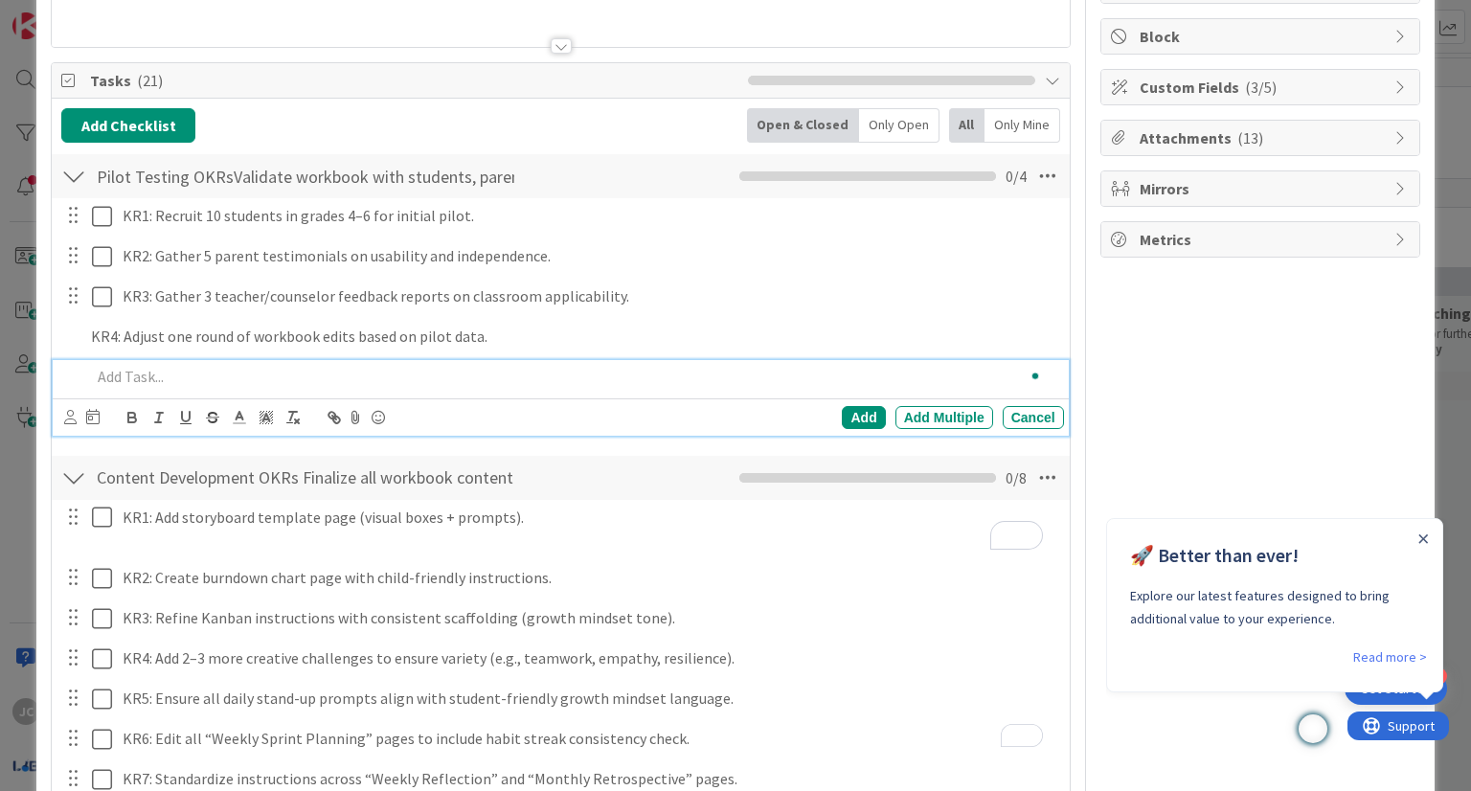
scroll to position [261, 0]
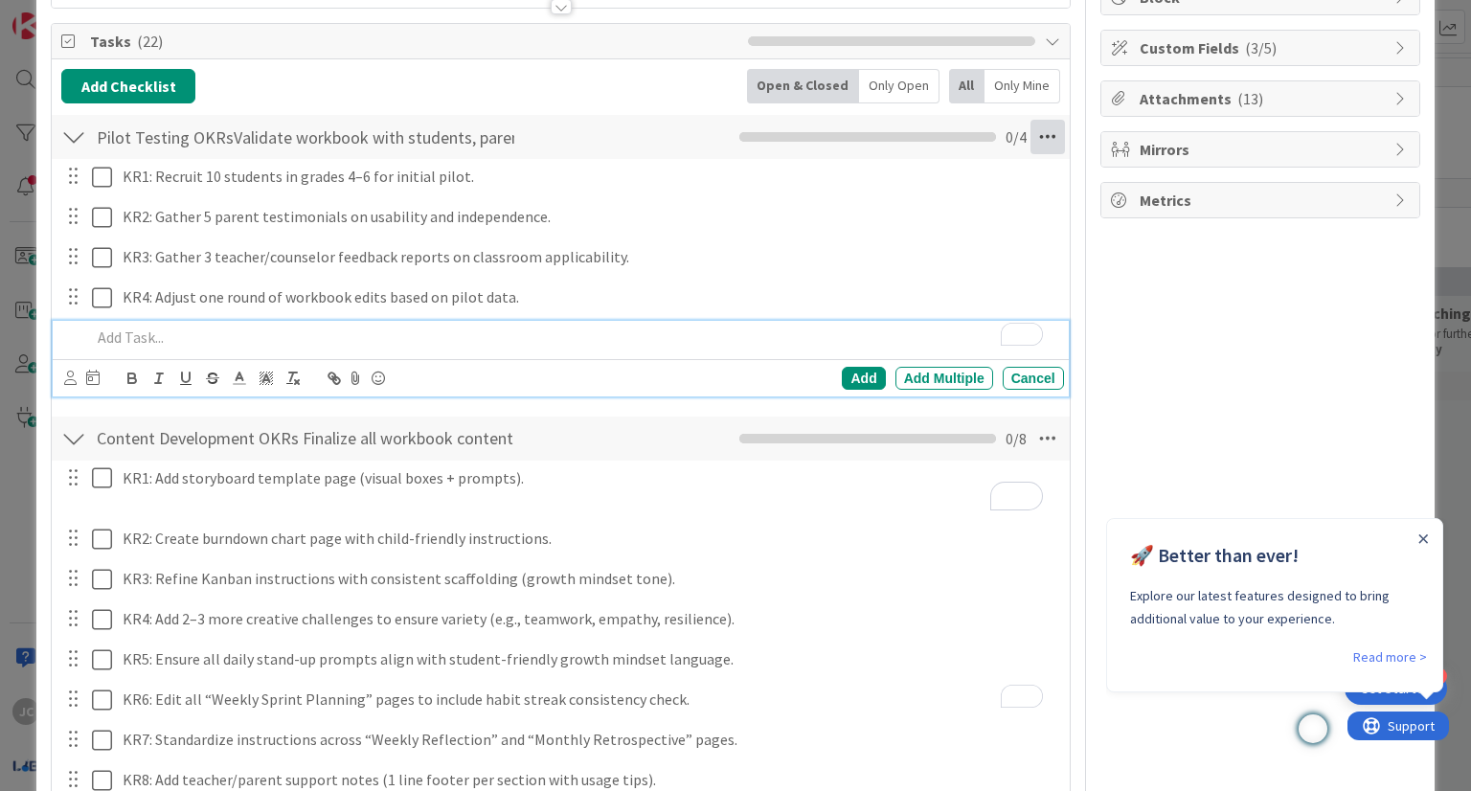
click at [1031, 138] on icon at bounding box center [1048, 137] width 34 height 34
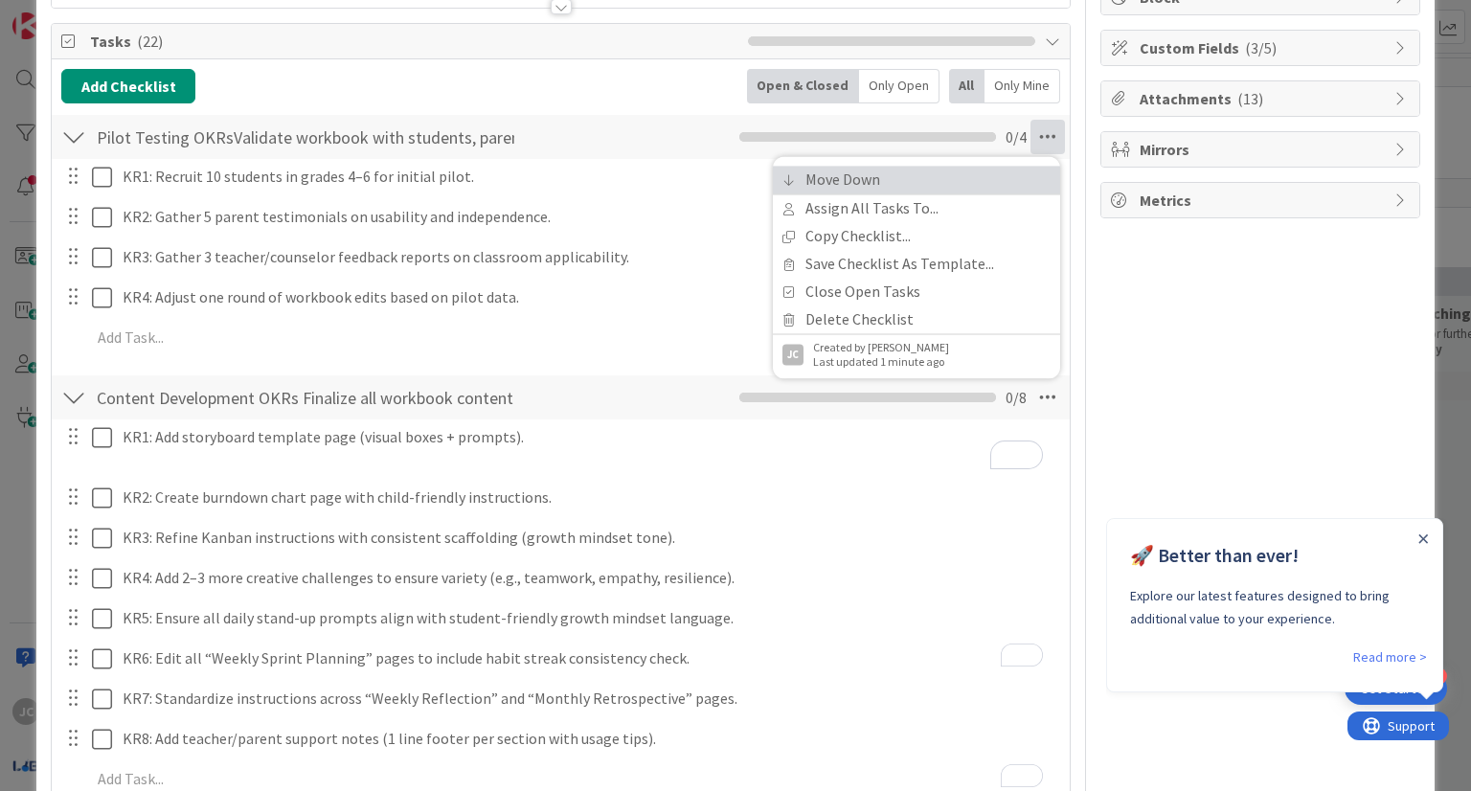
click at [992, 170] on link "Move Down" at bounding box center [916, 180] width 287 height 28
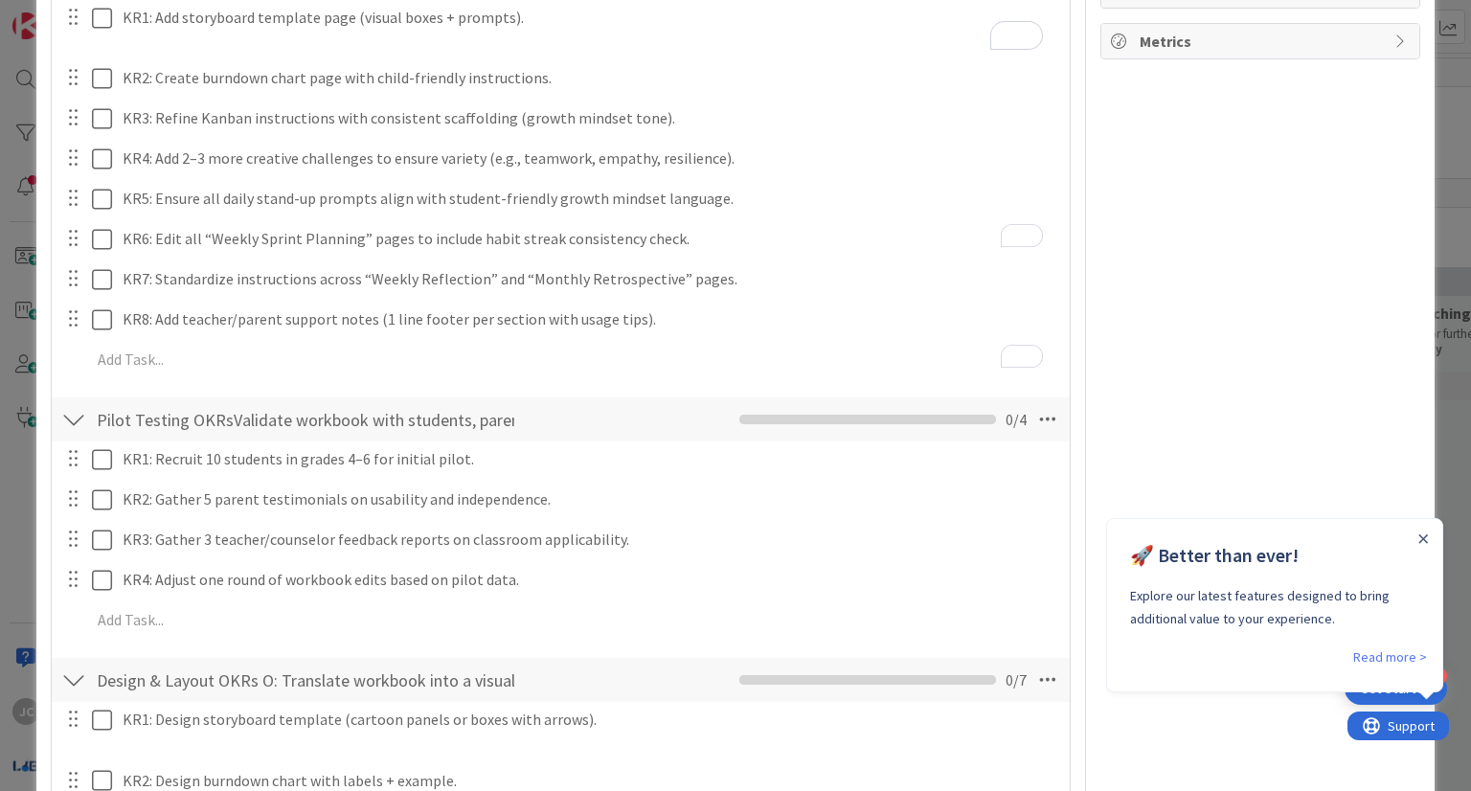
scroll to position [368, 0]
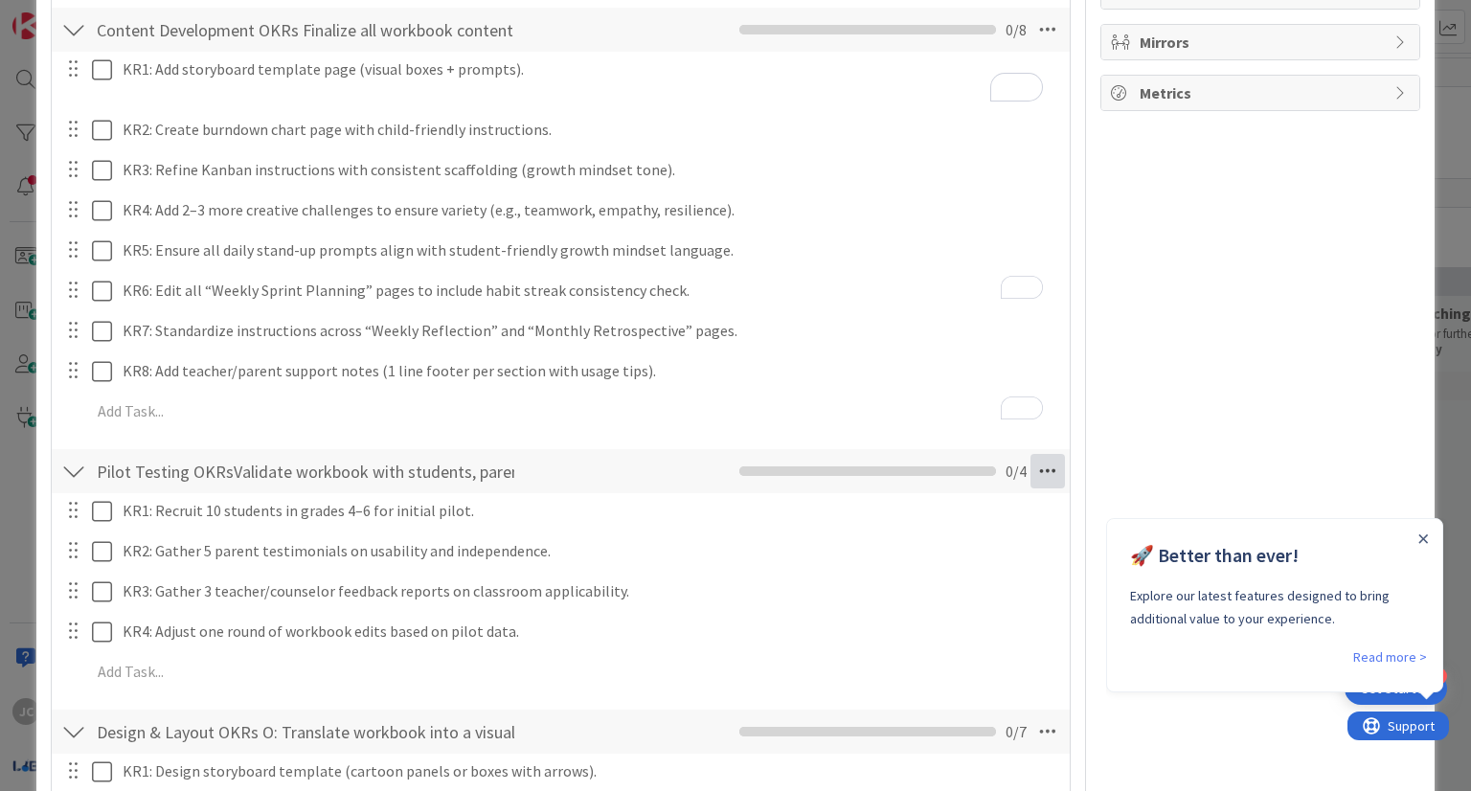
click at [1036, 460] on icon at bounding box center [1048, 471] width 34 height 34
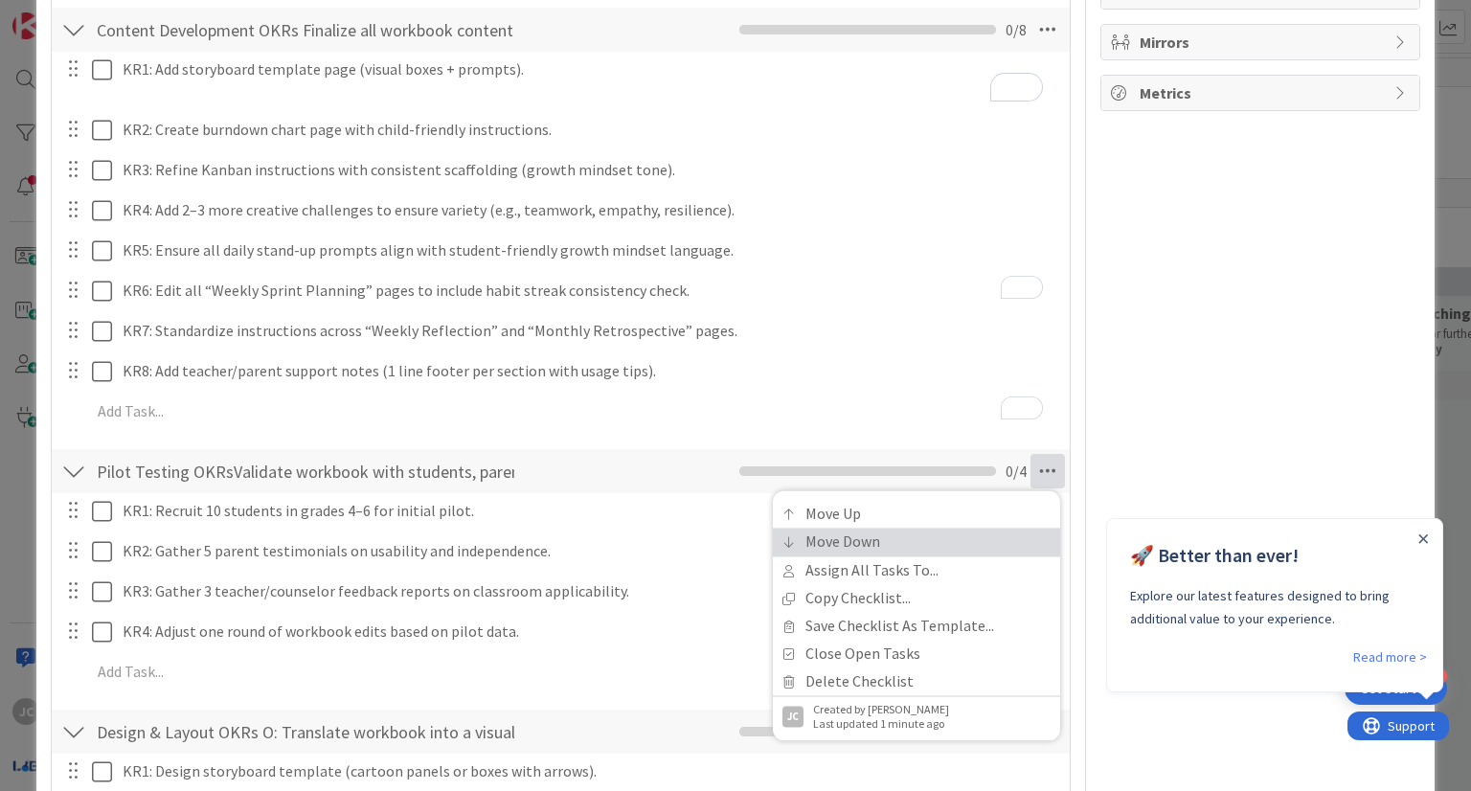
click at [868, 538] on link "Move Down" at bounding box center [916, 543] width 287 height 28
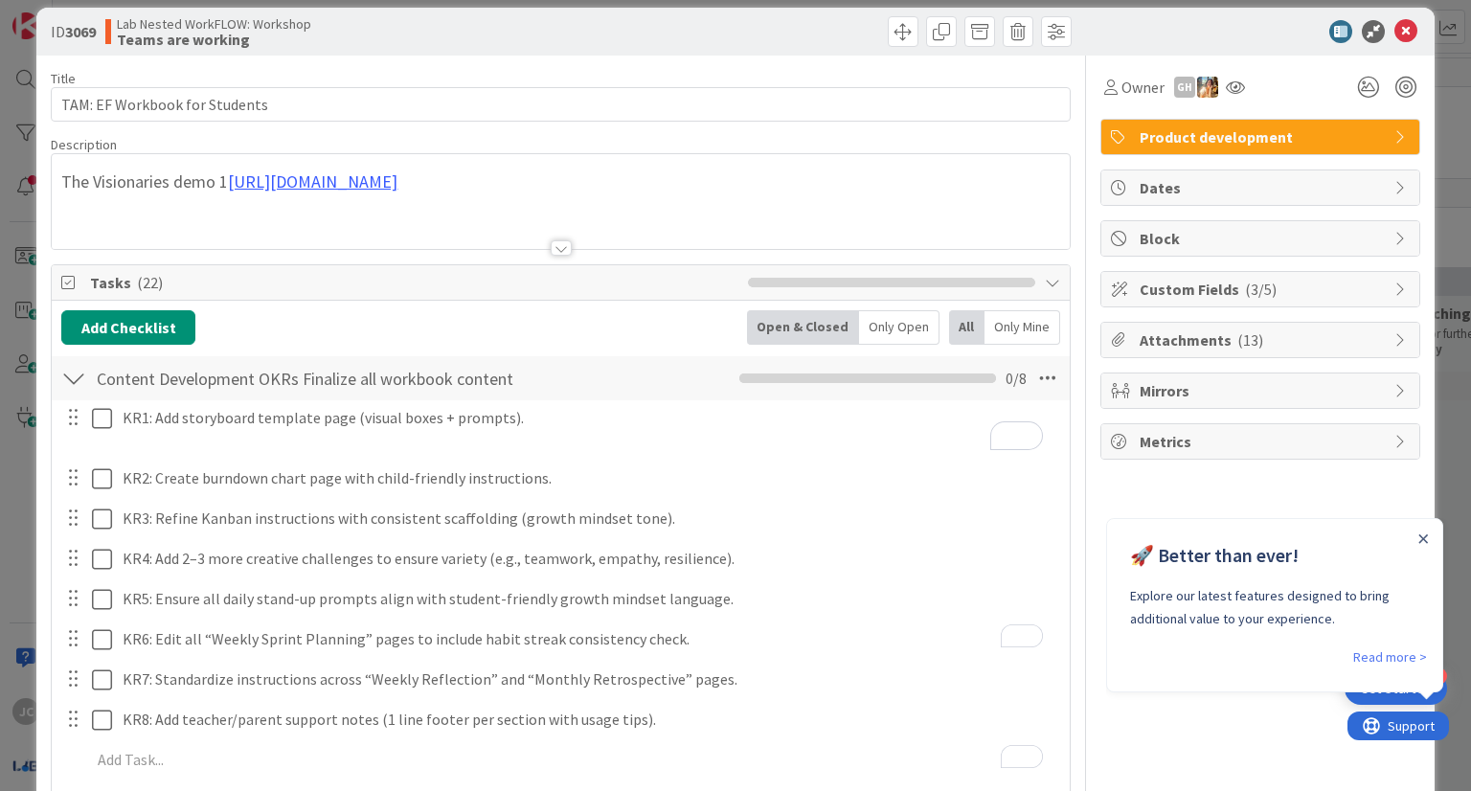
scroll to position [0, 0]
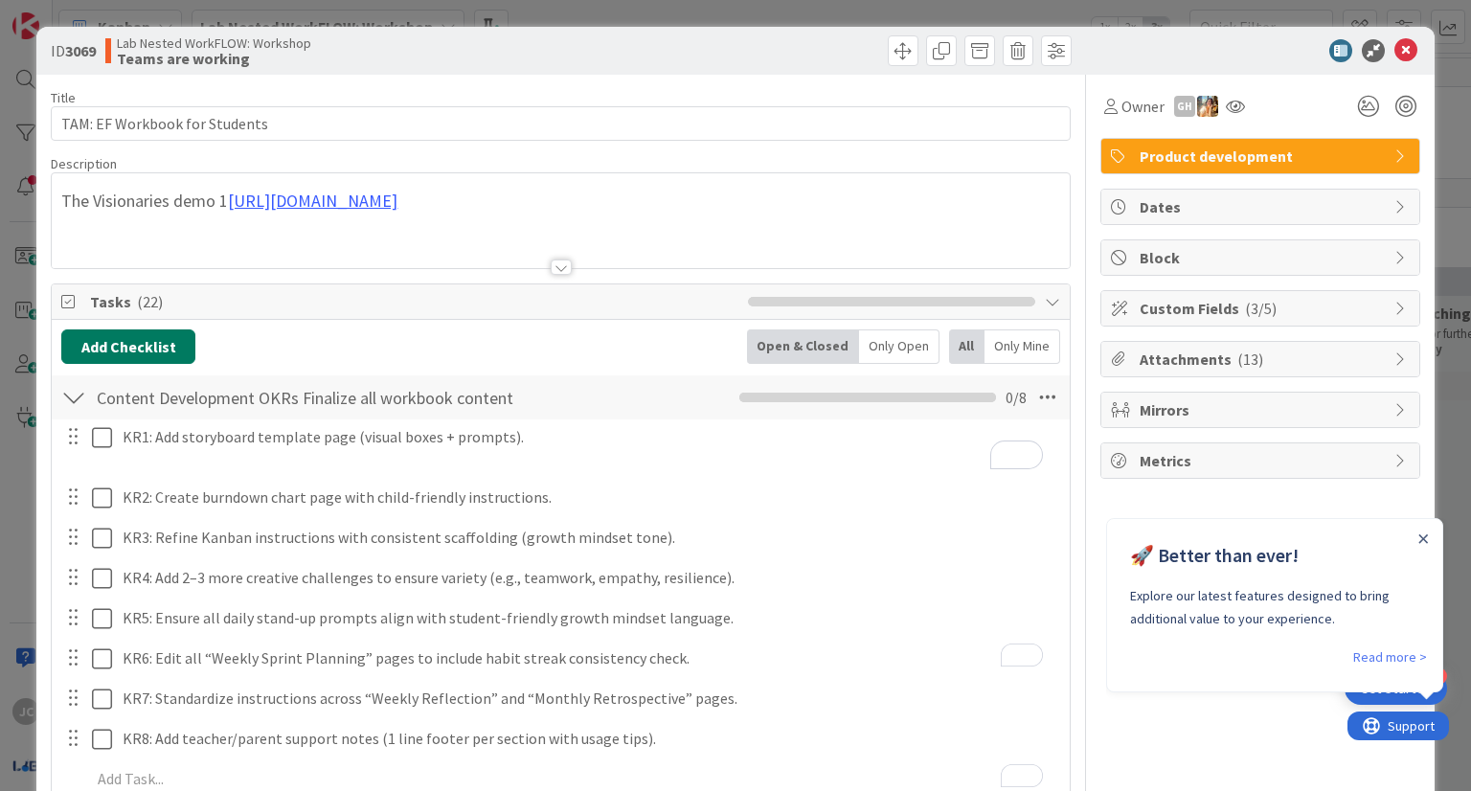
click at [161, 336] on button "Add Checklist" at bounding box center [128, 347] width 134 height 34
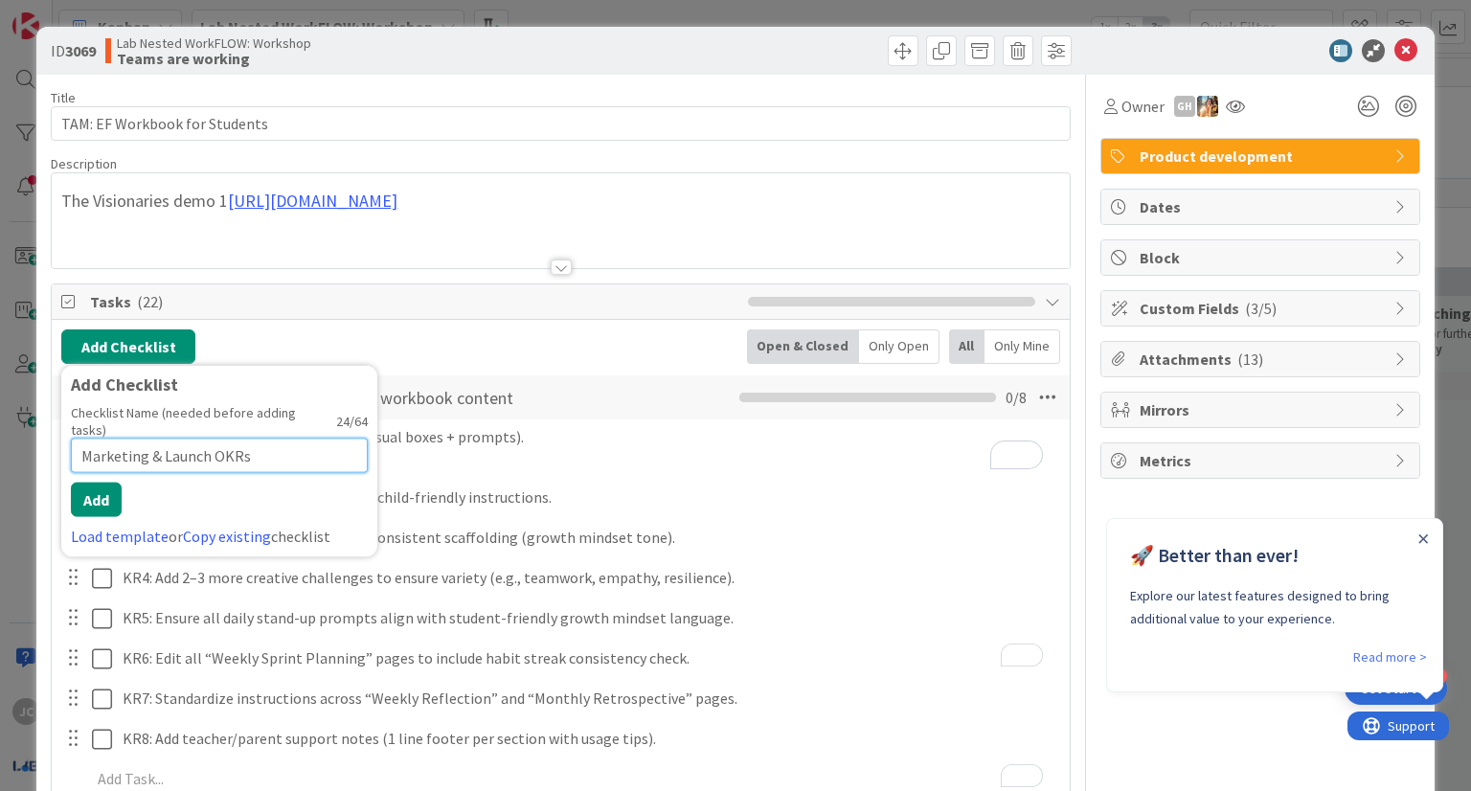
paste input "Prepare workbook for brand-aligned launc"
type input "Marketing & Launch OKRs Prepare workbook for brand-aligned launc"
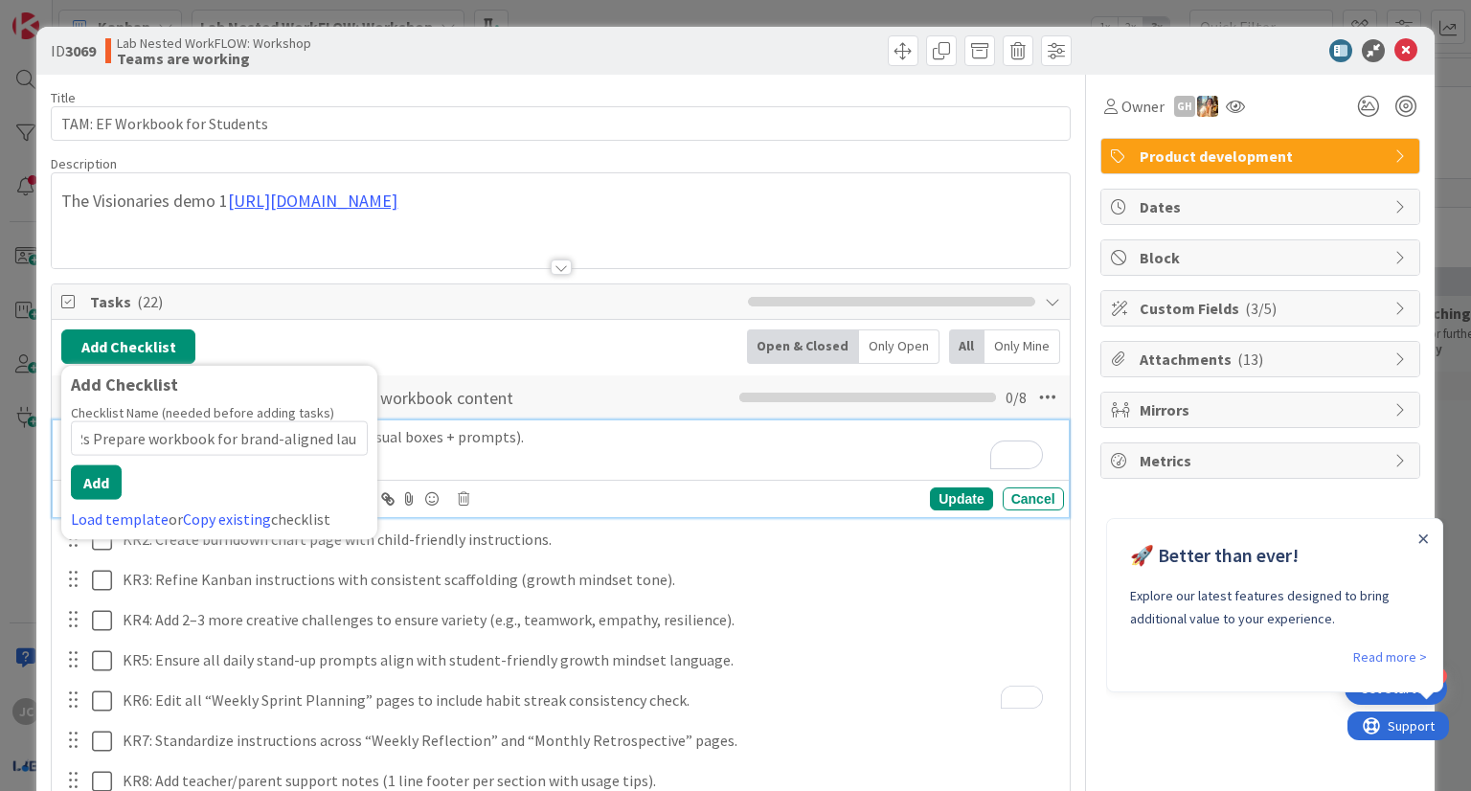
scroll to position [0, 0]
click at [427, 426] on p "KR1: Add storyboard template page (visual boxes + prompts)." at bounding box center [590, 437] width 934 height 22
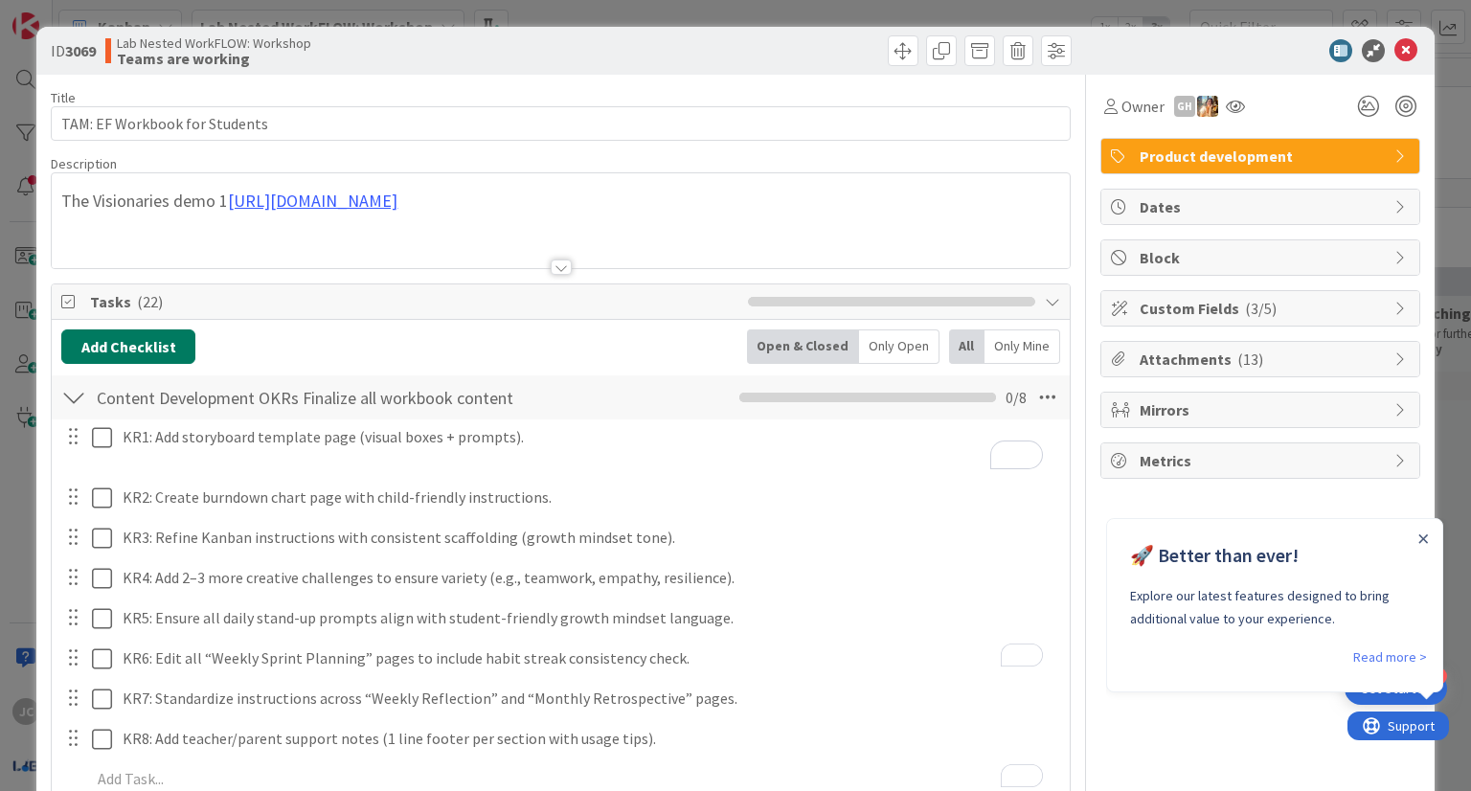
click at [166, 348] on button "Add Checklist" at bounding box center [128, 347] width 134 height 34
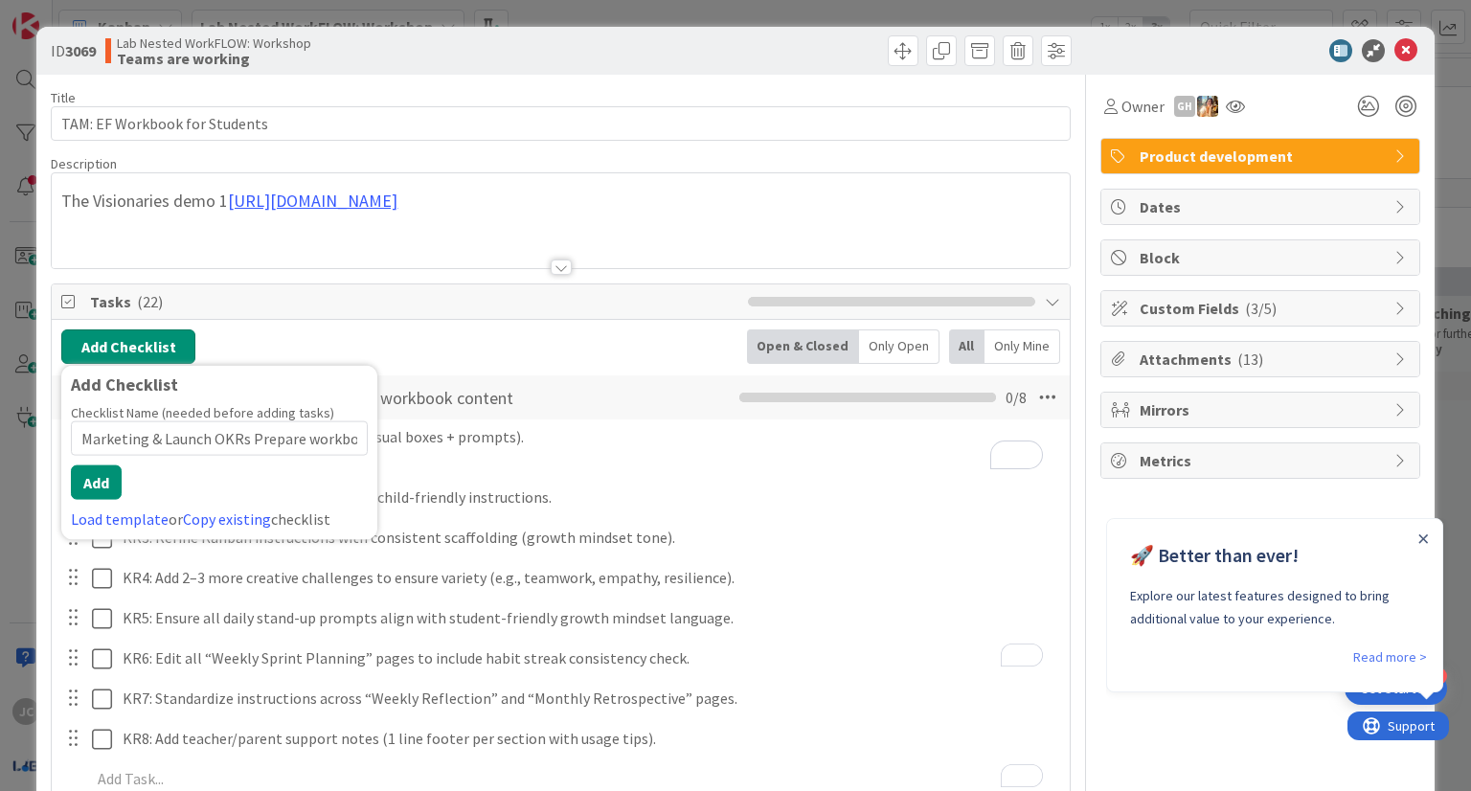
scroll to position [0, 161]
click at [103, 484] on button "Add" at bounding box center [96, 483] width 51 height 34
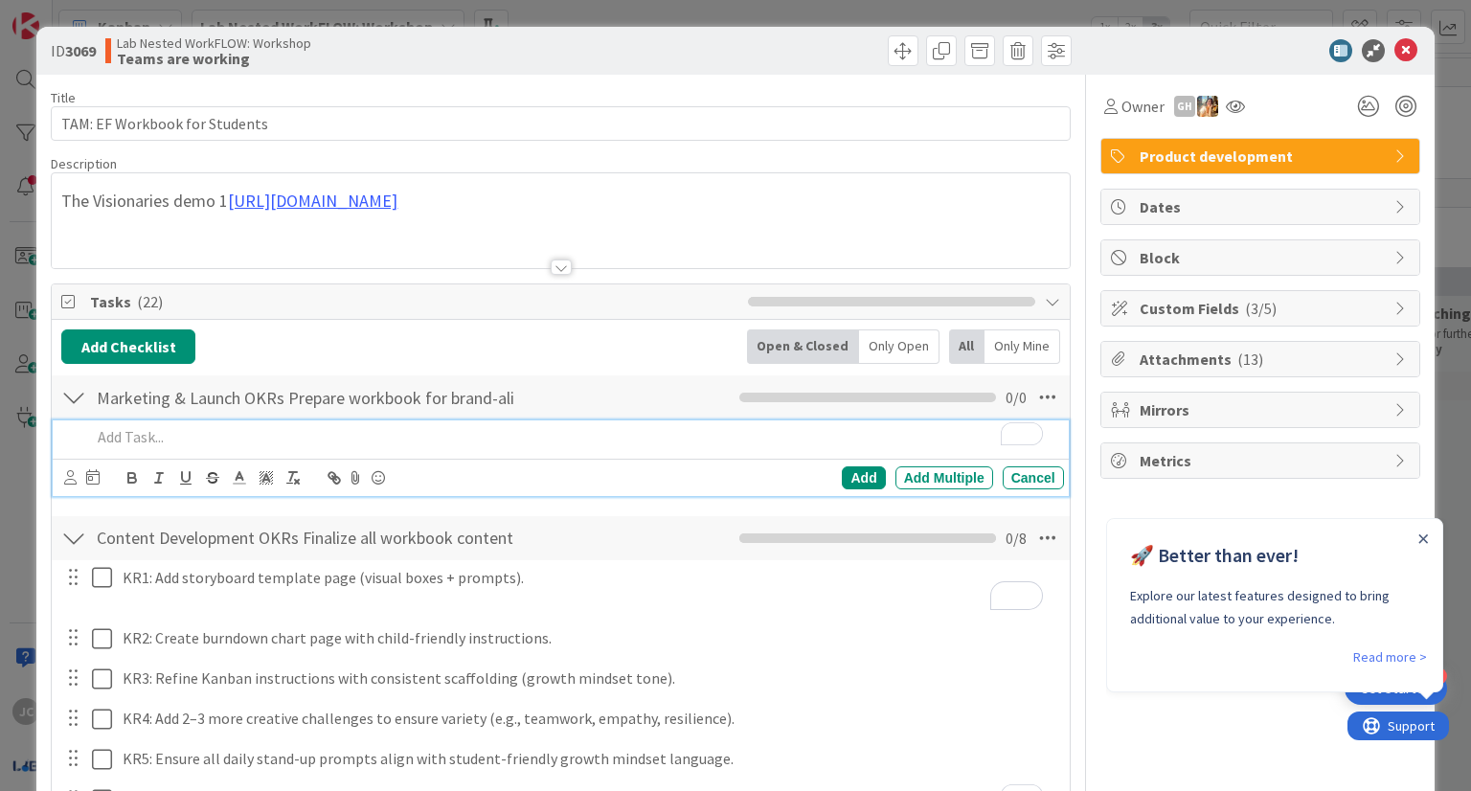
click at [487, 437] on p "To enrich screen reader interactions, please activate Accessibility in Grammarl…" at bounding box center [573, 437] width 965 height 22
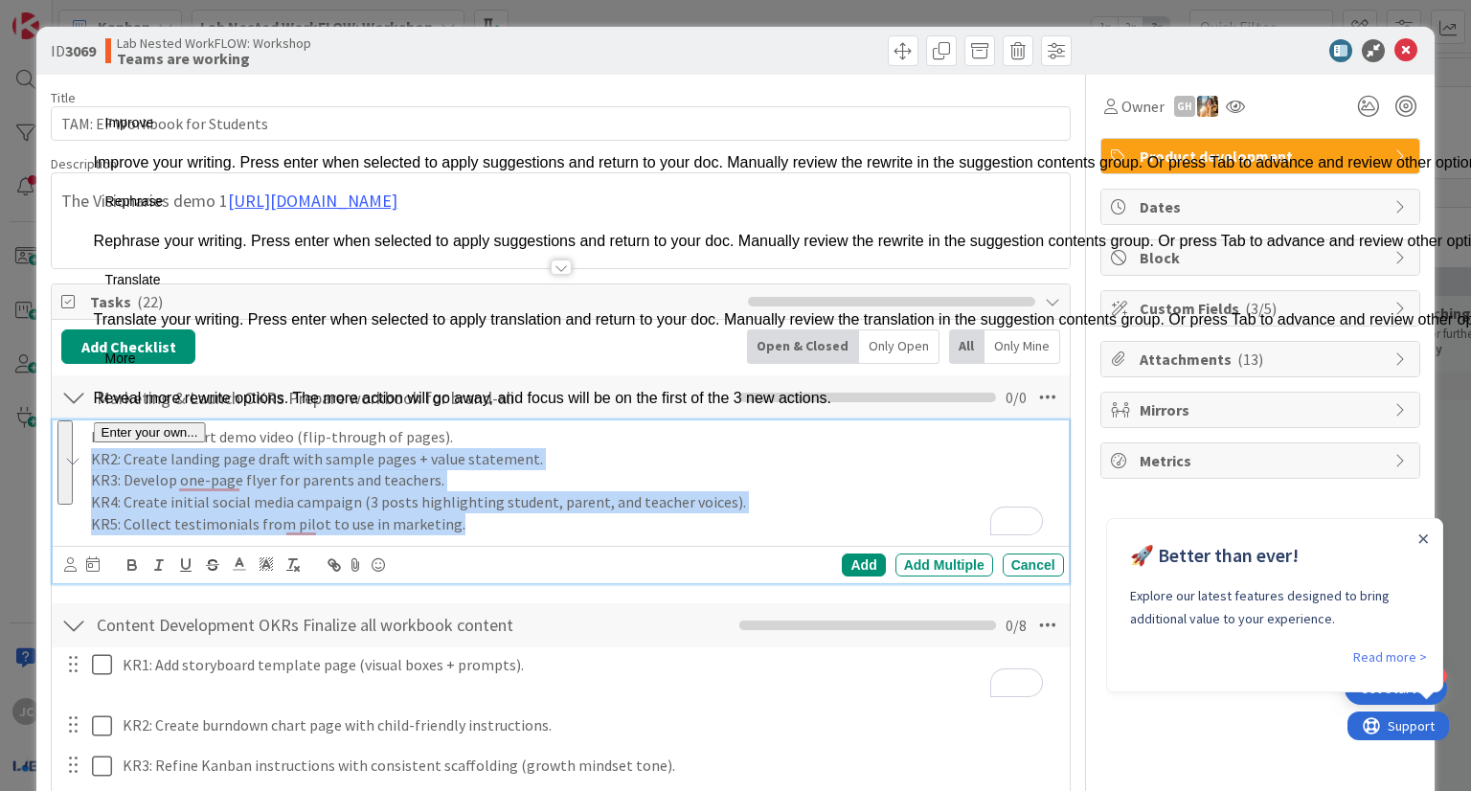
drag, startPoint x: 455, startPoint y: 526, endPoint x: 86, endPoint y: 464, distance: 374.0
click at [86, 464] on div "KR1: Produce short demo video (flip-through of pages). KR2: Create landing page…" at bounding box center [560, 502] width 1015 height 163
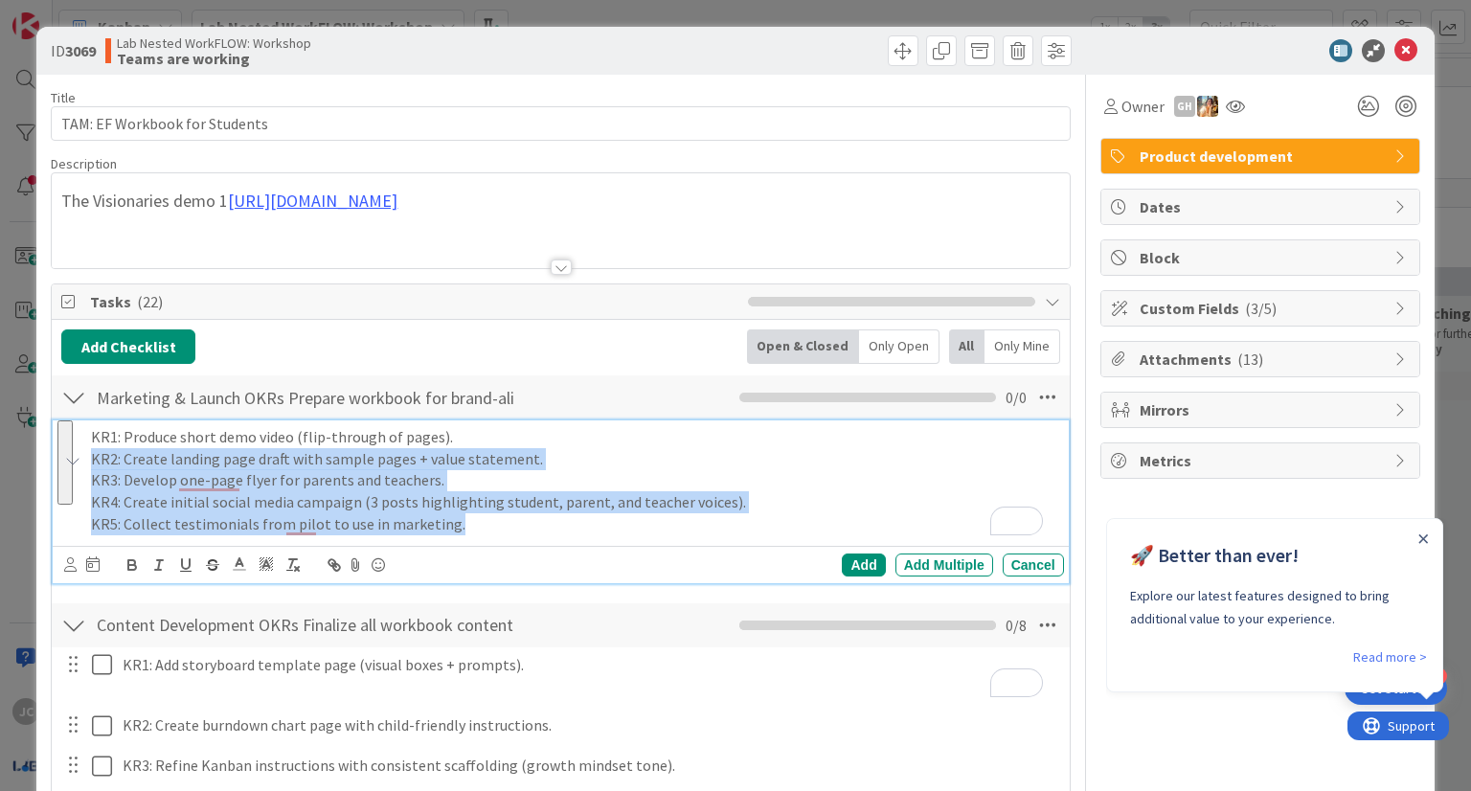
click at [73, 464] on button "See rewrite suggestions" at bounding box center [64, 463] width 15 height 84
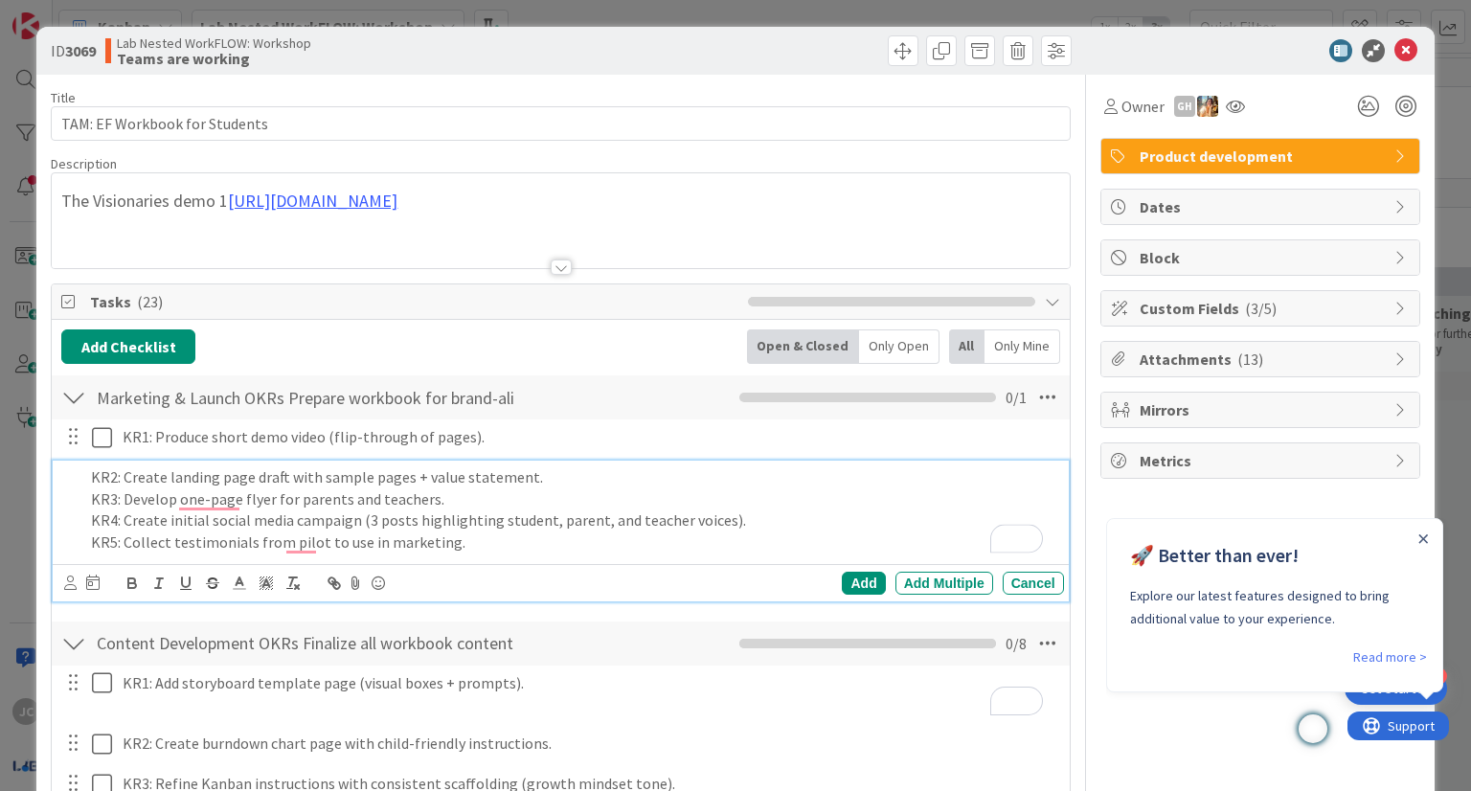
click at [463, 553] on div "KR2: Create landing page draft with sample pages + value statement. KR3: Develo…" at bounding box center [573, 510] width 980 height 99
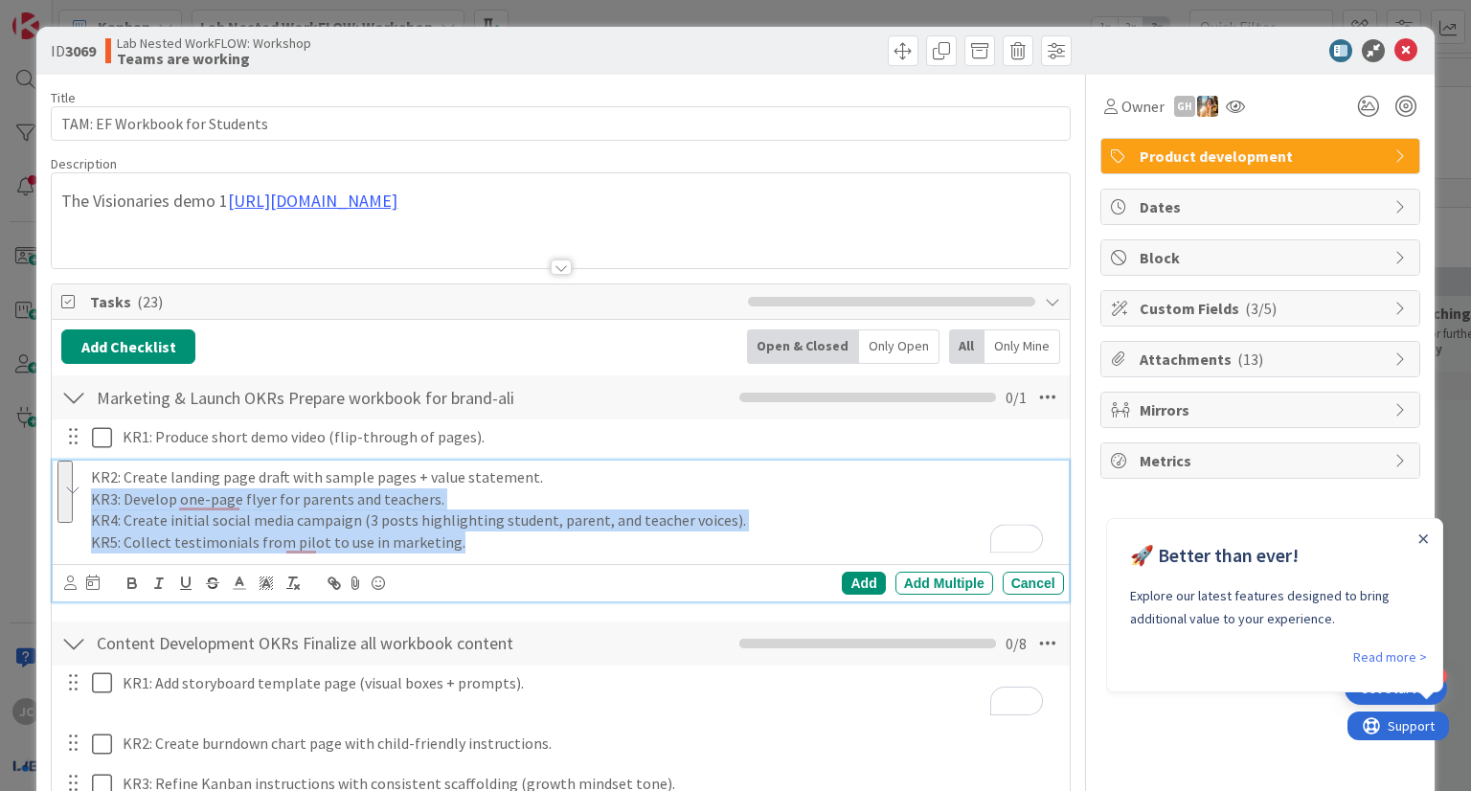
drag, startPoint x: 463, startPoint y: 553, endPoint x: 80, endPoint y: 506, distance: 386.0
click at [80, 506] on div "KR2: Create landing page draft with sample pages + value statement. KR3: Develo…" at bounding box center [560, 531] width 1015 height 141
copy div "KR3: Develop one-page flyer for parents and teachers. KR4: Create initial socia…"
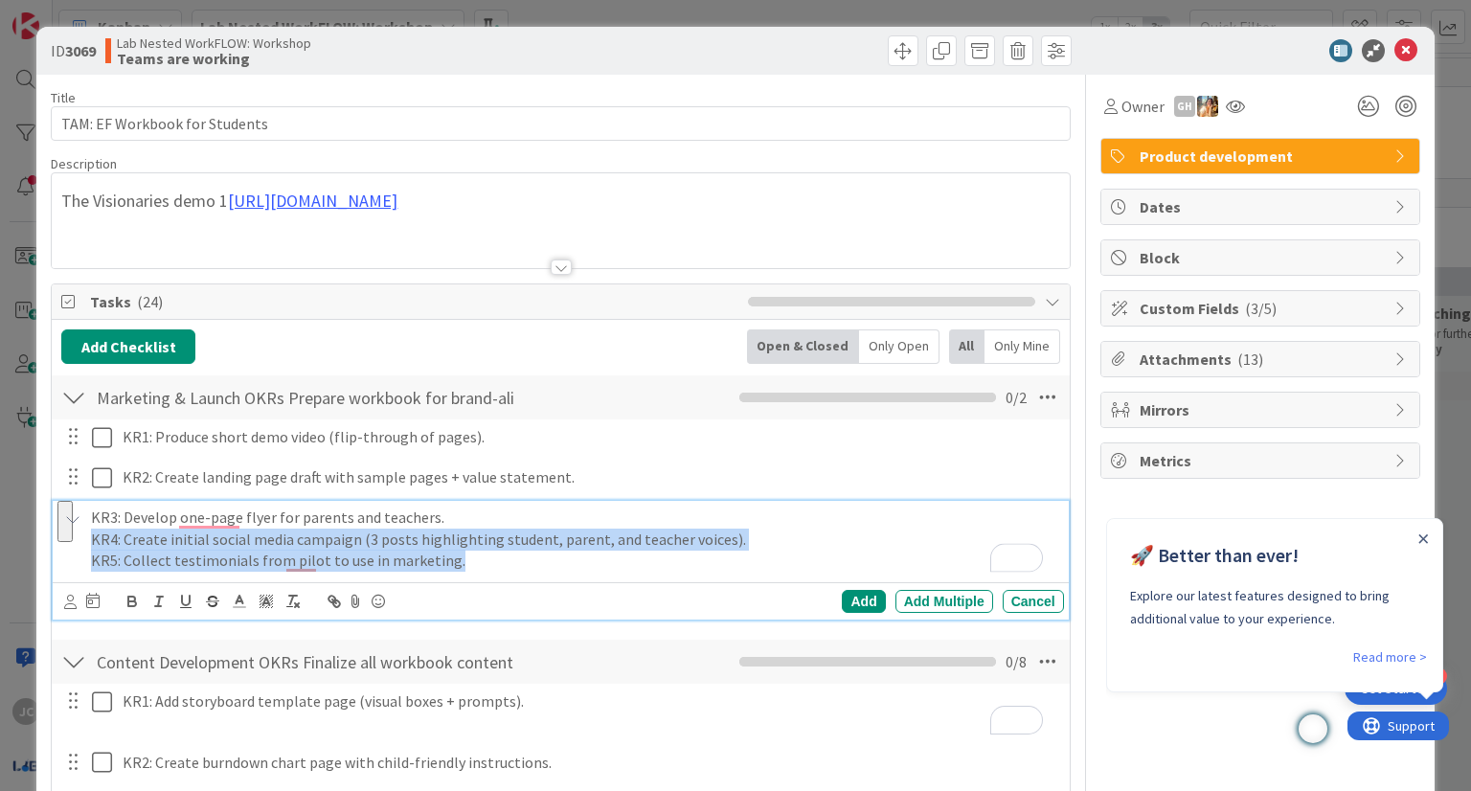
drag, startPoint x: 459, startPoint y: 560, endPoint x: 80, endPoint y: 546, distance: 378.7
click at [80, 541] on div "KR3: Develop one-page flyer for parents and teachers. KR4: Create initial socia…" at bounding box center [560, 560] width 1015 height 119
copy div "KR4: Create initial social media campaign (3 posts highlighting student, parent…"
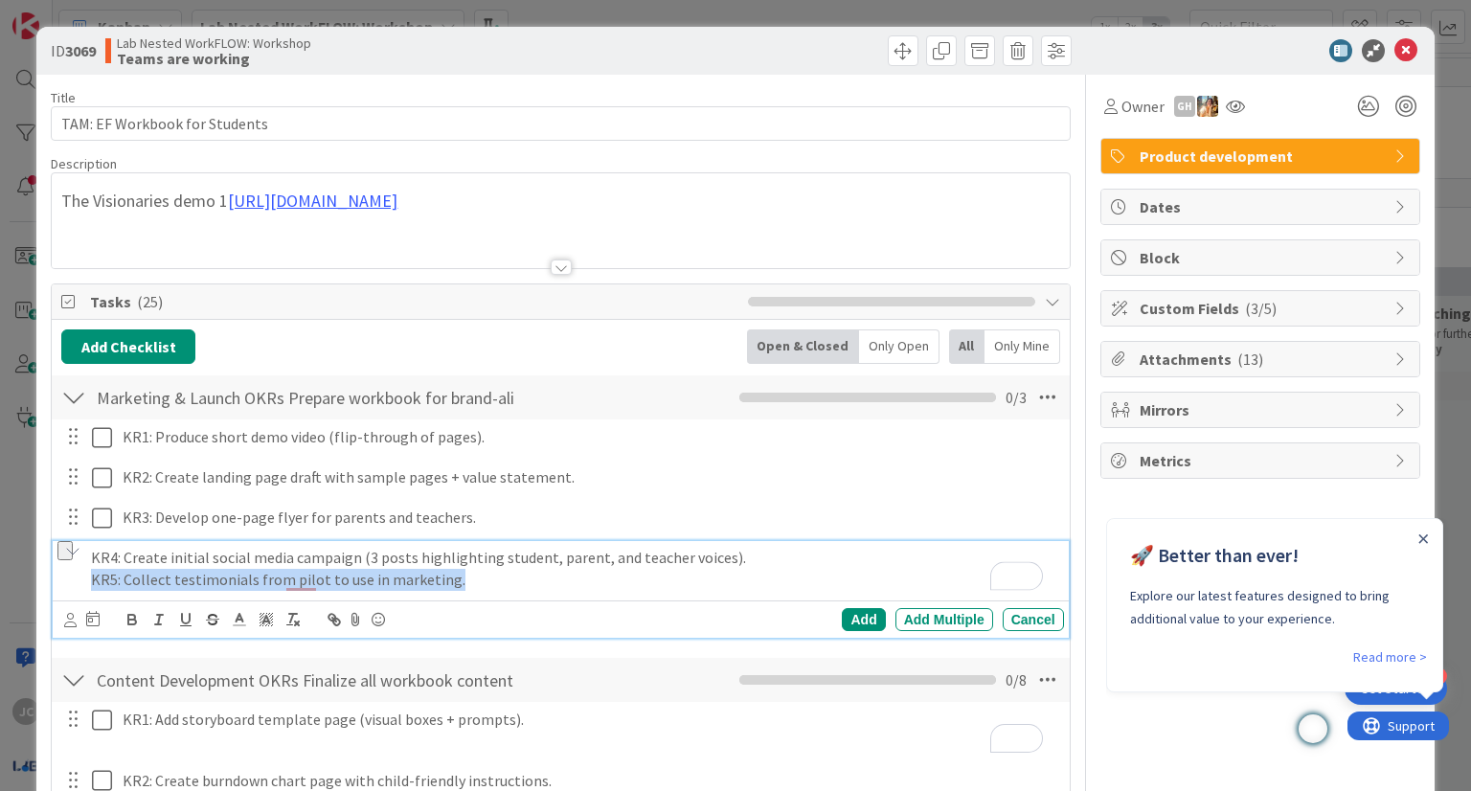
drag, startPoint x: 456, startPoint y: 583, endPoint x: 88, endPoint y: 576, distance: 367.9
click at [88, 576] on div "KR4: Create initial social media campaign (3 posts highlighting student, parent…" at bounding box center [560, 589] width 1015 height 97
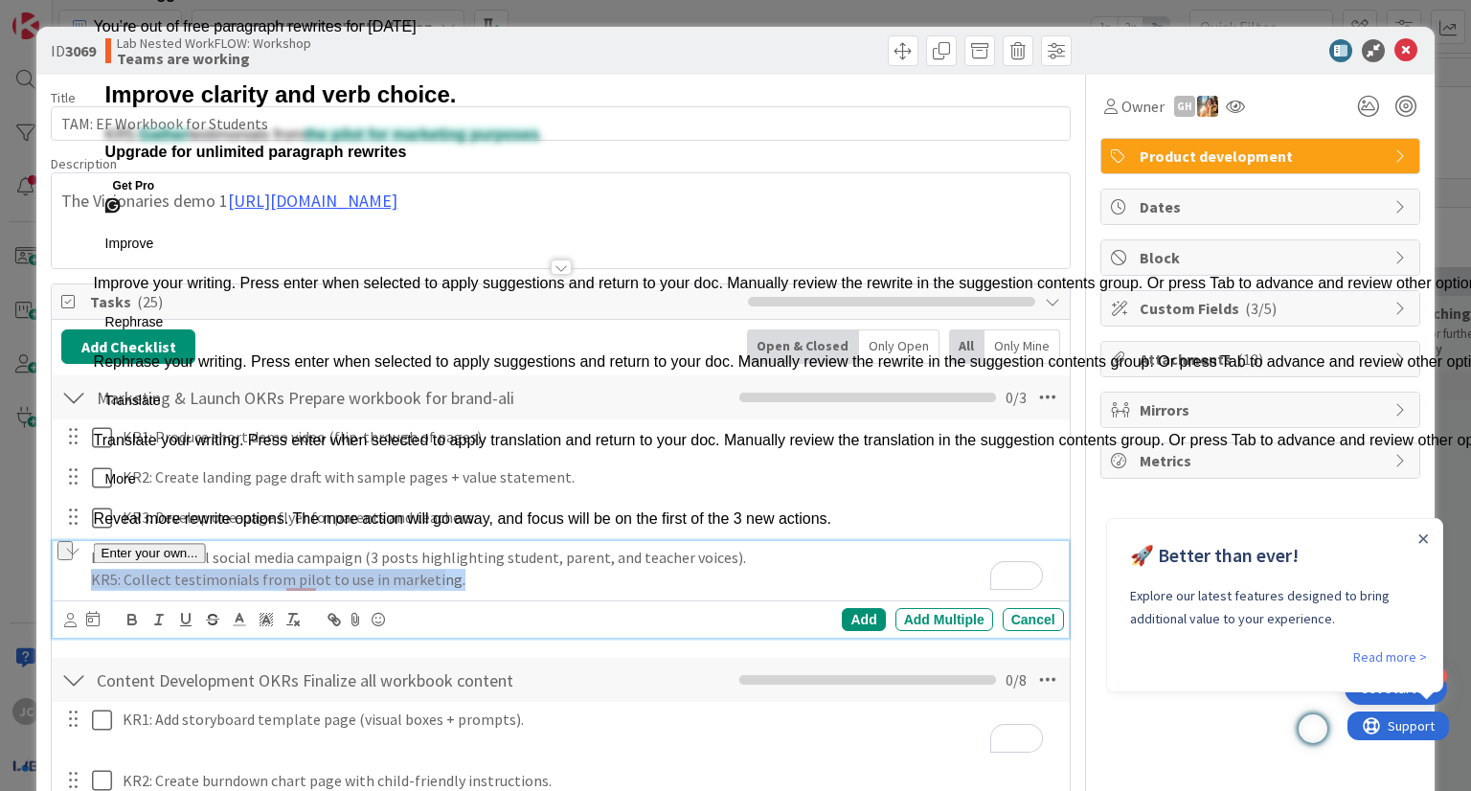
drag, startPoint x: 88, startPoint y: 576, endPoint x: 381, endPoint y: 584, distance: 293.3
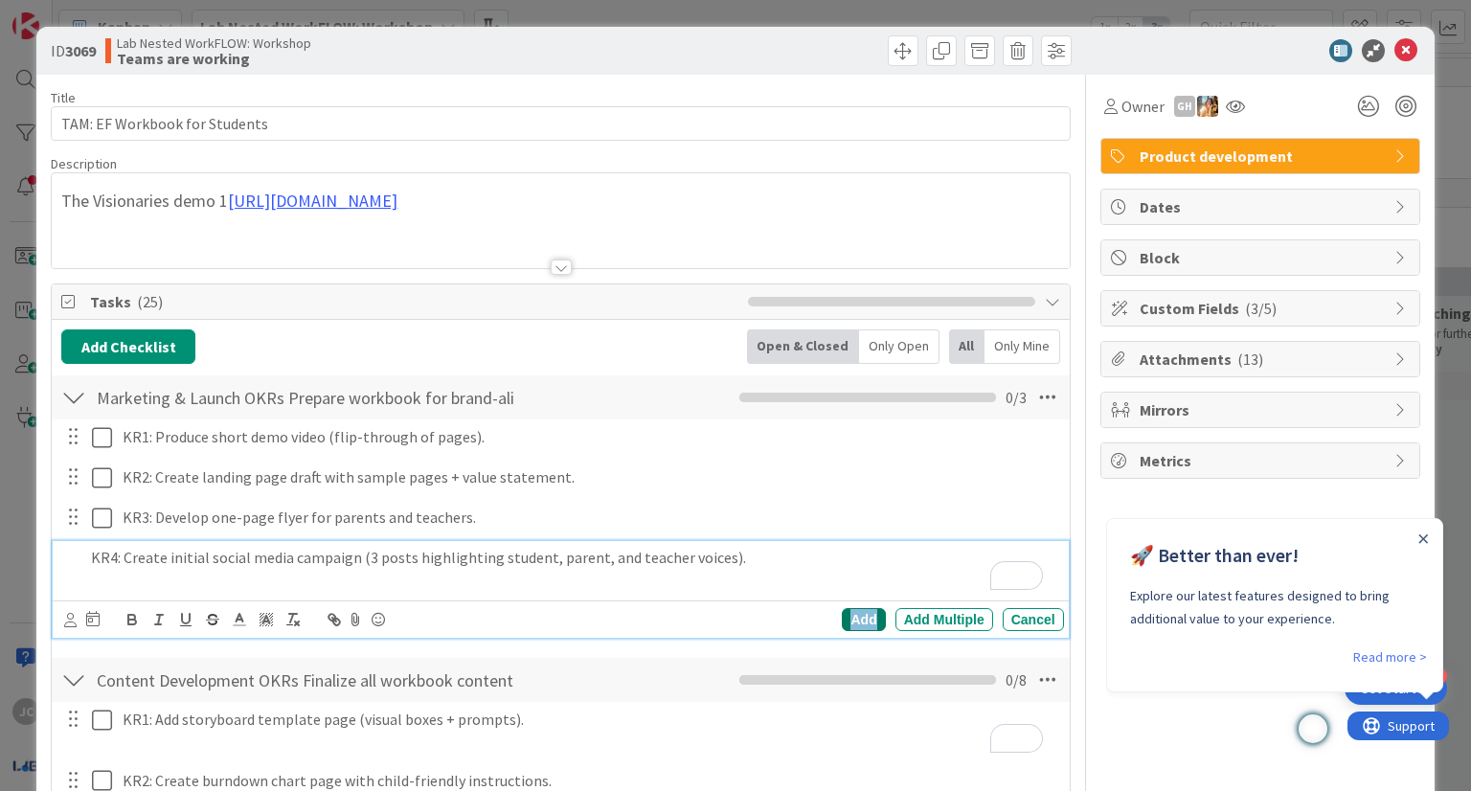
click at [844, 621] on div "Add" at bounding box center [863, 619] width 43 height 23
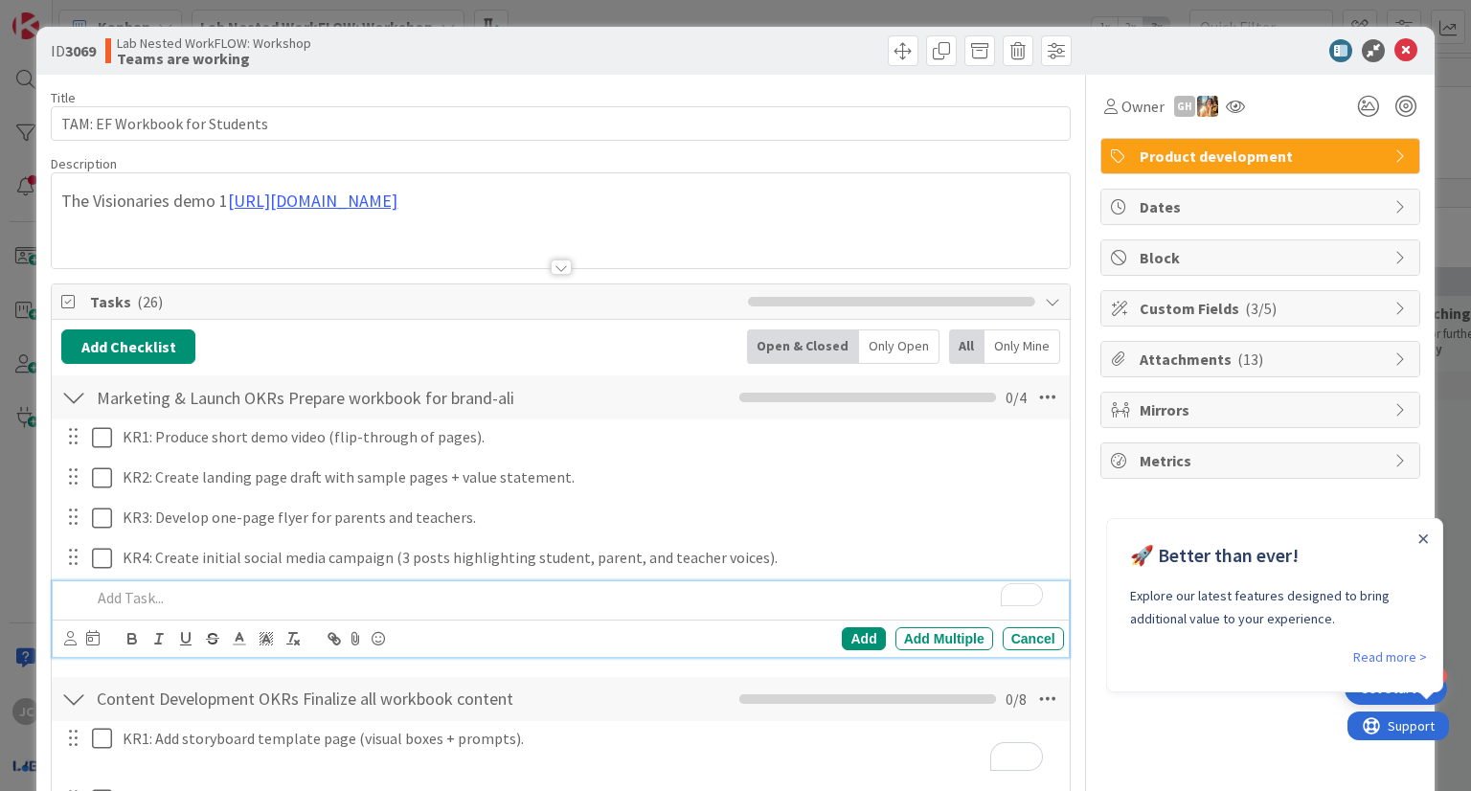
click at [573, 606] on p "To enrich screen reader interactions, please activate Accessibility in Grammarl…" at bounding box center [573, 598] width 965 height 22
click at [860, 633] on div "Add" at bounding box center [863, 638] width 43 height 23
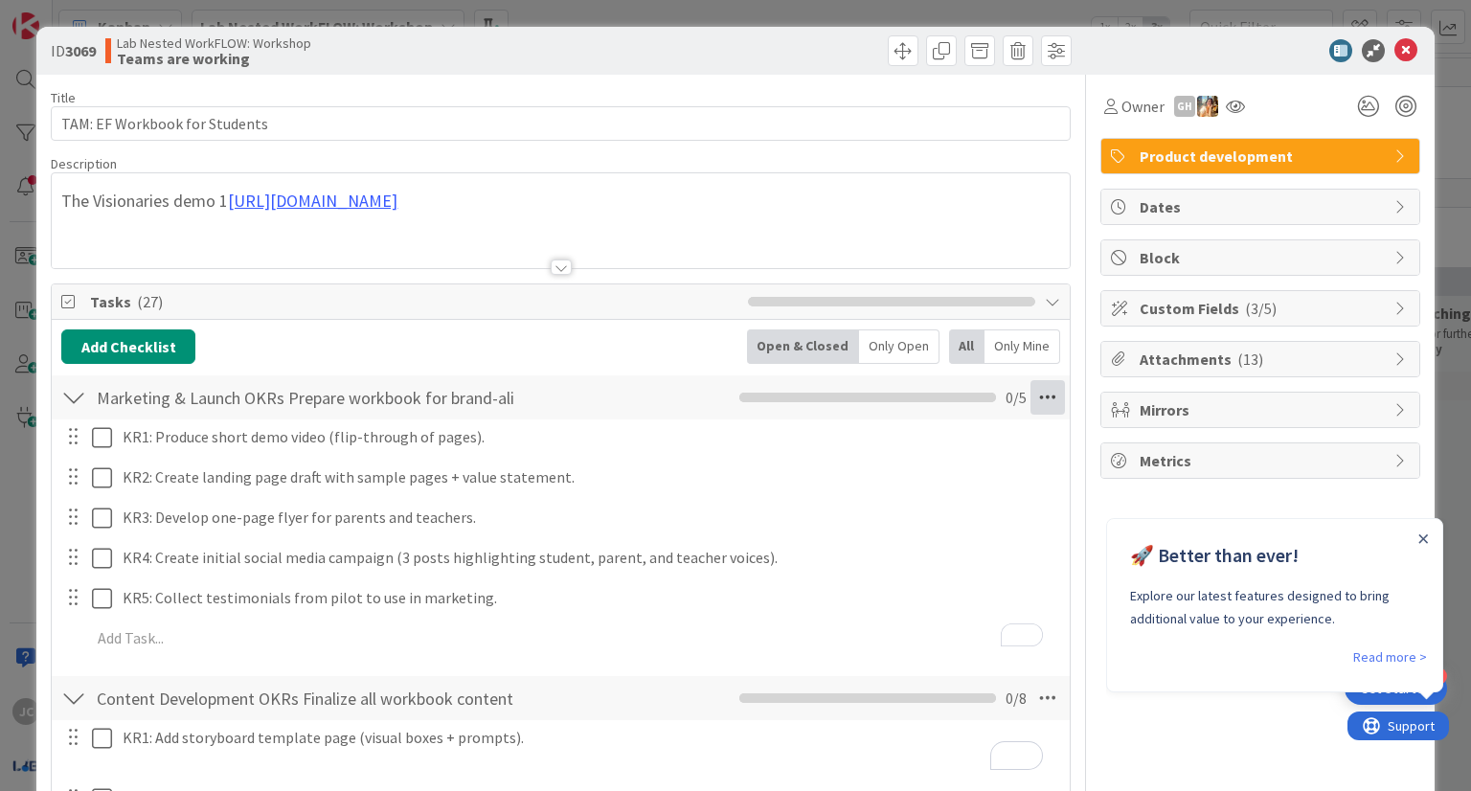
click at [1032, 394] on icon at bounding box center [1048, 397] width 34 height 34
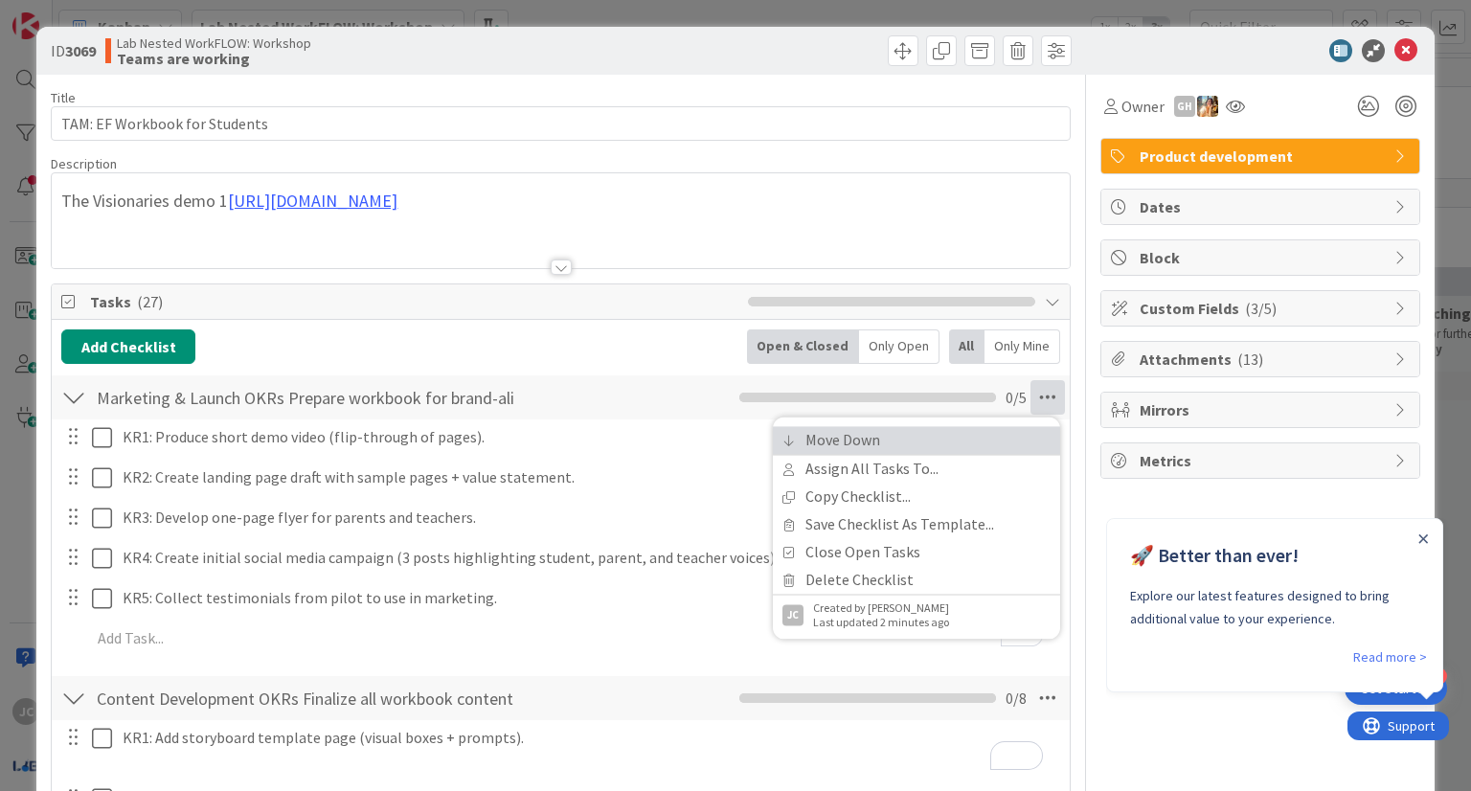
click at [876, 431] on link "Move Down" at bounding box center [916, 440] width 287 height 28
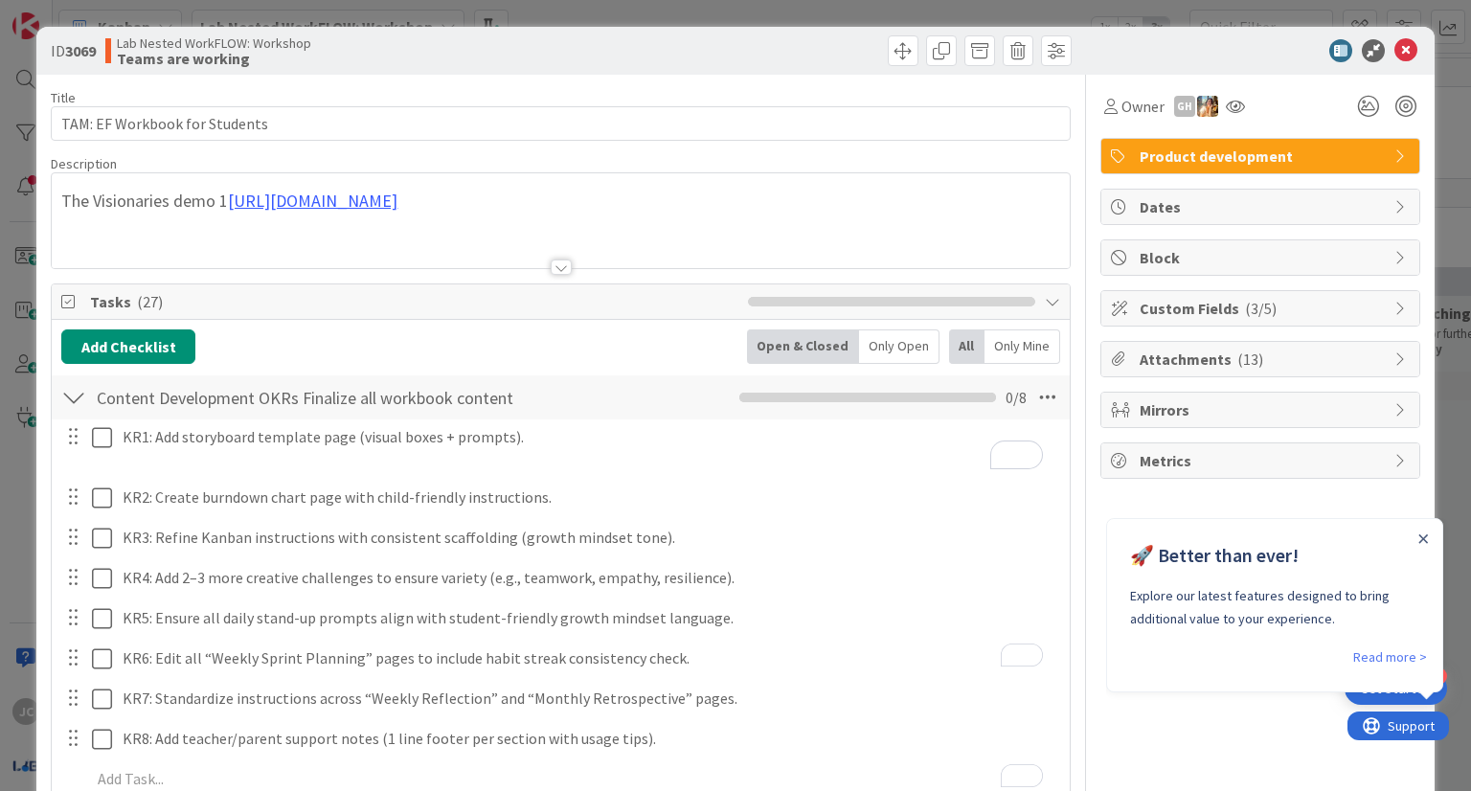
scroll to position [814, 0]
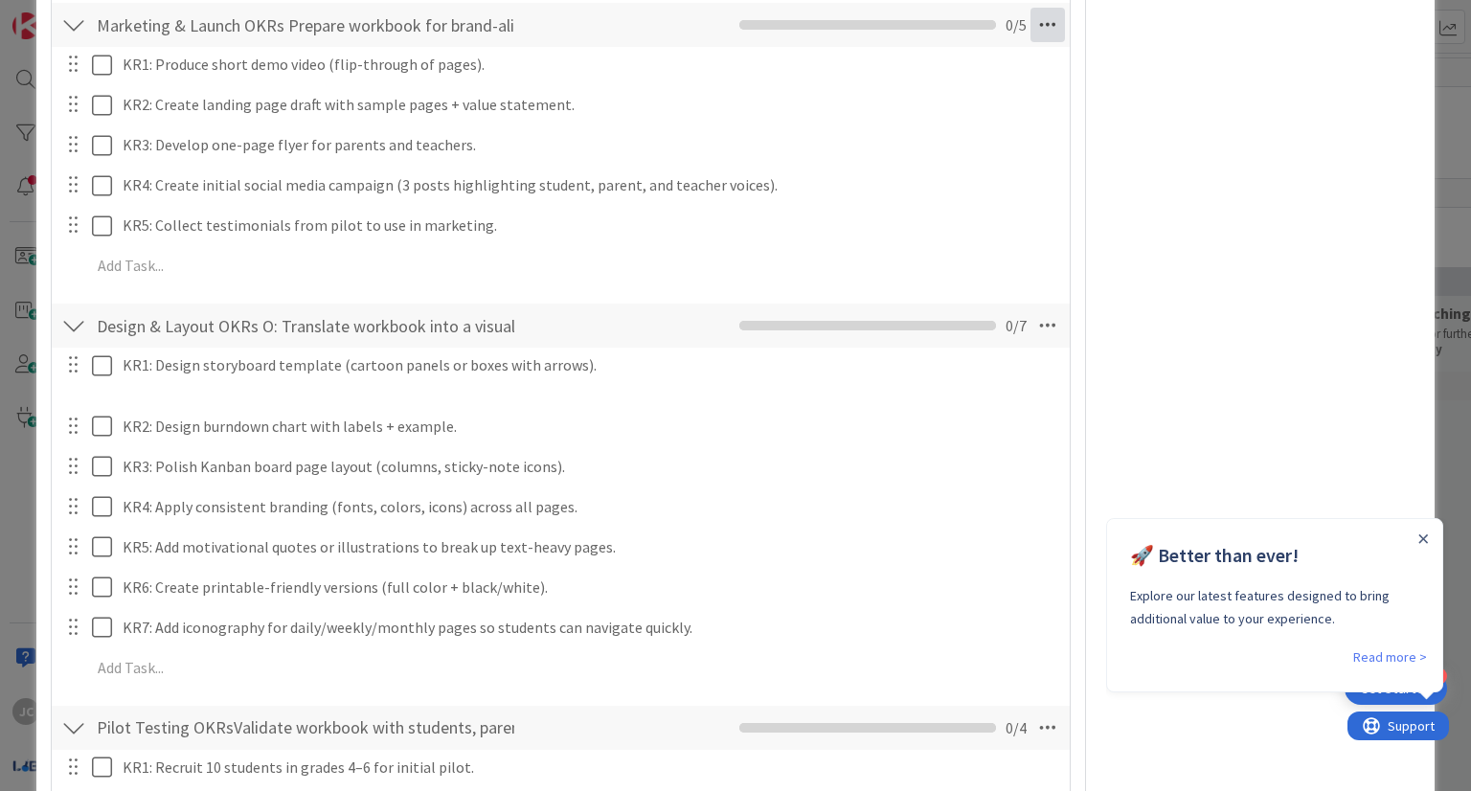
click at [1033, 19] on icon at bounding box center [1048, 25] width 34 height 34
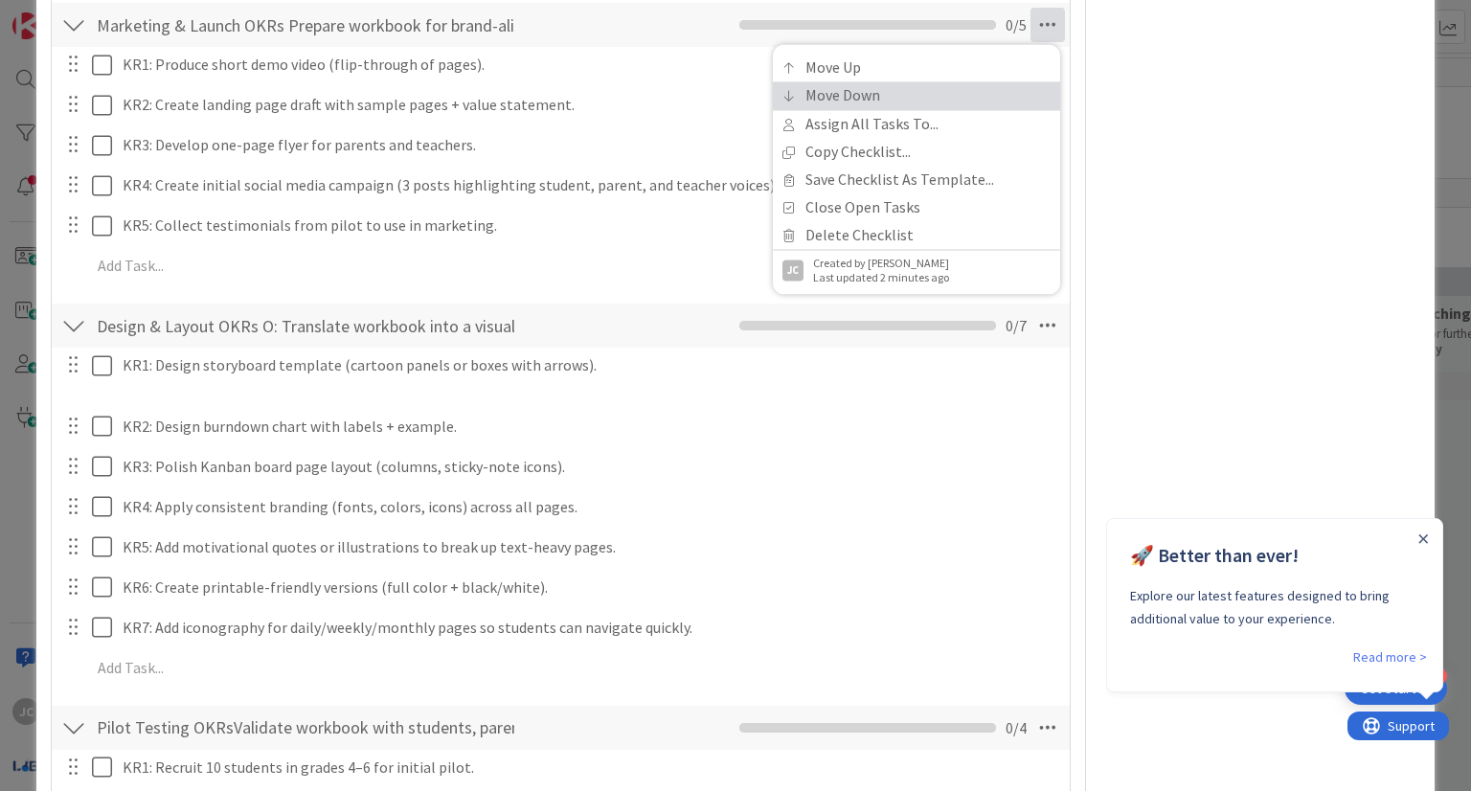
click at [979, 101] on link "Move Down" at bounding box center [916, 96] width 287 height 28
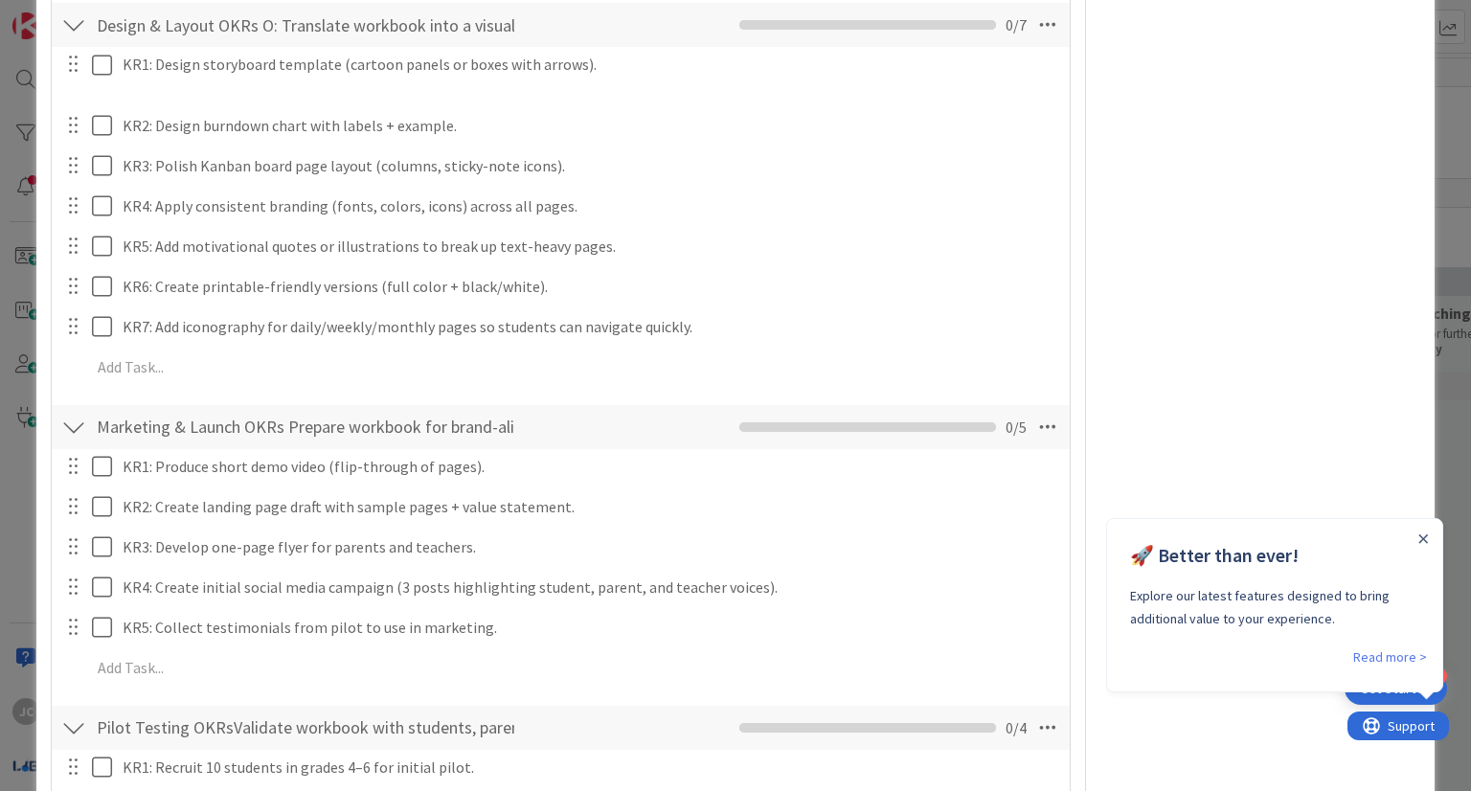
scroll to position [1216, 0]
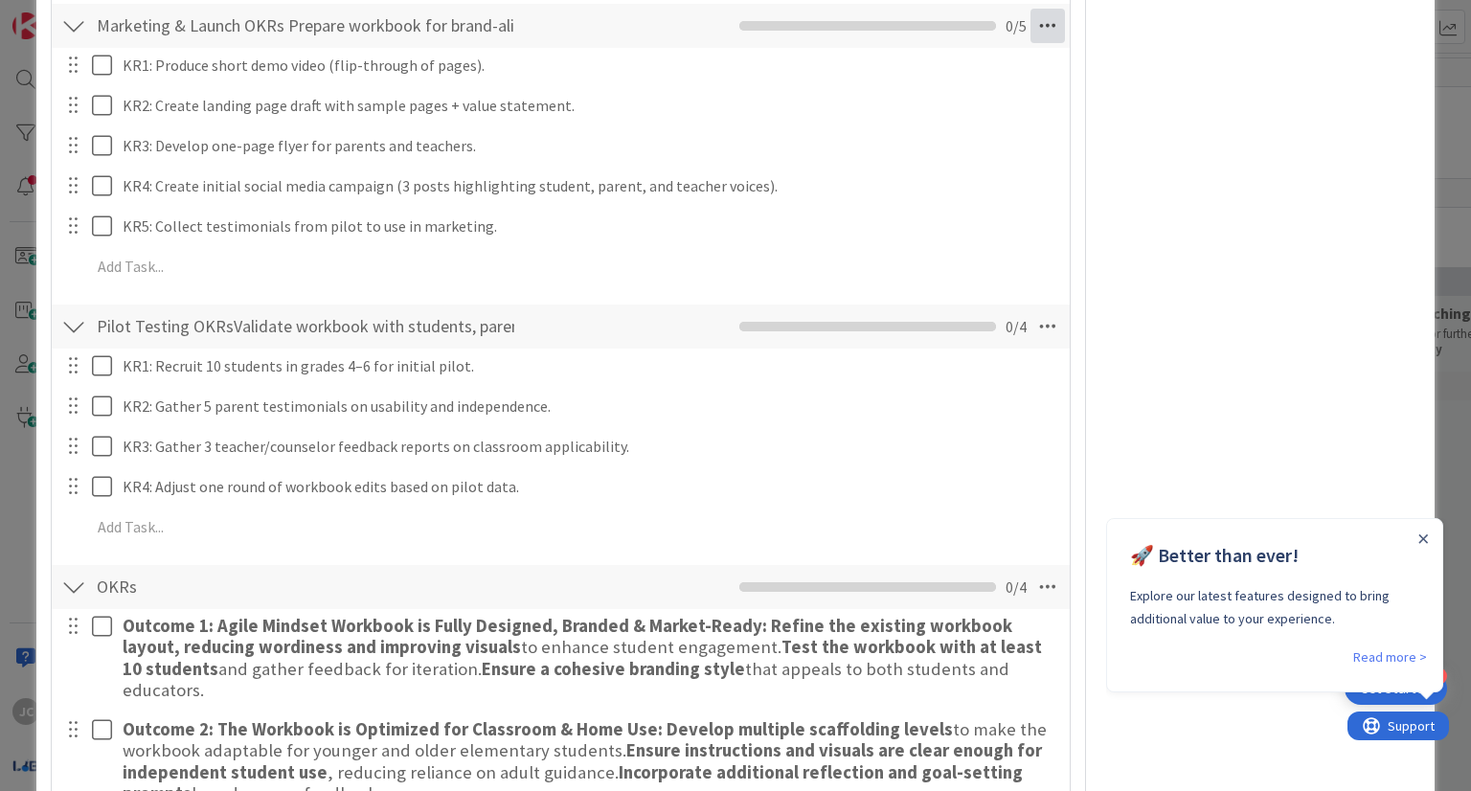
click at [1044, 29] on icon at bounding box center [1048, 26] width 34 height 34
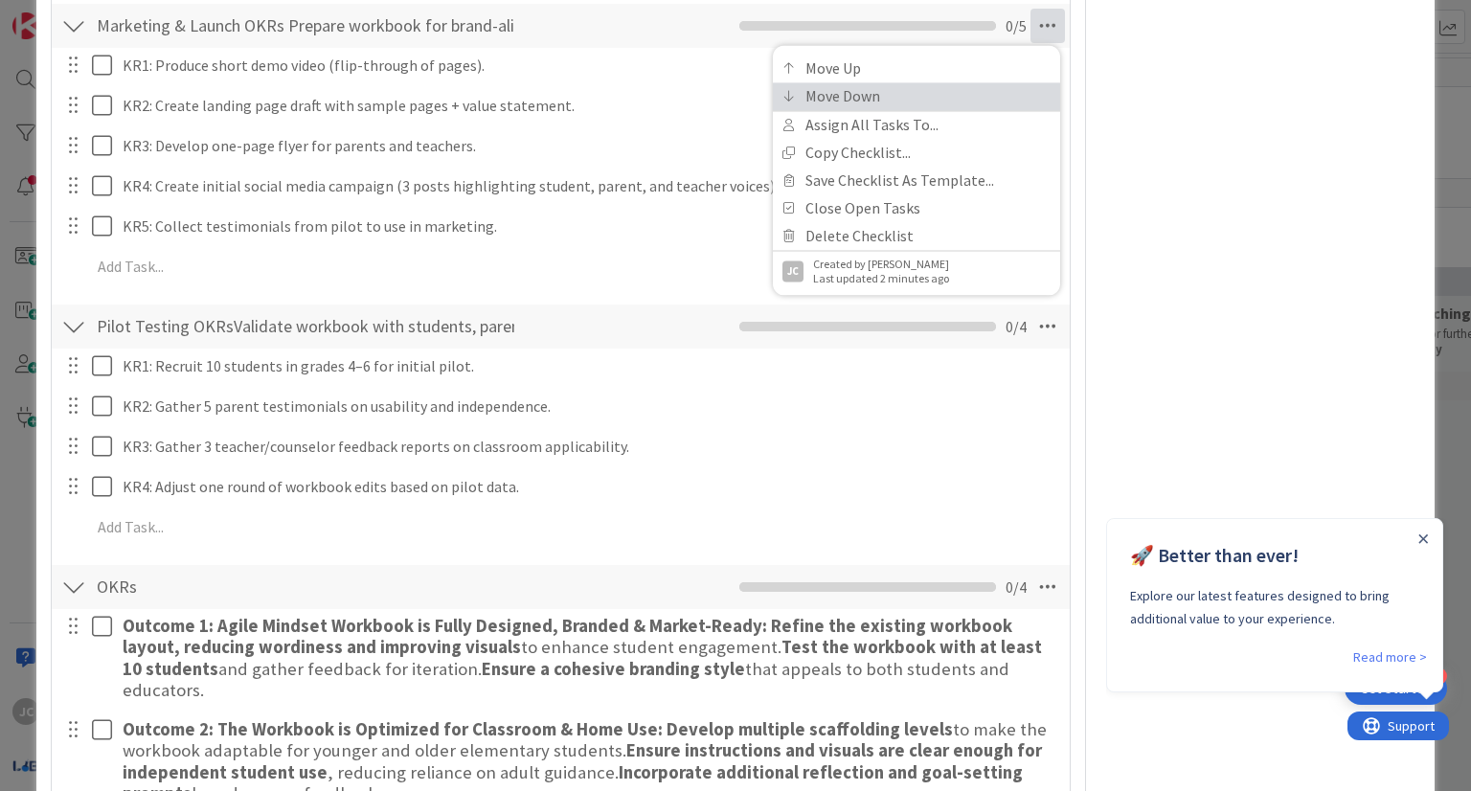
click at [973, 82] on link "Move Down" at bounding box center [916, 96] width 287 height 28
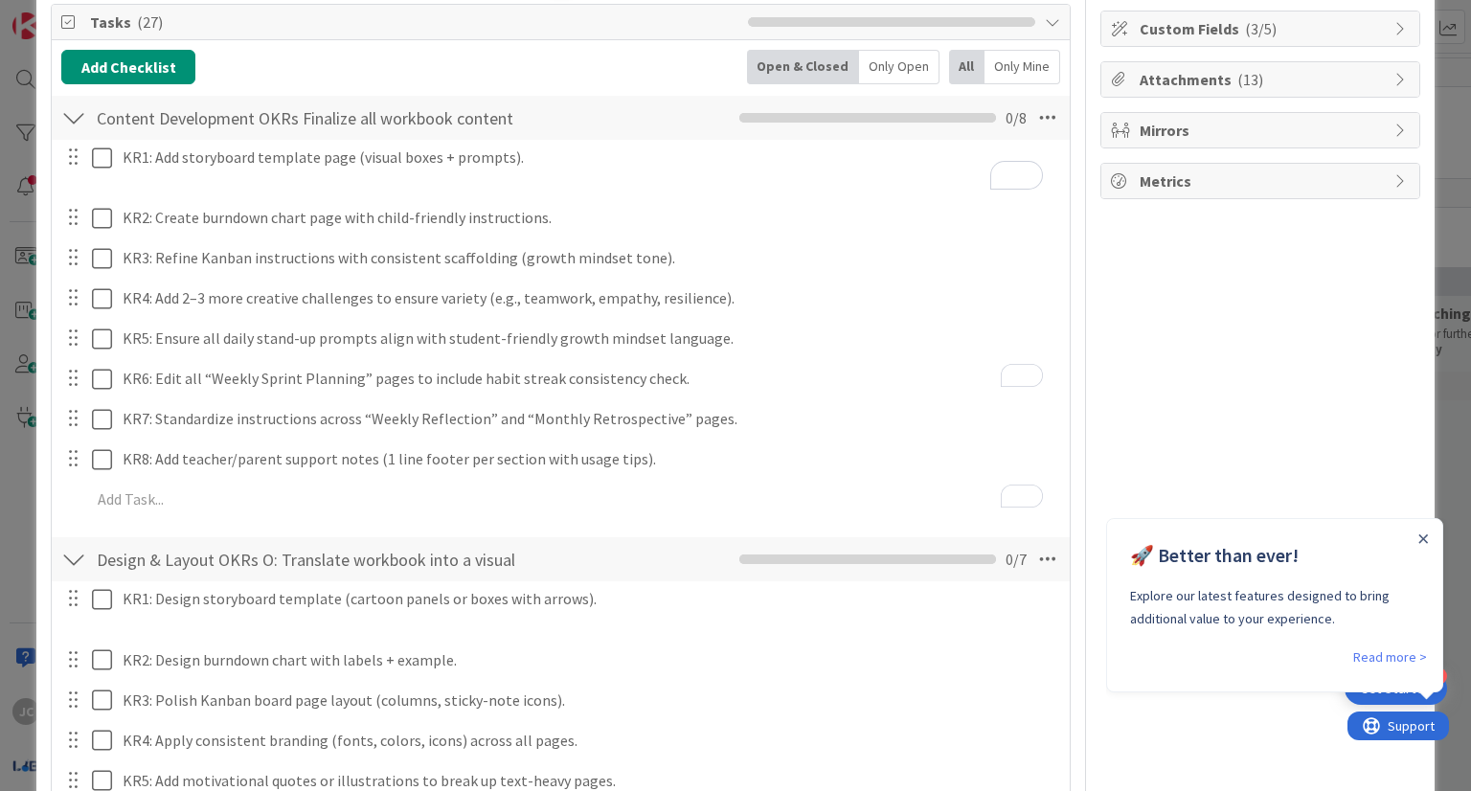
scroll to position [0, 0]
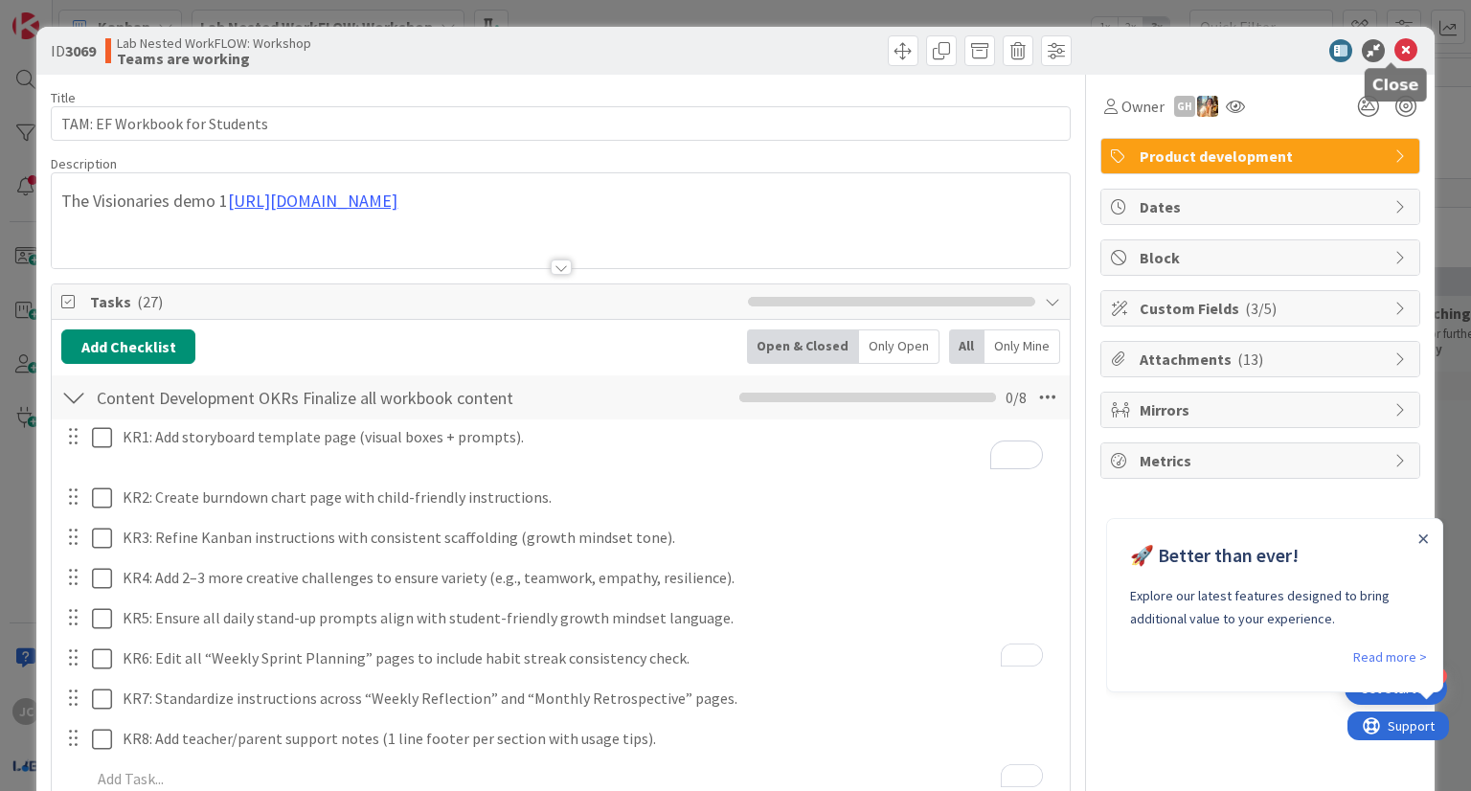
click at [1399, 49] on icon at bounding box center [1406, 50] width 23 height 23
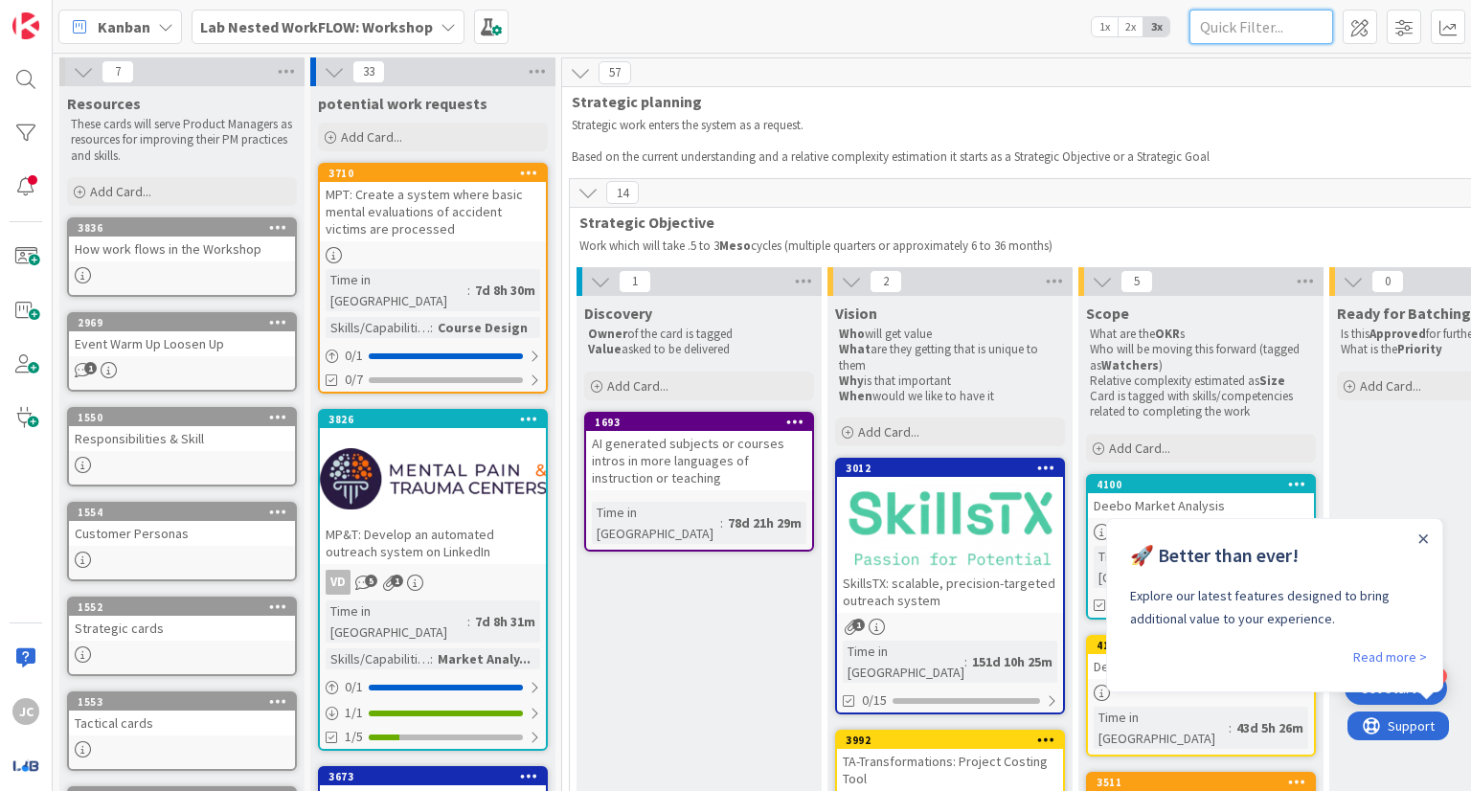
click at [1236, 32] on input "text" at bounding box center [1262, 27] width 144 height 34
click at [1236, 32] on input "T" at bounding box center [1262, 27] width 144 height 34
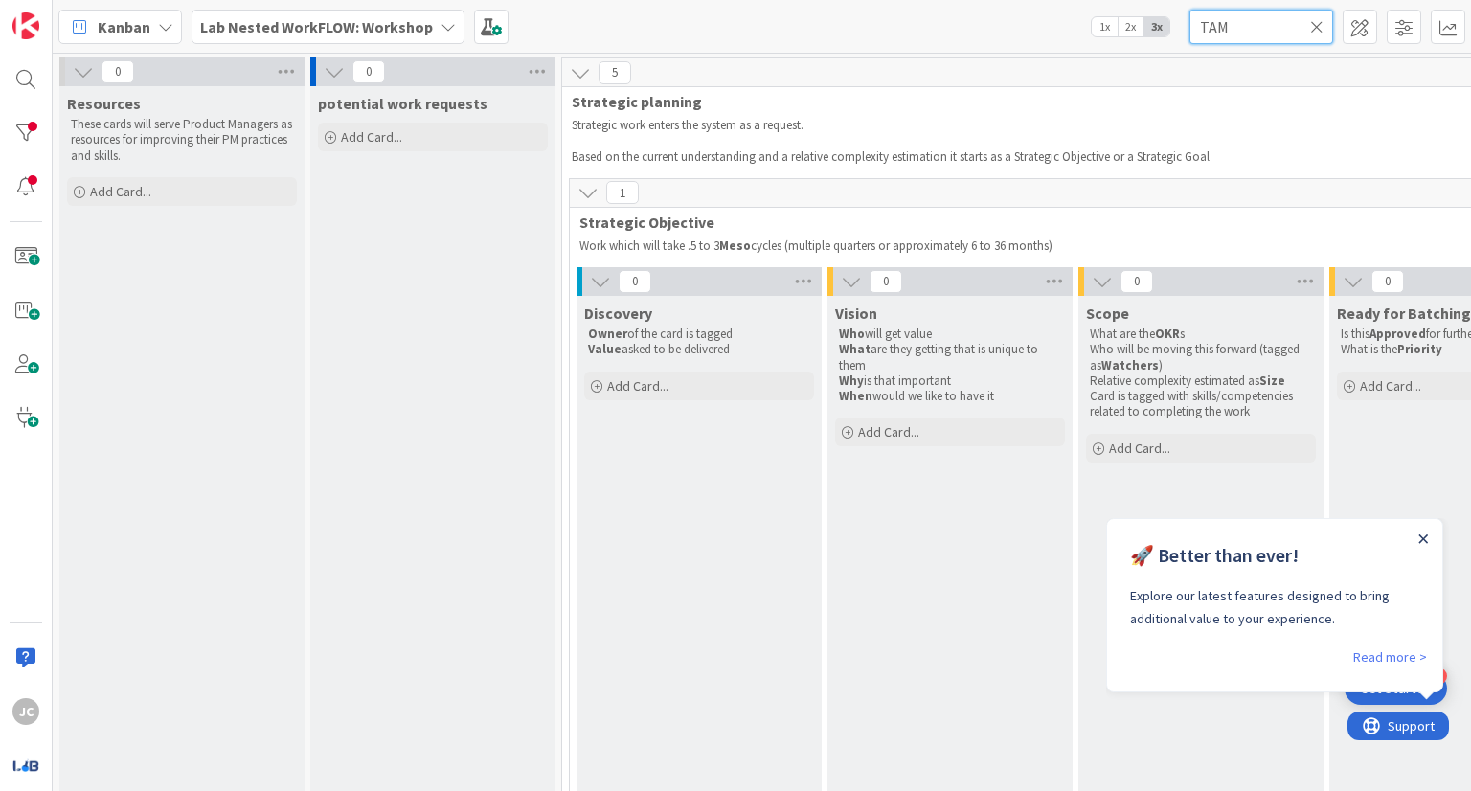
type input "TAM"
click at [1424, 538] on icon "Close Announcement" at bounding box center [1424, 538] width 9 height 9
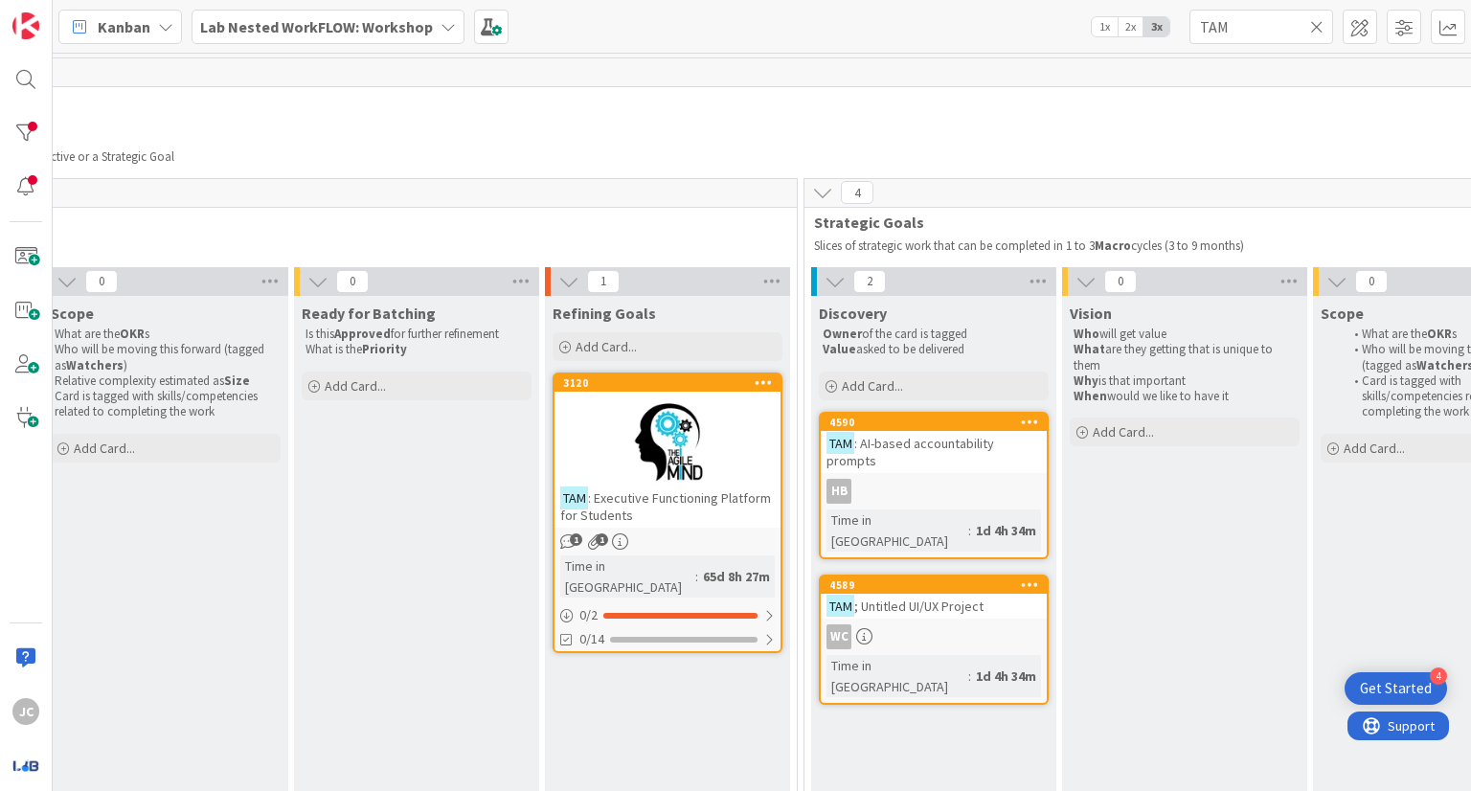
scroll to position [0, 1065]
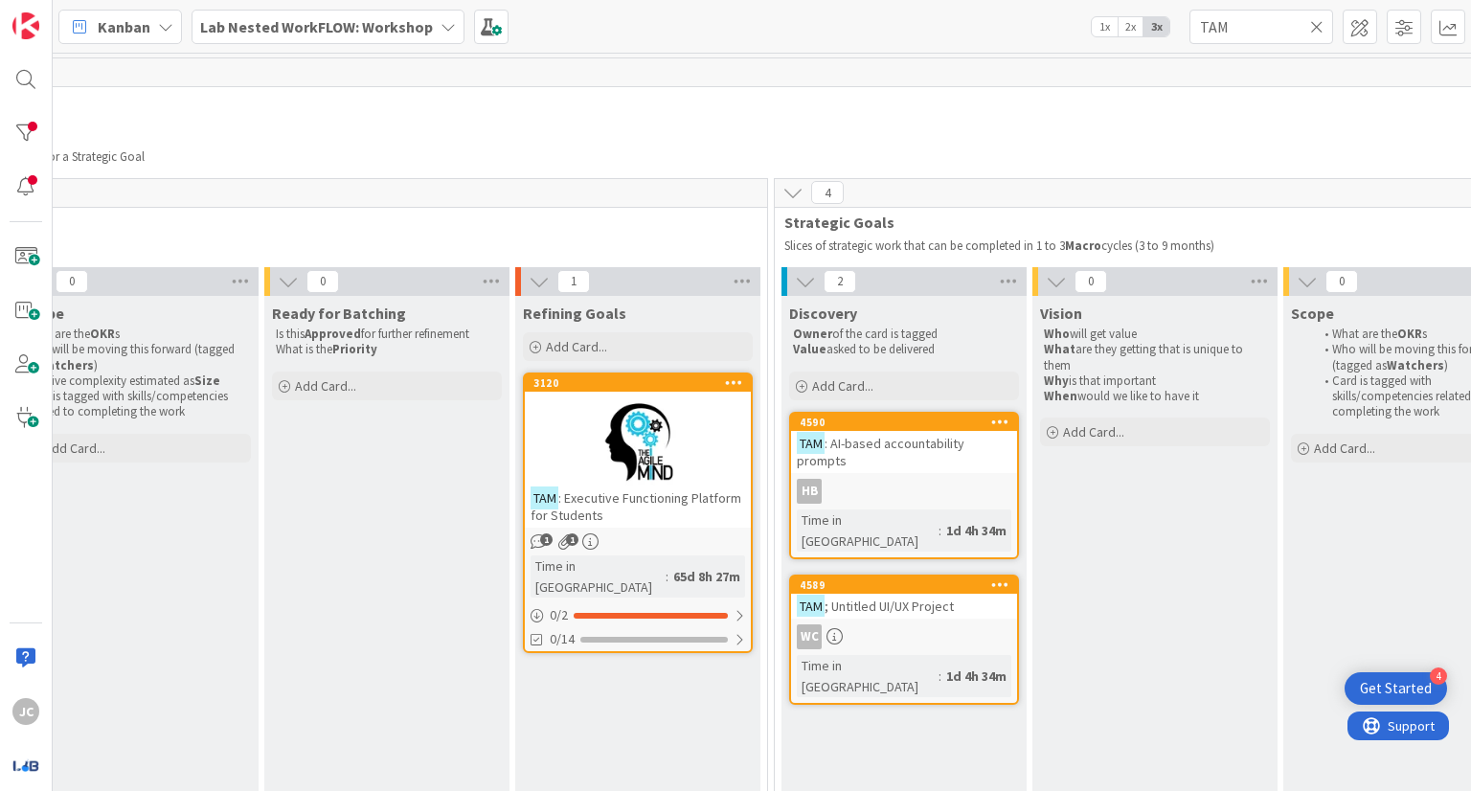
click at [632, 407] on div at bounding box center [638, 442] width 226 height 86
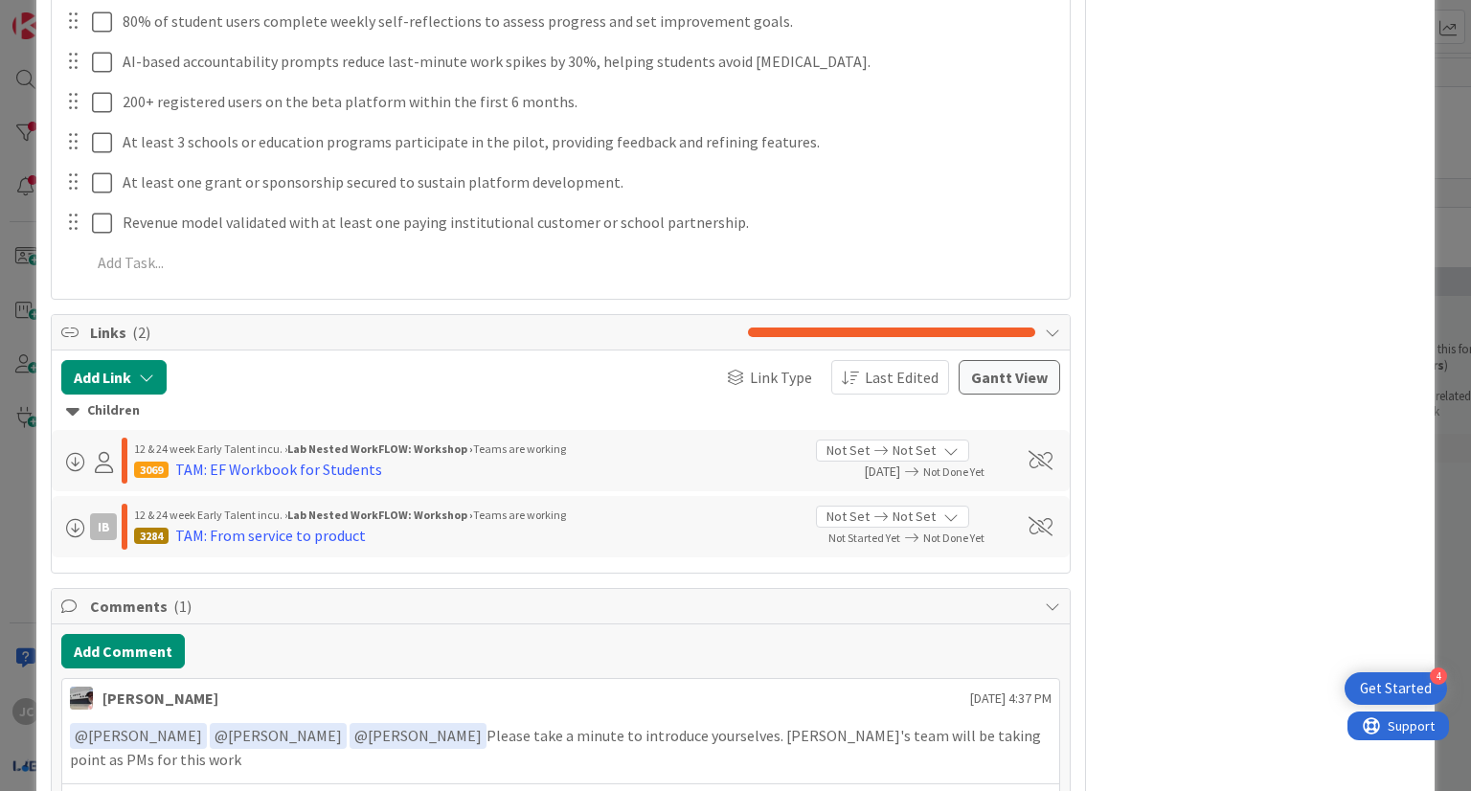
scroll to position [858, 0]
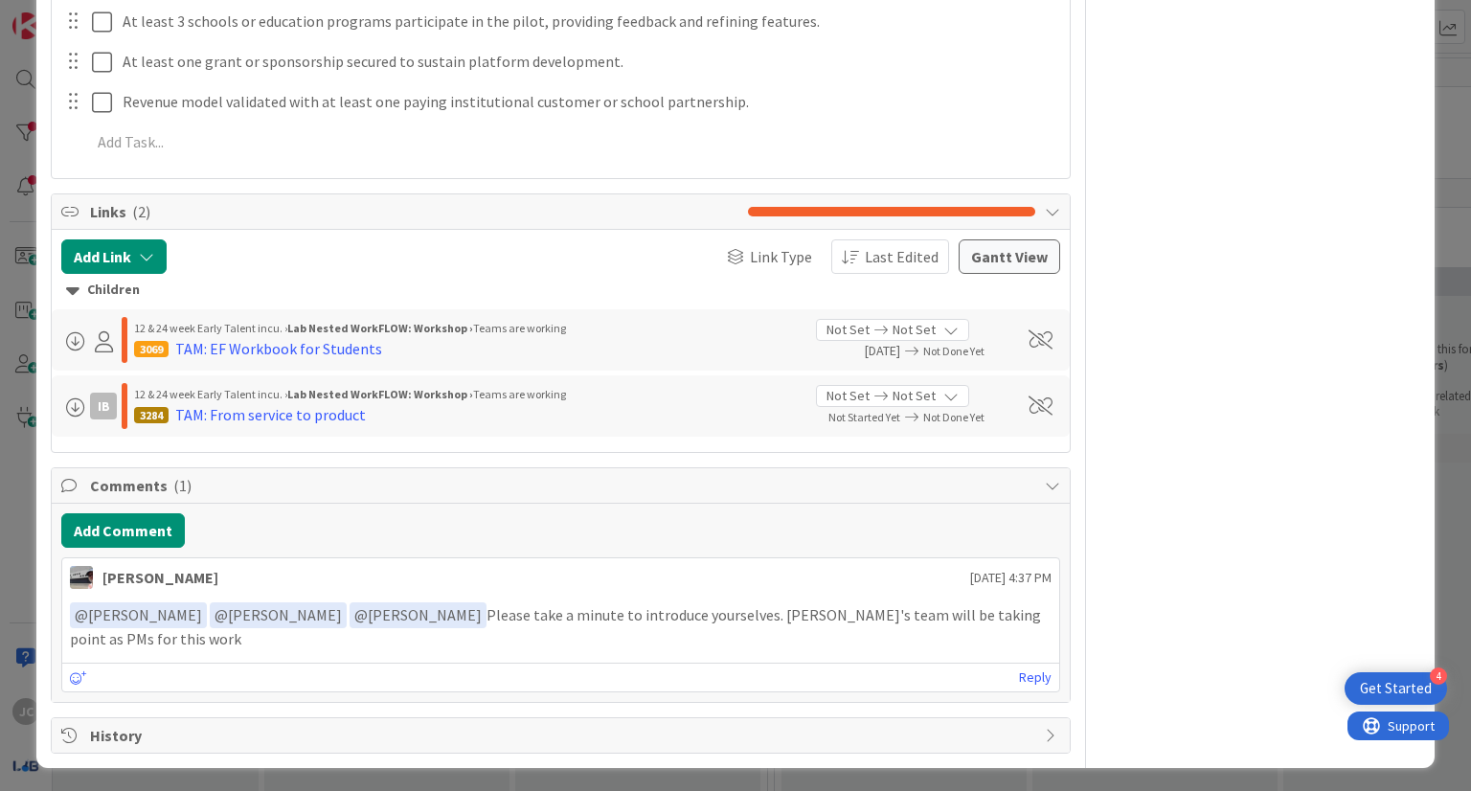
click at [460, 641] on p "﻿ @ Sambhav Lamichhane ﻿ ﻿ @ Jessica Cavallaro ﻿ ﻿ @ Amy Seibert ﻿ Please take …" at bounding box center [560, 626] width 981 height 47
click at [465, 681] on div "Reply" at bounding box center [560, 677] width 996 height 29
click at [1019, 671] on link "Reply" at bounding box center [1035, 678] width 33 height 24
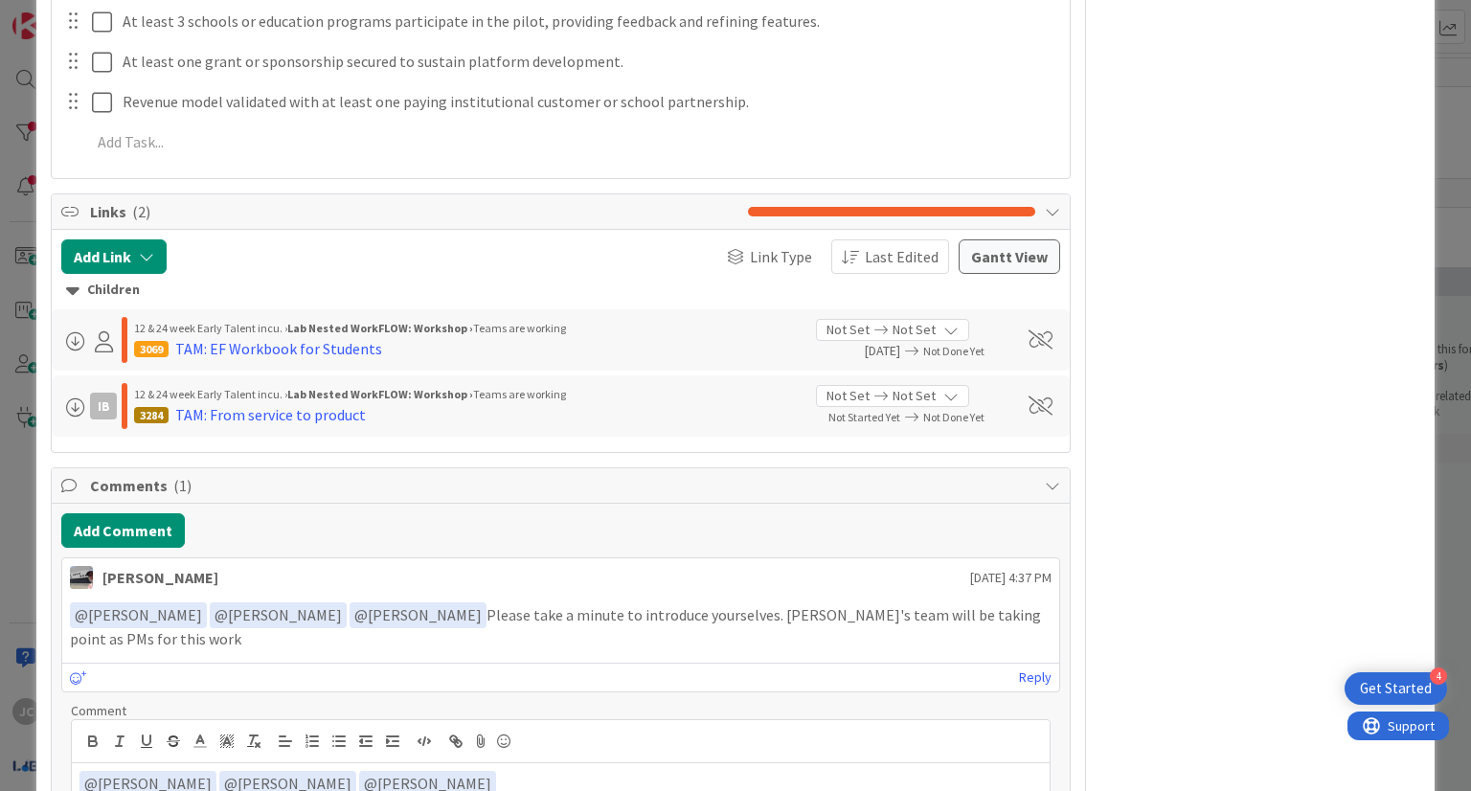
scroll to position [860, 0]
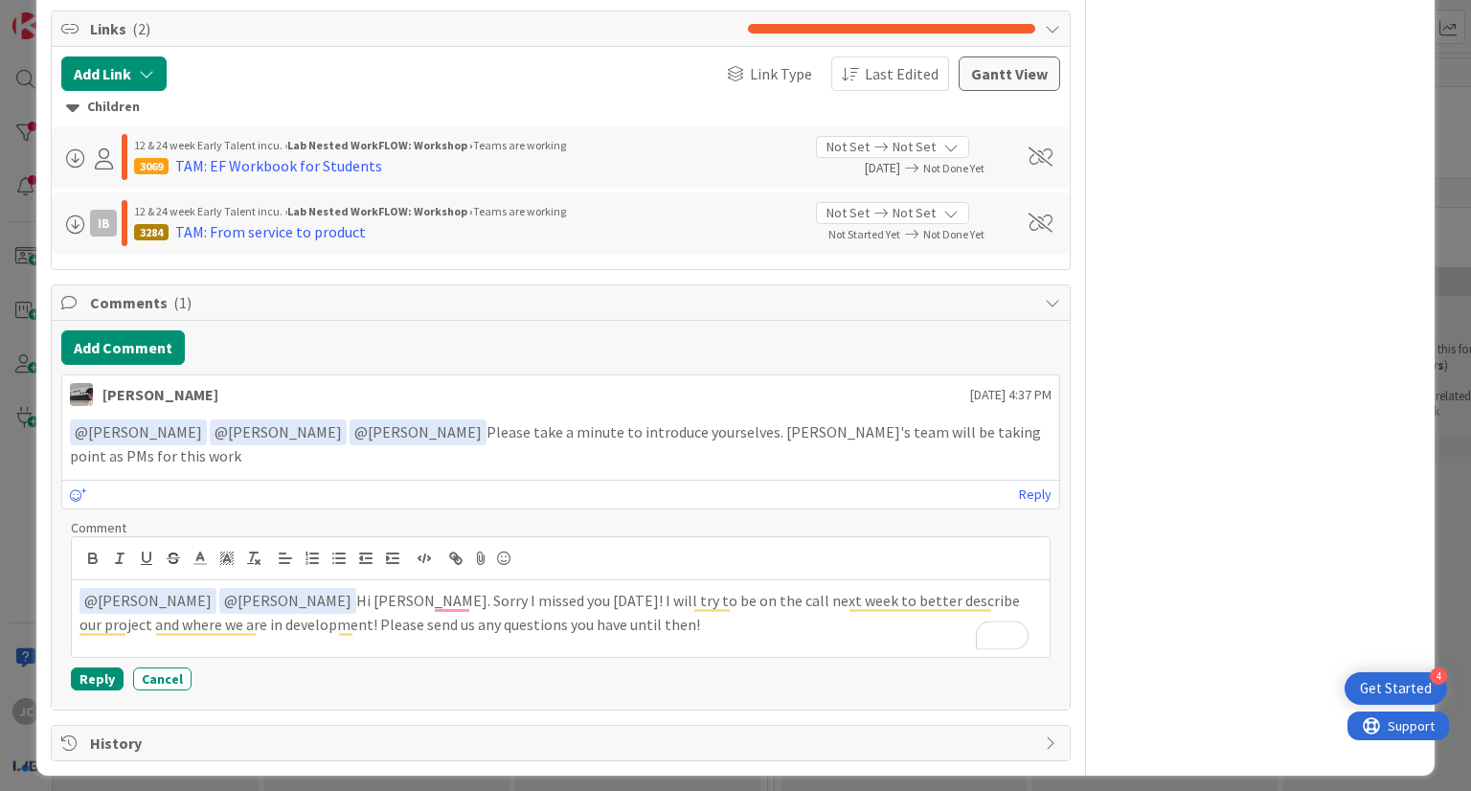
scroll to position [1049, 0]
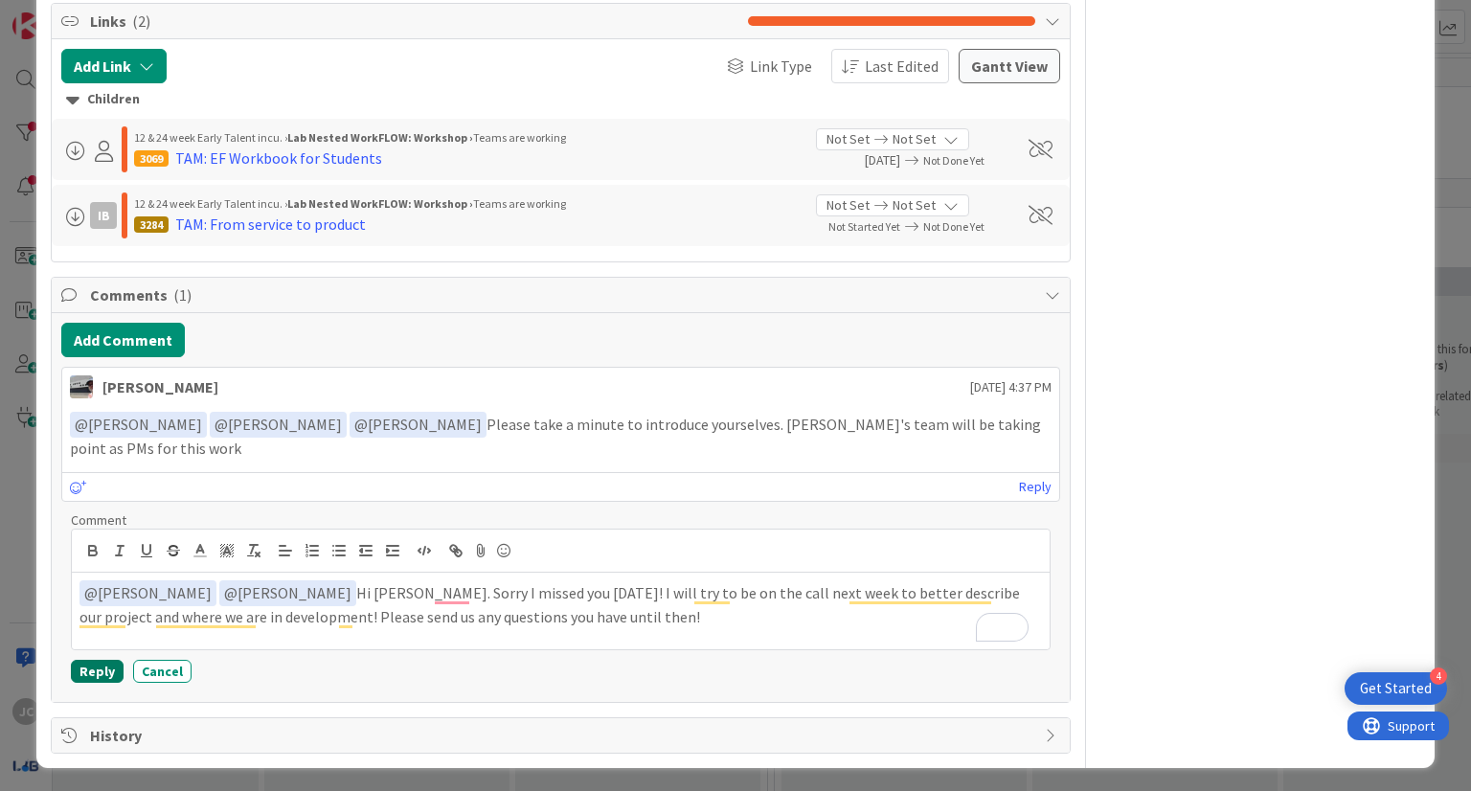
click at [104, 660] on button "Reply" at bounding box center [97, 671] width 53 height 23
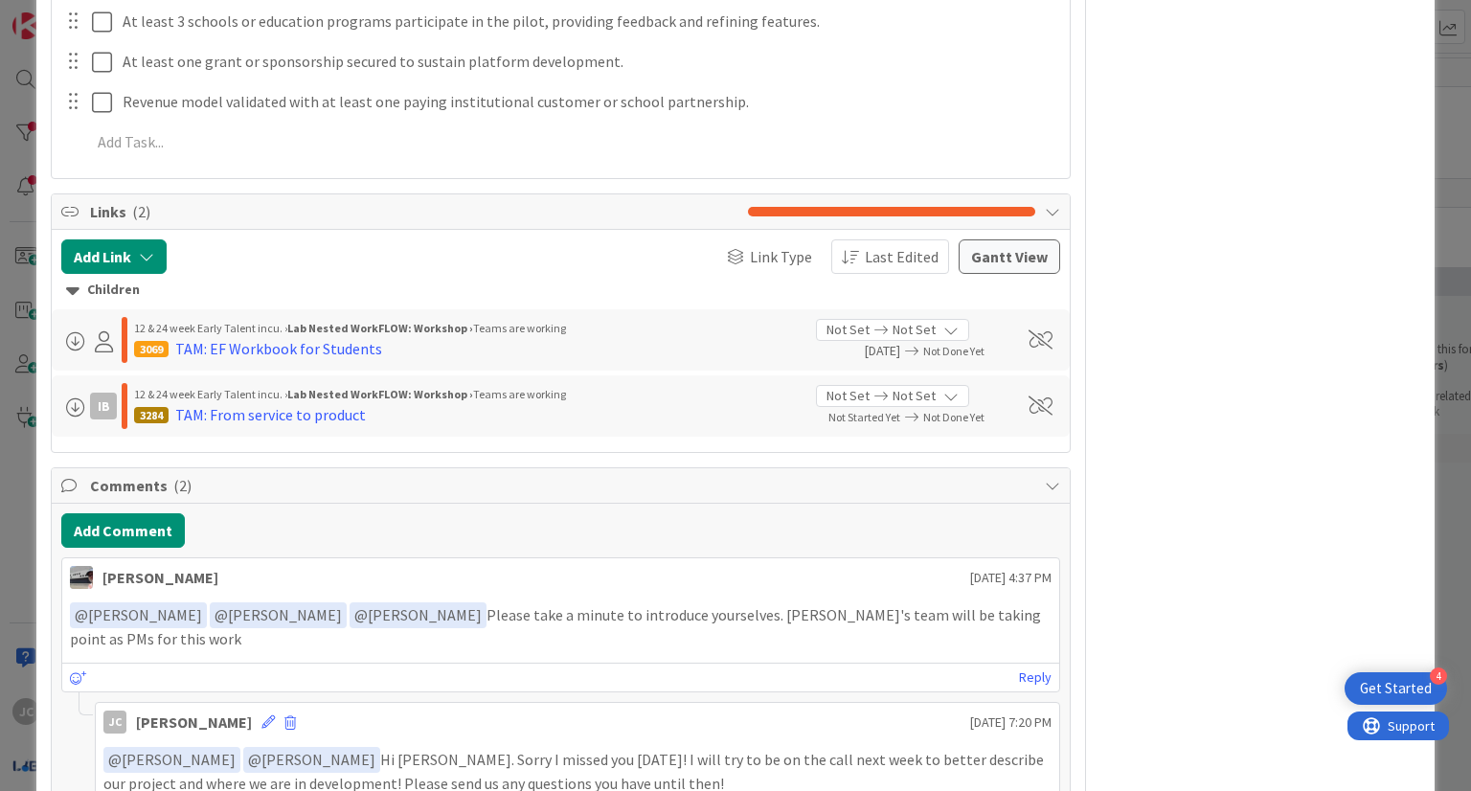
scroll to position [1003, 0]
